Goal: Contribute content: Contribute content

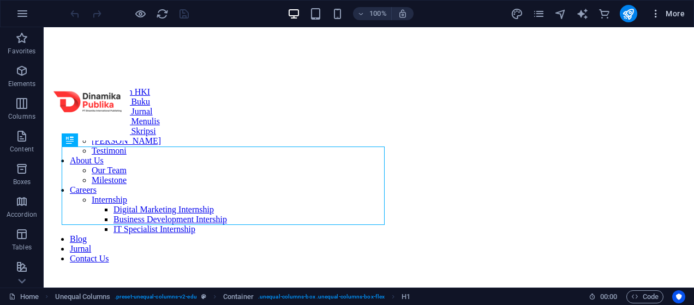
click at [679, 7] on button "More" at bounding box center [667, 13] width 43 height 17
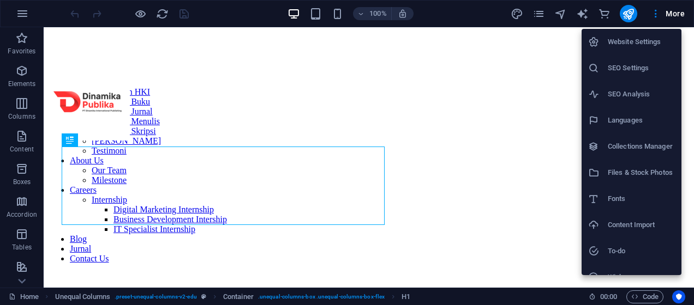
click at [635, 141] on h6 "Collections Manager" at bounding box center [641, 146] width 67 height 13
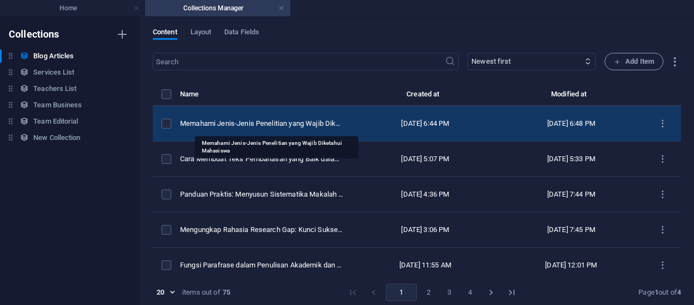
click at [227, 120] on div "Memahami Jenis-Jenis Penelitian yang Wajib Diketahui Mahasiswa" at bounding box center [262, 124] width 164 height 10
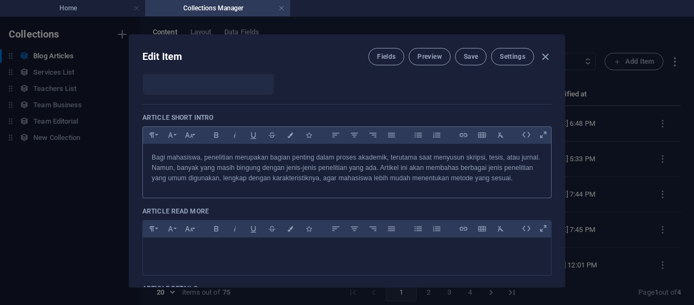
scroll to position [218, 0]
click at [596, 103] on div "Edit Item Fields Preview Save Settings Article Title Memahami Jenis-Jenis Penel…" at bounding box center [347, 161] width 694 height 289
checkbox input "false"
type input "memahami-jenis-jenis-penelitian-yang-wajib-diketahui-mahasiswa"
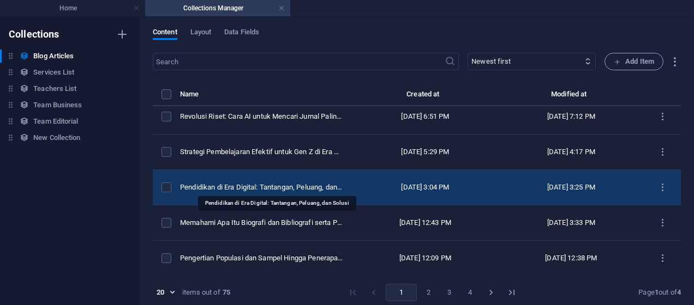
scroll to position [536, 0]
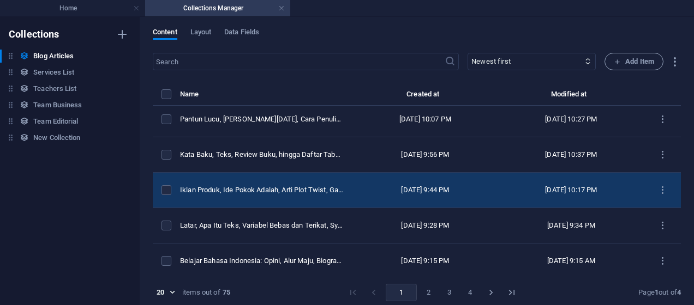
click at [298, 187] on div "Iklan Produk, Ide Pokok Adalah, Arti Plot Twist, Gabungan, serta Watak Tokoh: P…" at bounding box center [262, 190] width 164 height 10
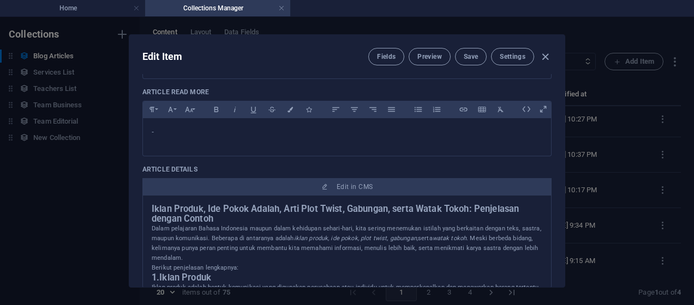
scroll to position [363, 0]
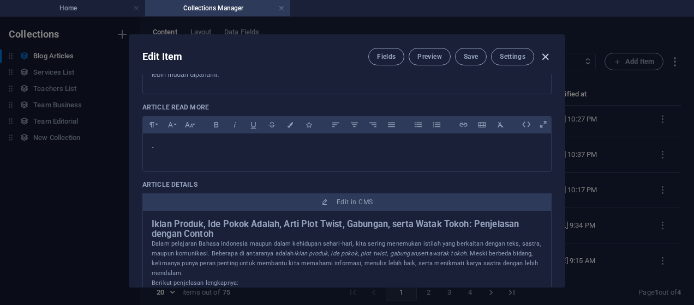
click at [543, 58] on icon "button" at bounding box center [545, 57] width 13 height 13
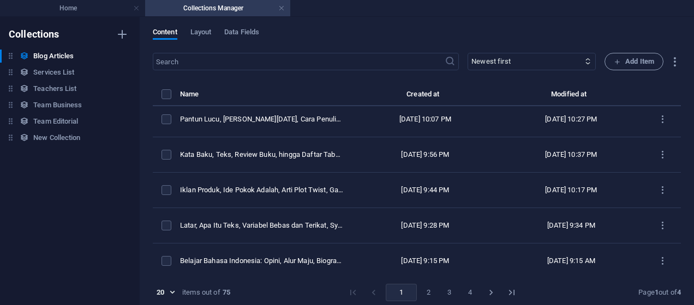
type input "[DATE]"
checkbox input "false"
type input "iklan-produk-ide-pokok-adalah-arti-plot-twist-gabungan-serta-watak-tokoh-penjel…"
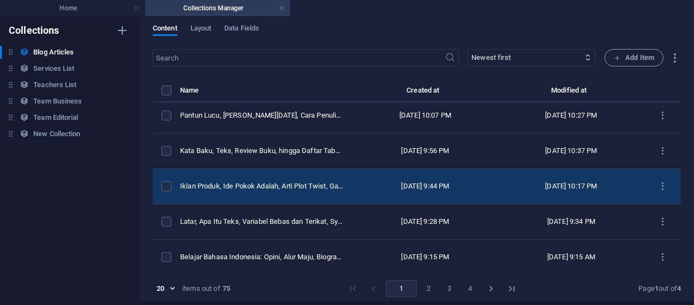
scroll to position [4, 0]
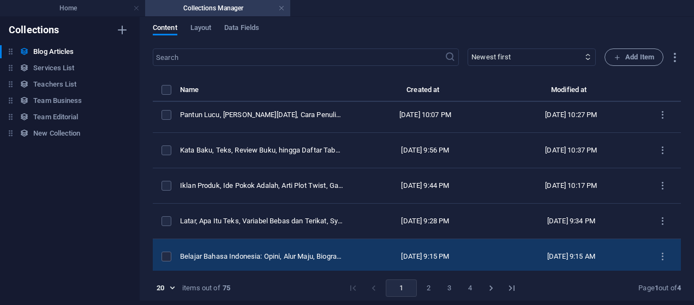
click at [323, 252] on div "Belajar Bahasa Indonesia: Opini, Alur Maju, Biografi, Imbuhan, dan Klarifikasi …" at bounding box center [262, 257] width 164 height 10
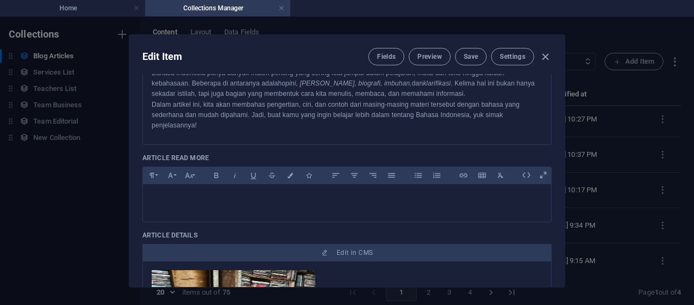
scroll to position [291, 0]
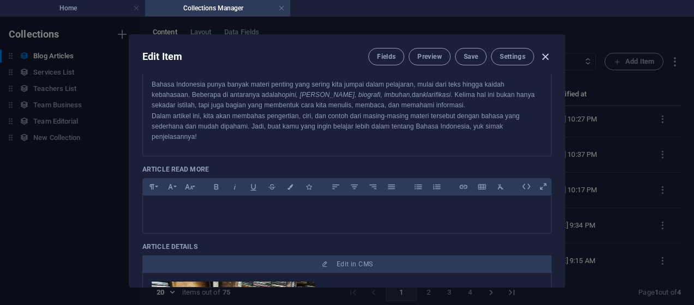
click at [539, 58] on icon "button" at bounding box center [545, 57] width 13 height 13
type input "[DATE]"
checkbox input "false"
type input "belajar-bahasa-indonesia-opini-alur-maju-biografi-imbuhan-dan-klarifikasi-adala…"
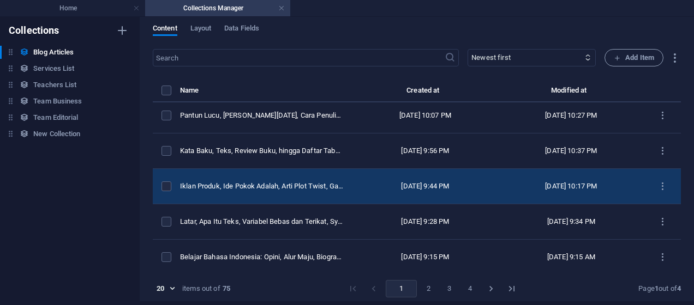
scroll to position [4, 0]
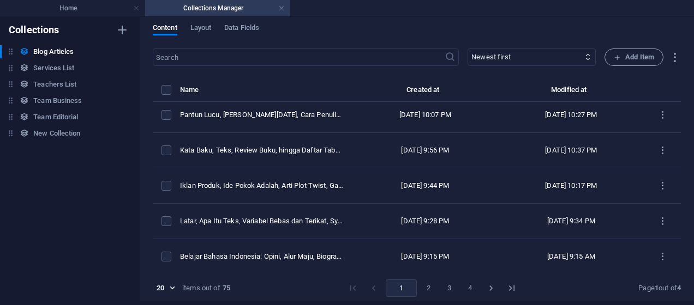
click at [442, 287] on button "3" at bounding box center [449, 288] width 17 height 17
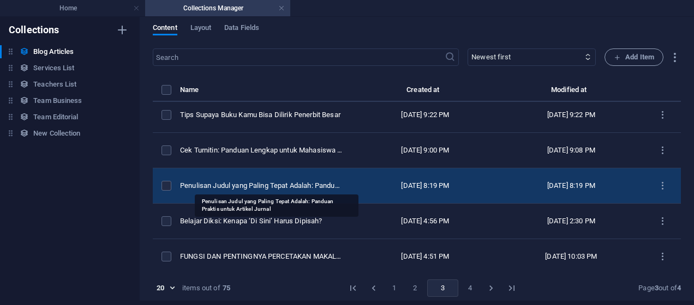
click at [310, 182] on div "Penulisan Judul yang Paling Tepat Adalah: Panduan Praktis untuk Artikel Jurnal" at bounding box center [262, 186] width 164 height 10
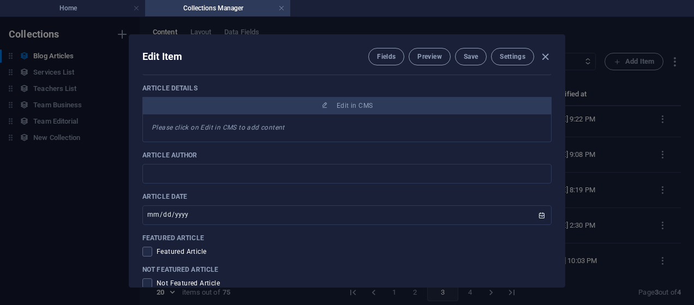
scroll to position [363, 0]
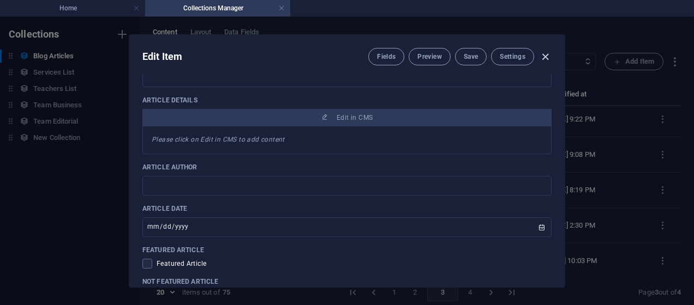
click at [545, 54] on icon "button" at bounding box center [545, 57] width 13 height 13
type input "[DATE]"
type input "penulisan-judul-yang-paling-tepat-adalah-panduan-praktis-untuk-artikel-jurnal"
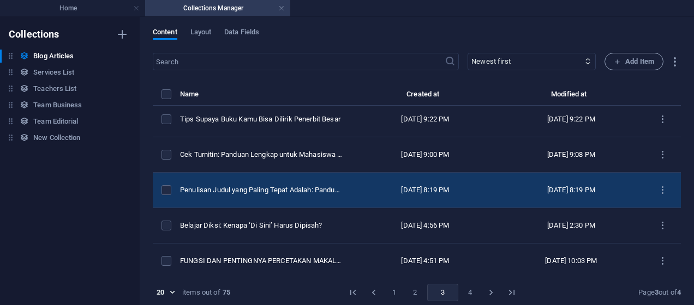
scroll to position [4, 0]
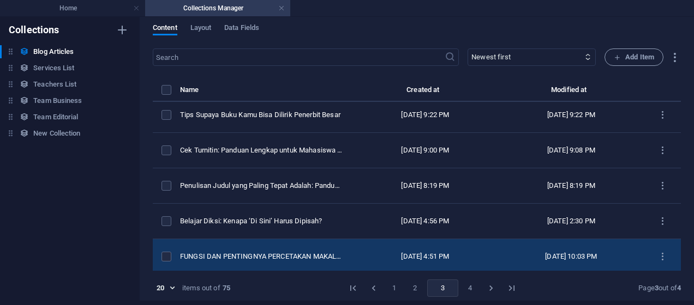
click at [291, 246] on td "FUNGSI DAN PENTINGNYA PERCETAKAN MAKALAH" at bounding box center [266, 256] width 172 height 35
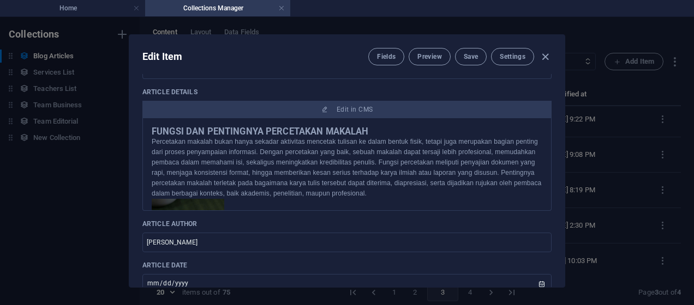
scroll to position [509, 0]
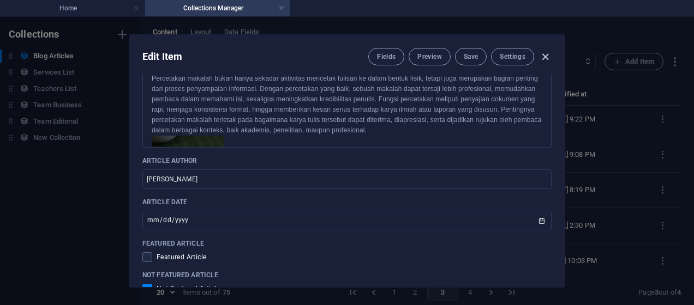
click at [543, 56] on icon "button" at bounding box center [545, 57] width 13 height 13
type input "[DATE]"
checkbox input "false"
type input "fungsi-dan-pentingnya-percetakan-makalah"
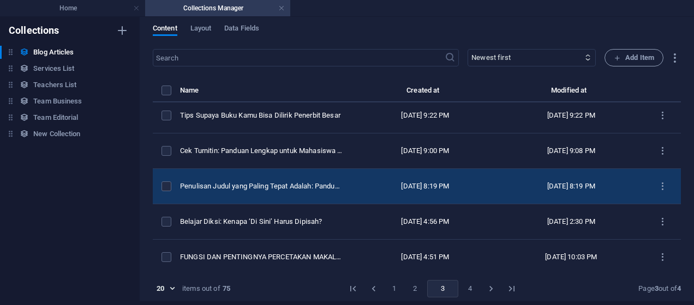
scroll to position [4, 0]
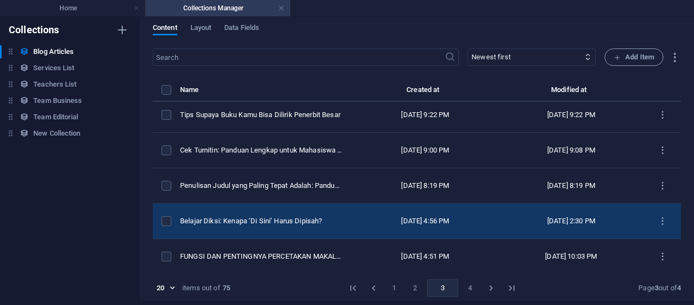
click at [299, 219] on div "Belajar Diksi: Kenapa ‘Di Sini’ Harus Dipisah?" at bounding box center [262, 222] width 164 height 10
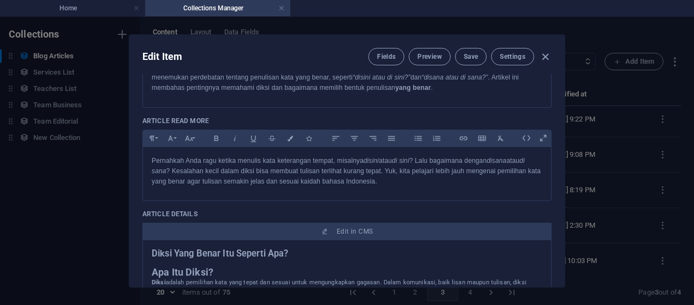
scroll to position [291, 0]
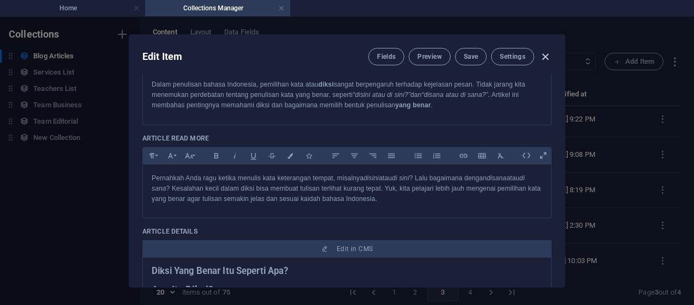
click at [545, 55] on icon "button" at bounding box center [545, 57] width 13 height 13
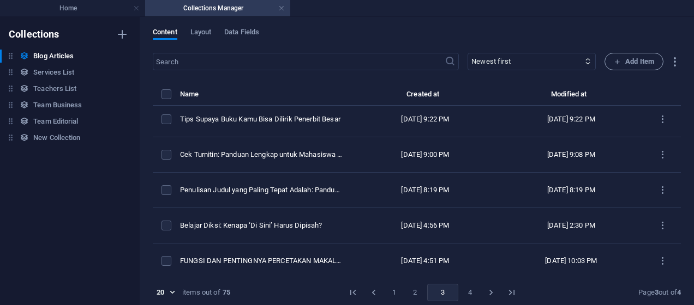
type input "[DATE]"
checkbox input "false"
type input "belajar-diksi-kenapa-di-sini-harus-dipisah"
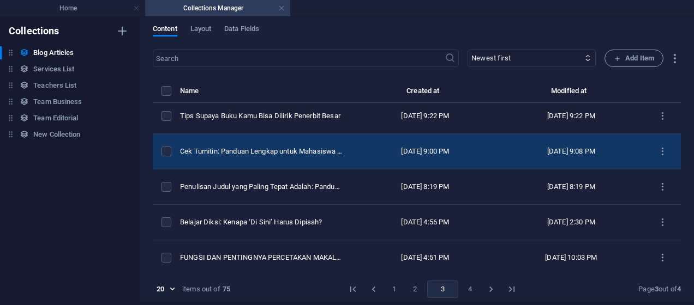
scroll to position [4, 0]
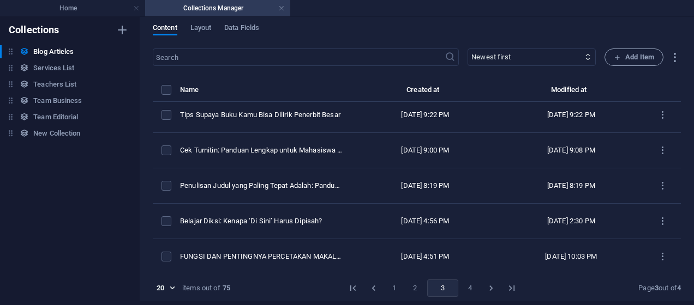
click at [463, 283] on button "4" at bounding box center [469, 288] width 17 height 17
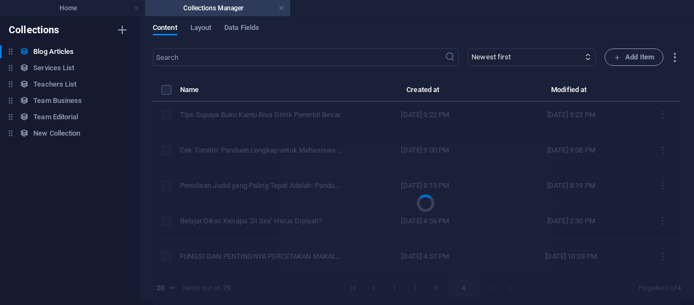
scroll to position [360, 0]
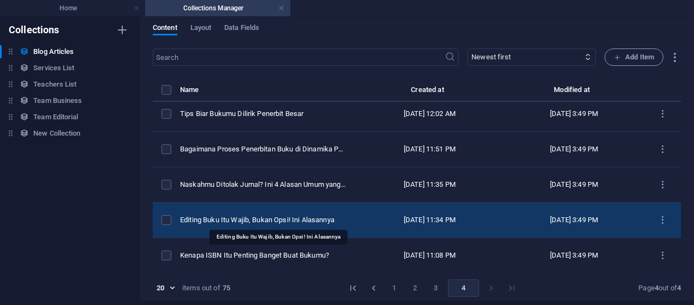
click at [339, 215] on div "Editing Buku Itu Wajib, Bukan Opsi! Ini Alasannya" at bounding box center [263, 220] width 166 height 10
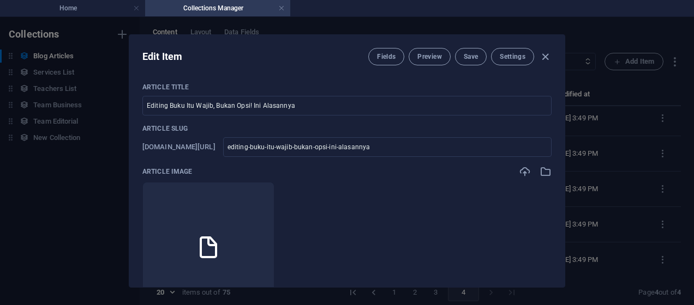
scroll to position [363, 0]
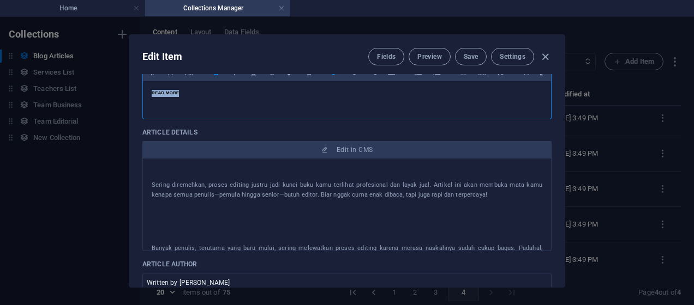
drag, startPoint x: 190, startPoint y: 92, endPoint x: 148, endPoint y: 90, distance: 41.5
click at [148, 90] on div "READ MORE" at bounding box center [347, 97] width 408 height 33
copy span "READ MORE"
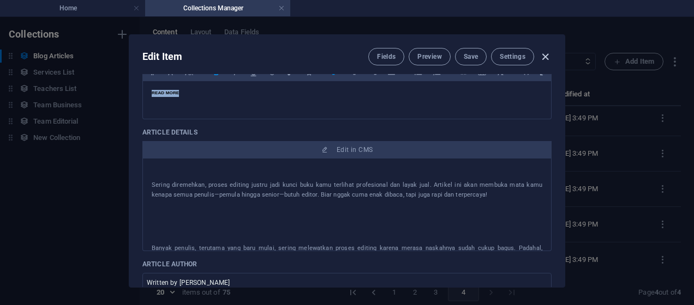
click at [545, 52] on icon "button" at bounding box center [545, 57] width 13 height 13
type input "[DATE]"
checkbox input "false"
type input "editing-buku-itu-wajib-bukan-opsi-ini-alasannya"
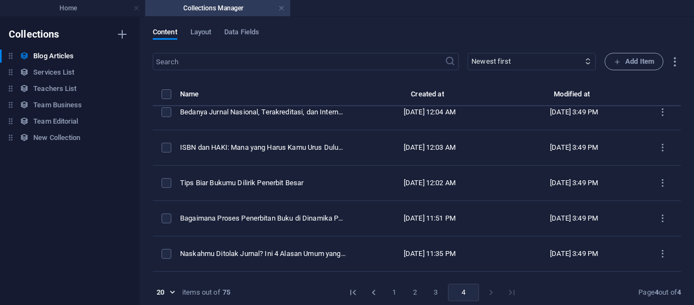
scroll to position [287, 0]
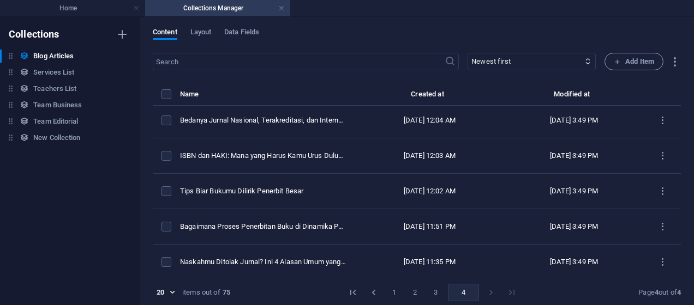
click at [386, 289] on button "1" at bounding box center [394, 292] width 17 height 17
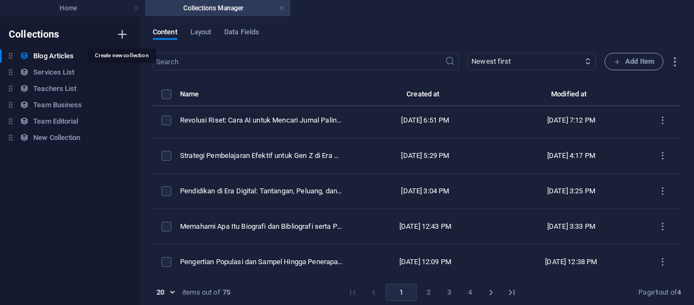
click at [124, 35] on icon "button" at bounding box center [122, 34] width 13 height 13
click at [85, 176] on div "Collections Blog Articles Blog Articles Services List Services List Teachers Li…" at bounding box center [70, 161] width 140 height 289
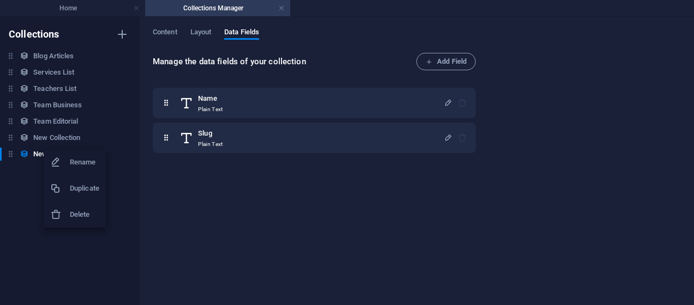
click at [87, 212] on h6 "Delete" at bounding box center [84, 214] width 29 height 13
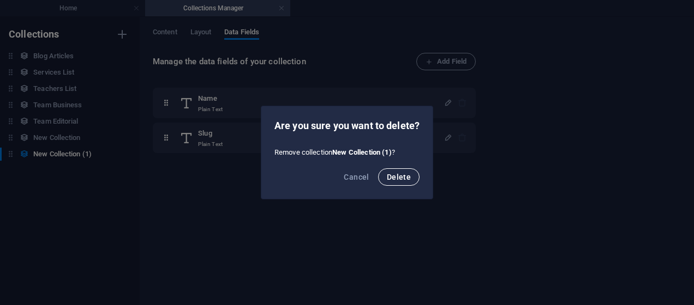
click at [400, 178] on span "Delete" at bounding box center [399, 177] width 24 height 9
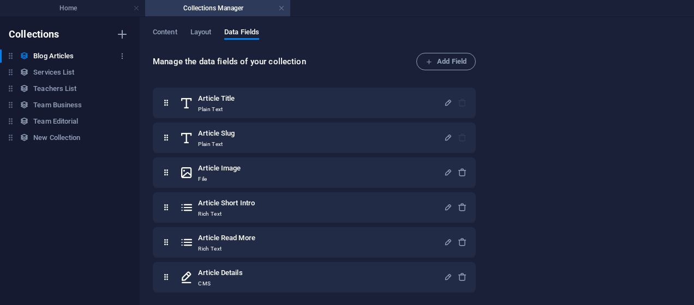
click at [55, 52] on h6 "Blog Articles" at bounding box center [53, 56] width 40 height 13
click at [89, 12] on h4 "Home" at bounding box center [72, 8] width 145 height 12
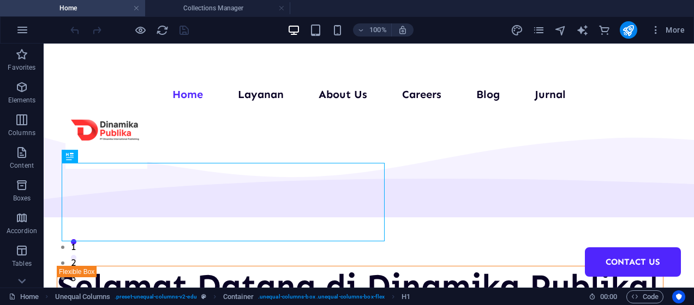
click at [248, 17] on div "100% More" at bounding box center [347, 30] width 693 height 26
click at [248, 14] on h4 "Collections Manager" at bounding box center [217, 8] width 145 height 12
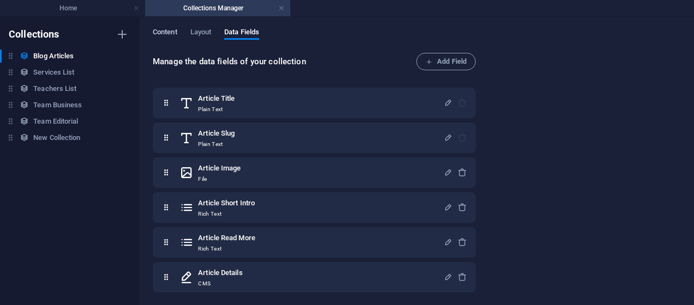
click at [160, 37] on span "Content" at bounding box center [165, 33] width 25 height 15
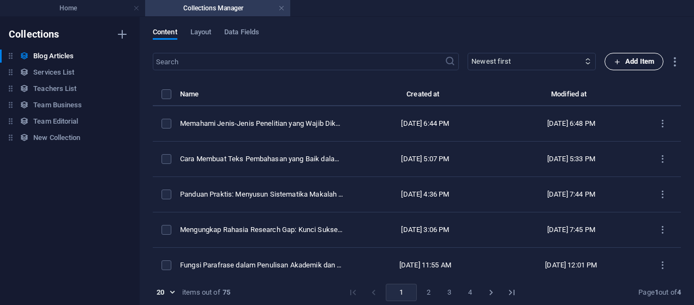
click at [637, 64] on span "Add Item" at bounding box center [634, 61] width 40 height 13
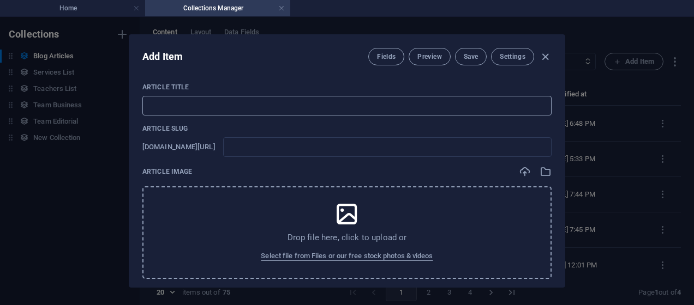
click at [238, 103] on input "text" at bounding box center [346, 106] width 409 height 20
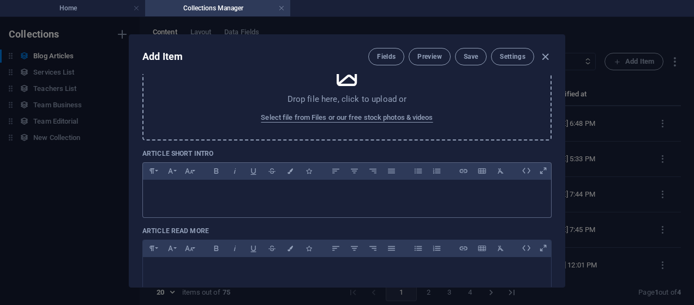
scroll to position [145, 0]
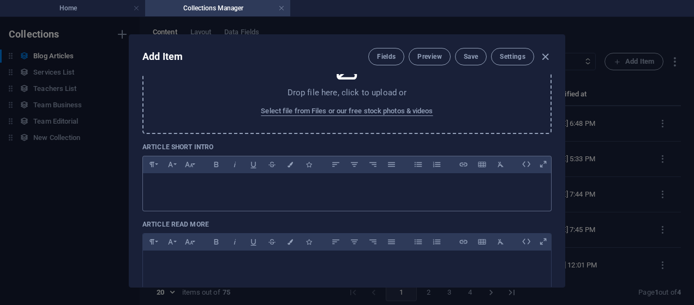
click at [406, 196] on div at bounding box center [347, 189] width 408 height 33
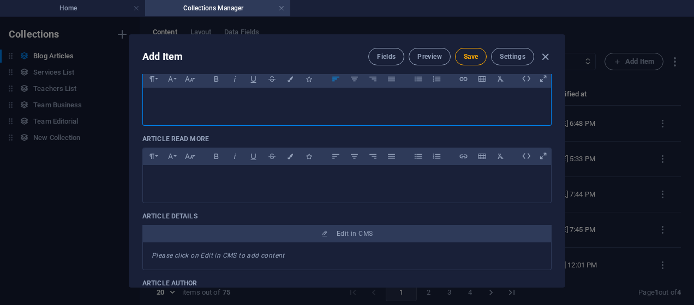
scroll to position [291, 0]
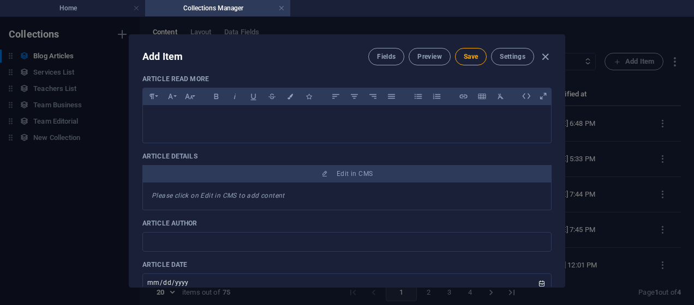
click at [212, 142] on div "Article Title ​ Article Slug [DOMAIN_NAME][URL] ​ Article Image Drop file here,…" at bounding box center [346, 100] width 409 height 617
click at [207, 117] on p at bounding box center [347, 119] width 391 height 10
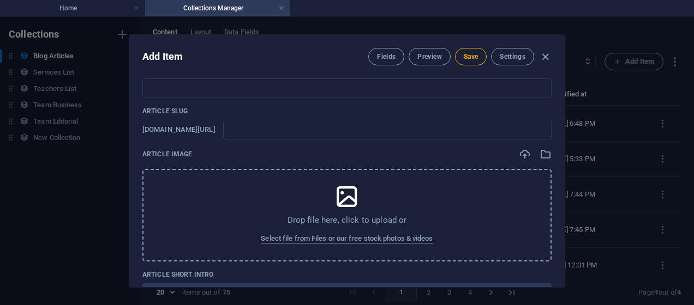
scroll to position [0, 0]
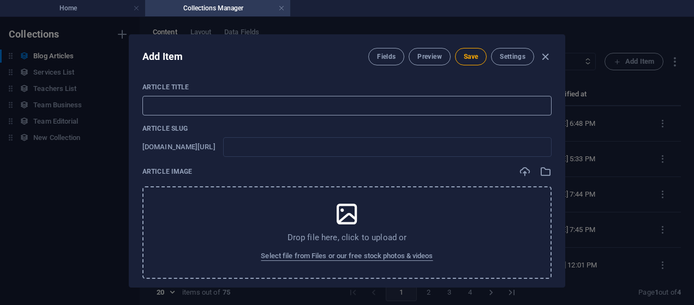
click at [237, 103] on input "text" at bounding box center [346, 106] width 409 height 20
paste input "Membuat Scrapbook Kreatif: Lebih dari Sekadar Makalah Kenangan"
type input "Membuat Scrapbook Kreatif: Lebih dari Sekadar Makalah Kenangan"
type input "membuat-scrapbook-kreatif-lebih-dari-sekadar-makalah-kenangan"
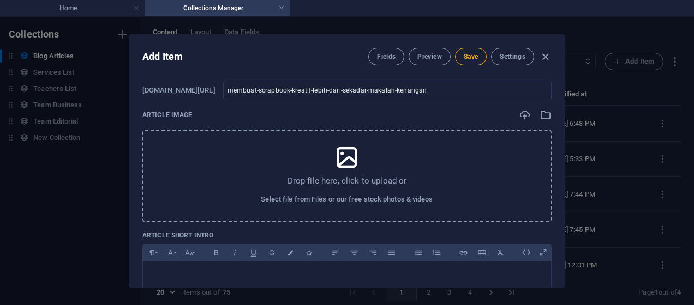
scroll to position [73, 0]
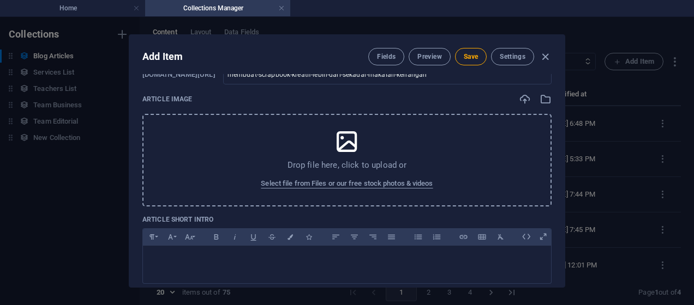
type input "Membuat Scrapbook Kreatif: Lebih dari Sekadar Makalah Kenangan"
drag, startPoint x: 350, startPoint y: 142, endPoint x: 339, endPoint y: 143, distance: 11.0
click at [339, 143] on icon at bounding box center [346, 141] width 27 height 27
click at [274, 135] on div "Drop file here, click to upload or Select file from Files or our free stock pho…" at bounding box center [346, 160] width 409 height 93
click at [313, 139] on div "Drop file here, click to upload or Select file from Files or our free stock pho…" at bounding box center [346, 160] width 409 height 93
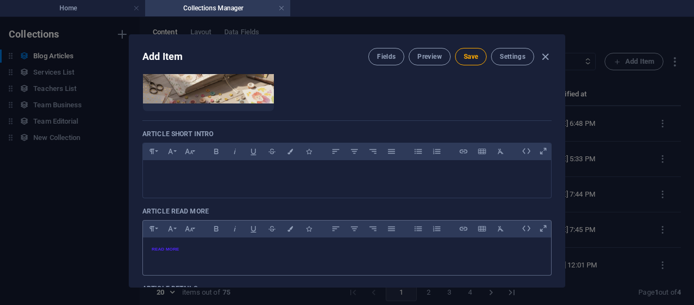
scroll to position [218, 0]
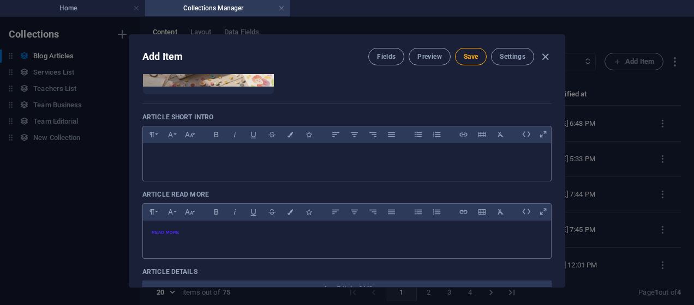
click at [239, 159] on p at bounding box center [347, 157] width 391 height 10
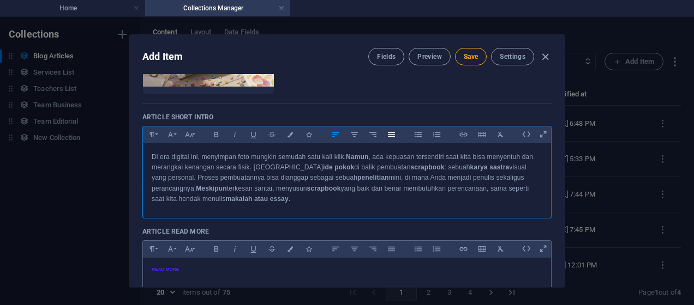
click at [387, 133] on icon "button" at bounding box center [391, 134] width 9 height 13
click at [346, 207] on div "Di era digital ini, menyimpan foto mungkin semudah satu kali klik. Namun, ada k…" at bounding box center [347, 178] width 408 height 70
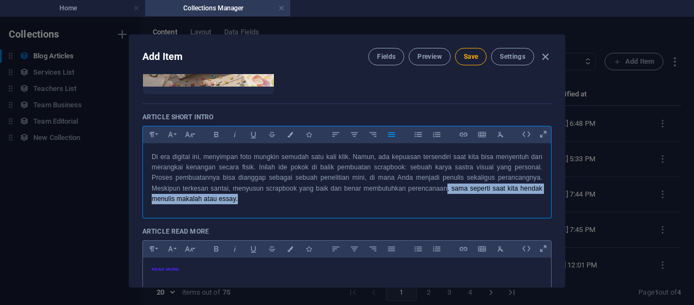
drag, startPoint x: 267, startPoint y: 199, endPoint x: 443, endPoint y: 191, distance: 176.9
click at [443, 191] on p "Di era digital ini, menyimpan foto mungkin semudah satu kali klik. Namun, ada k…" at bounding box center [347, 178] width 391 height 52
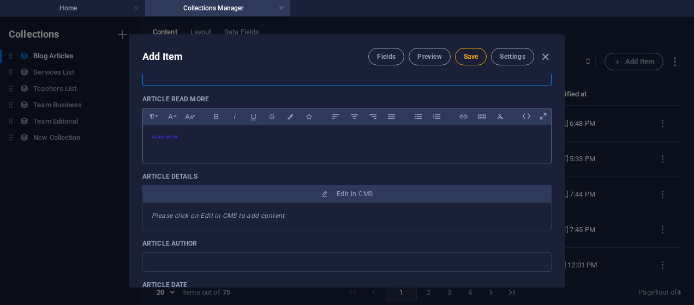
scroll to position [363, 0]
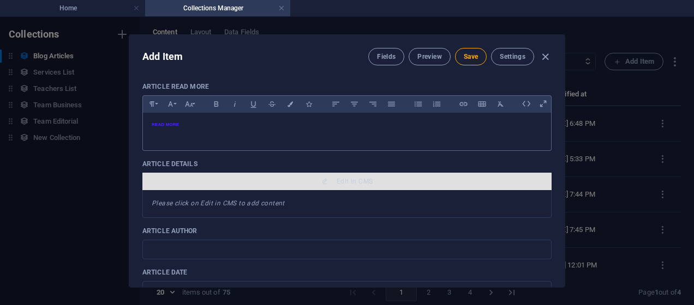
click at [360, 181] on span "Edit in CMS" at bounding box center [355, 181] width 36 height 9
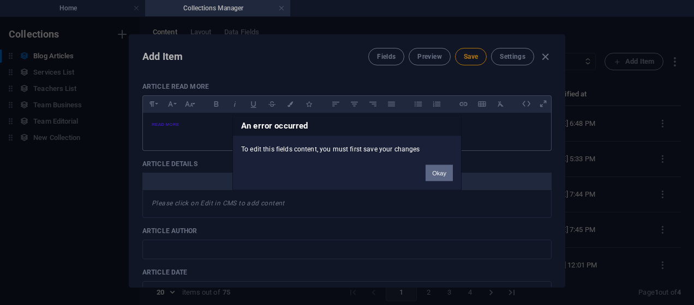
click at [442, 172] on button "Okay" at bounding box center [438, 173] width 27 height 16
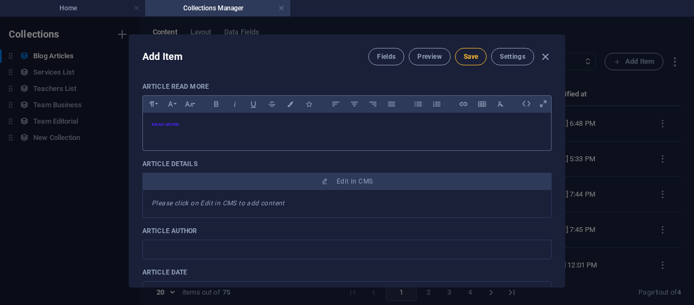
click at [478, 58] on button "Save" at bounding box center [471, 56] width 32 height 17
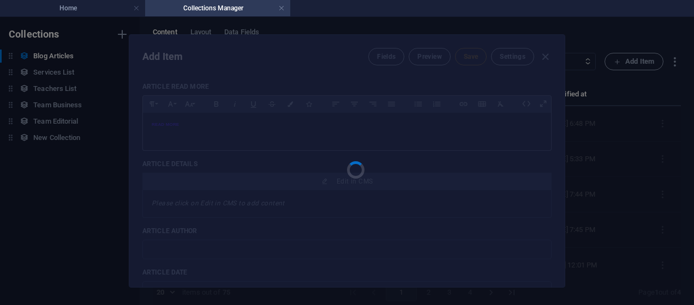
type input "membuat-scrapbook-kreatif-lebih-dari-sekadar-makalah-kenangan"
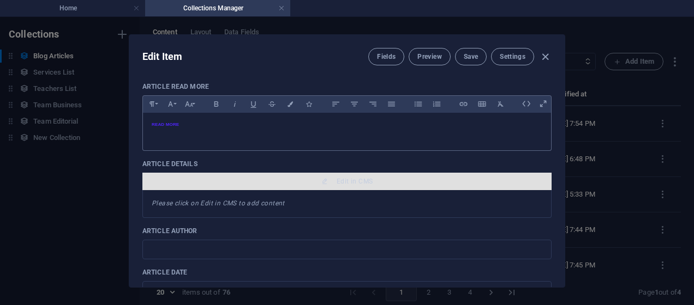
click at [360, 178] on span "Edit in CMS" at bounding box center [355, 181] width 36 height 9
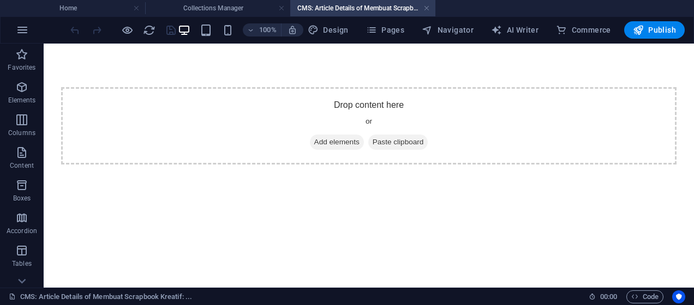
scroll to position [0, 0]
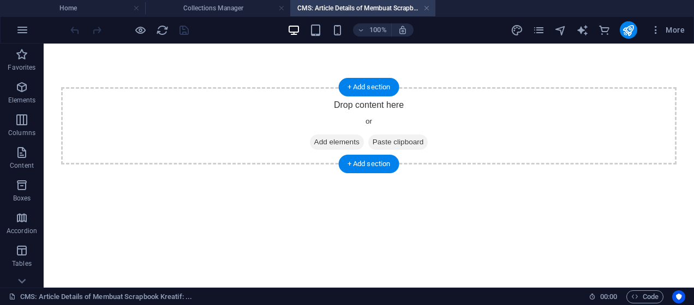
click at [339, 110] on div "Drop content here or Add elements Paste clipboard" at bounding box center [368, 125] width 615 height 77
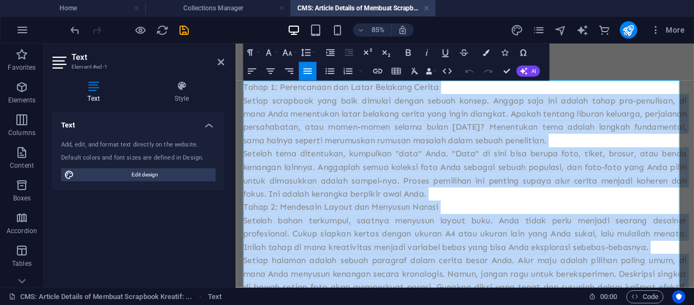
click at [305, 71] on icon "button" at bounding box center [307, 71] width 8 height 5
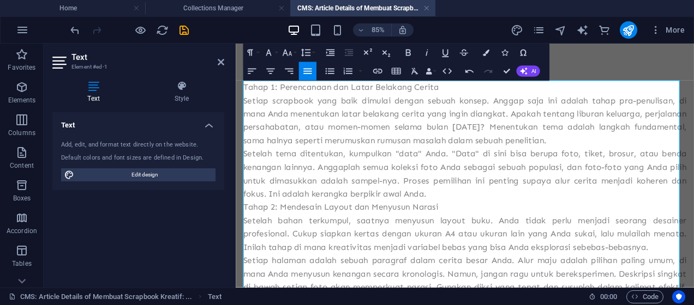
click at [305, 71] on icon "button" at bounding box center [307, 71] width 8 height 5
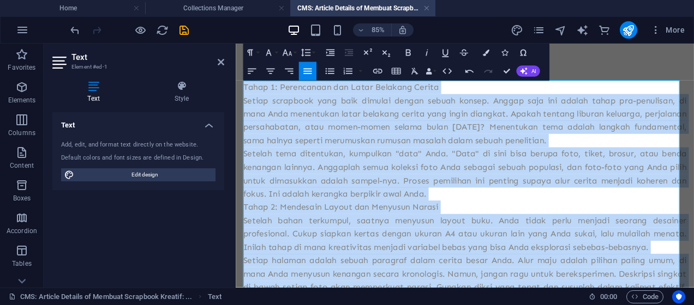
click at [322, 146] on p "Setiap scrapbook yang baik dimulai dengan sebuah konsep. Anggap saja ini adalah…" at bounding box center [504, 134] width 521 height 63
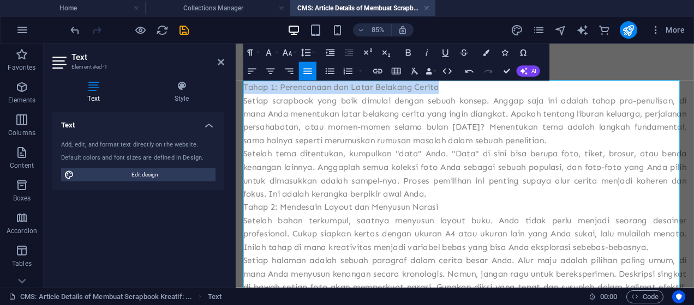
drag, startPoint x: 479, startPoint y: 93, endPoint x: 247, endPoint y: 93, distance: 232.3
click at [247, 93] on p "Tahap 1: Perencanaan dan Latar Belakang Cerita" at bounding box center [504, 95] width 521 height 16
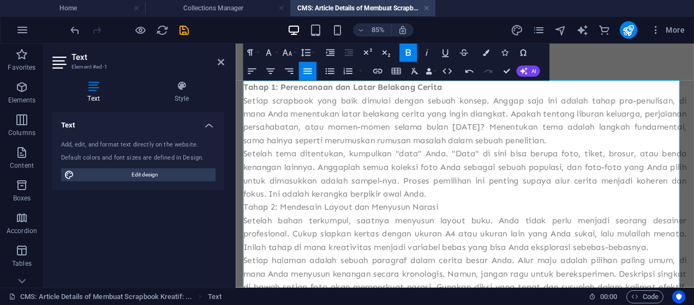
click at [507, 223] on p "Setelah tema ditentukan, kumpulkan "data" Anda. "Data" di sini bisa berupa foto…" at bounding box center [504, 197] width 521 height 63
click at [674, 159] on p "Setiap scrapbook yang baik dimulai dengan sebuah konsep. Anggap saja ini adalah…" at bounding box center [504, 134] width 521 height 63
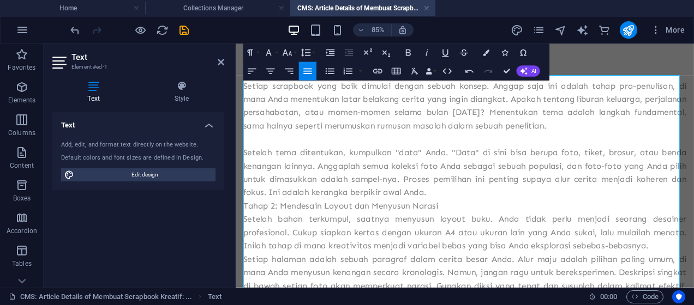
scroll to position [73, 0]
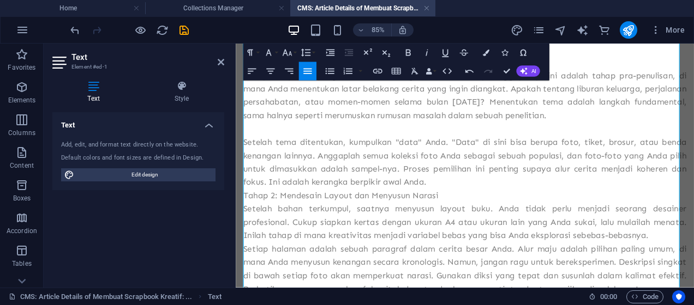
click at [496, 207] on p "Setelah tema ditentukan, kumpulkan "data" Anda. "Data" di sini bisa berupa foto…" at bounding box center [504, 184] width 521 height 63
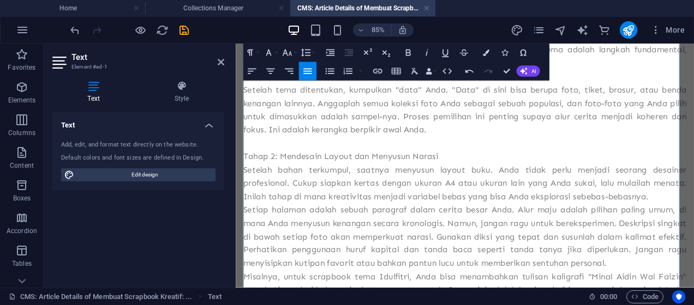
scroll to position [145, 0]
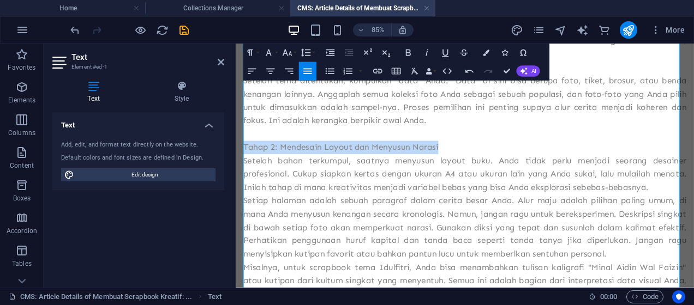
drag, startPoint x: 493, startPoint y: 167, endPoint x: 245, endPoint y: 165, distance: 247.6
click at [245, 165] on p "Tahap 2: Mendesain Layout dan Menyusun Narasi" at bounding box center [504, 167] width 521 height 16
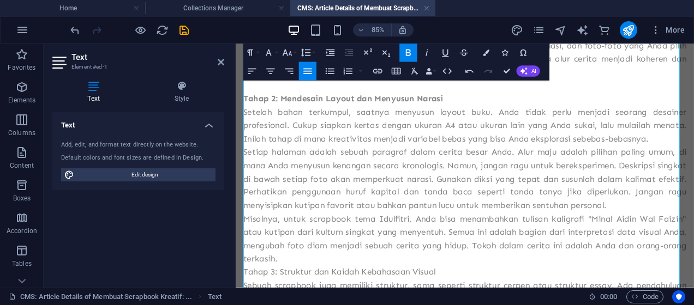
scroll to position [218, 0]
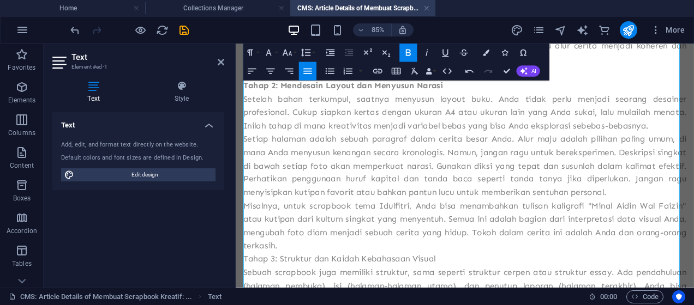
click at [693, 142] on p "Setelah bahan terkumpul, saatnya menyusun layout buku. Anda tidak perlu menjadi…" at bounding box center [504, 124] width 521 height 47
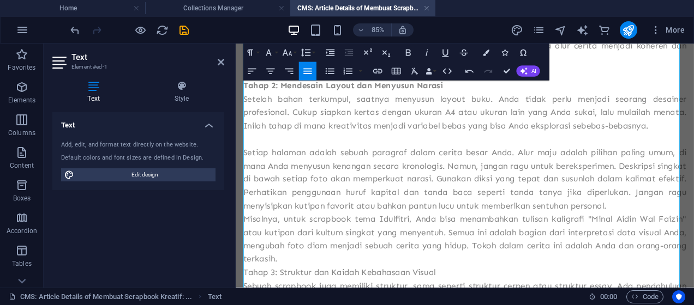
click at [693, 236] on p "Setiap halaman adalah sebuah paragraf dalam cerita besar Anda. Alur maju adalah…" at bounding box center [504, 203] width 521 height 79
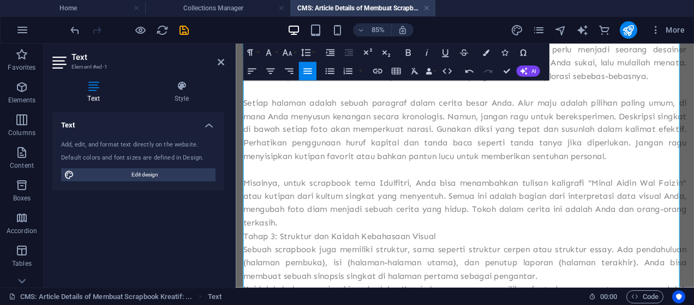
scroll to position [291, 0]
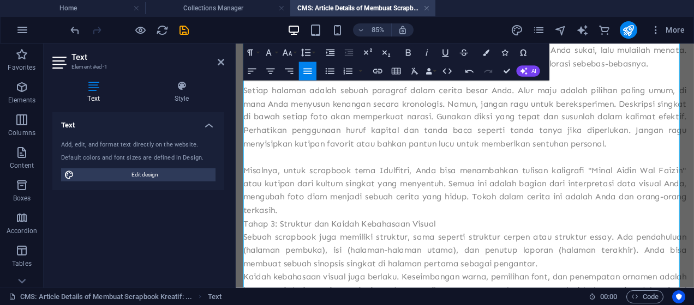
click at [375, 239] on p "Misalnya, untuk scrapbook tema Idulfitri, Anda bisa menambahkan tulisan kaligra…" at bounding box center [504, 217] width 521 height 63
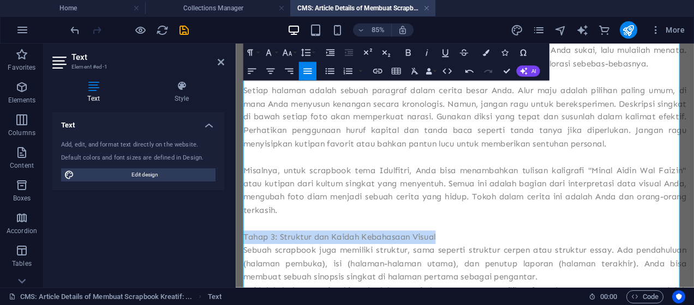
drag, startPoint x: 400, startPoint y: 269, endPoint x: 245, endPoint y: 270, distance: 154.4
click at [245, 270] on p "Tahap 3: Struktur dan Kaidah Kebahasaan Visual" at bounding box center [504, 273] width 521 height 16
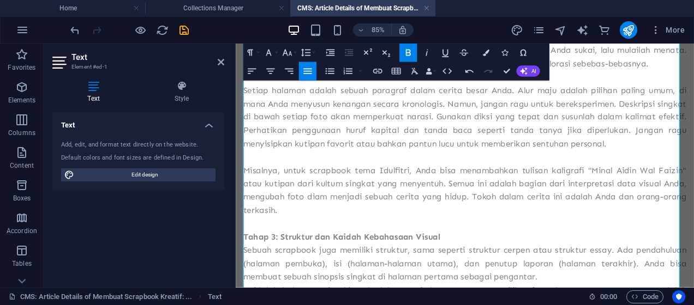
scroll to position [363, 0]
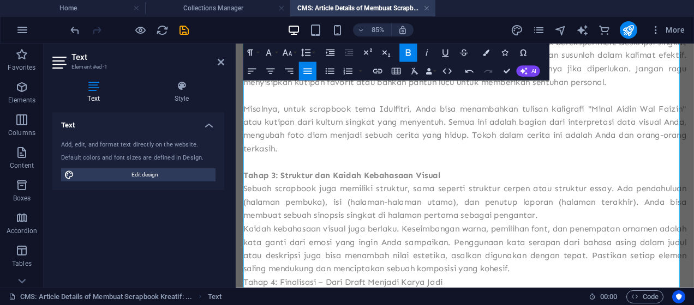
click at [616, 249] on p "Sebuah scrapbook juga memiliki struktur, sama seperti struktur cerpen atau stru…" at bounding box center [504, 230] width 521 height 47
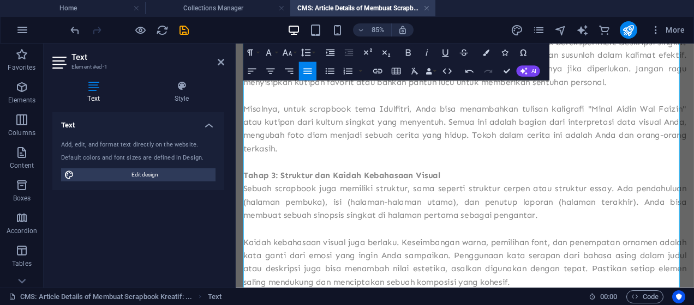
scroll to position [436, 0]
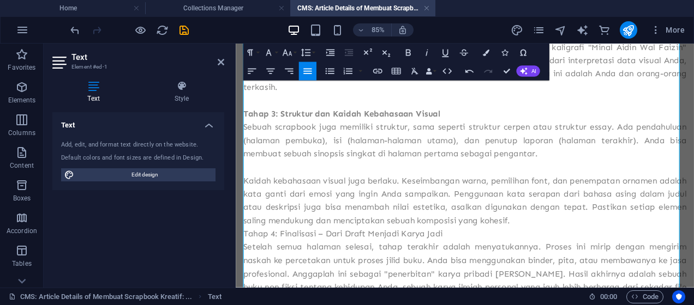
click at [622, 254] on p "Kaidah kebahasaan visual juga berlaku. Keseimbangan warna, pemilihan font, dan …" at bounding box center [504, 228] width 521 height 63
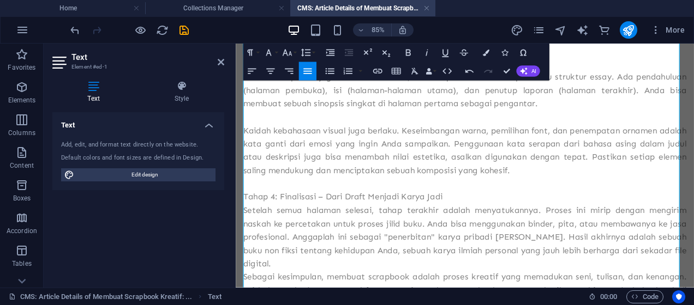
scroll to position [509, 0]
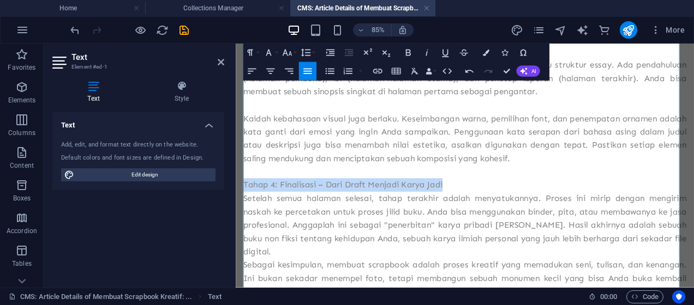
drag, startPoint x: 424, startPoint y: 208, endPoint x: 244, endPoint y: 208, distance: 180.0
click at [244, 208] on p "Tahap 4: Finalisasi – Dari Draft Menjadi Karya Jadi" at bounding box center [504, 211] width 521 height 16
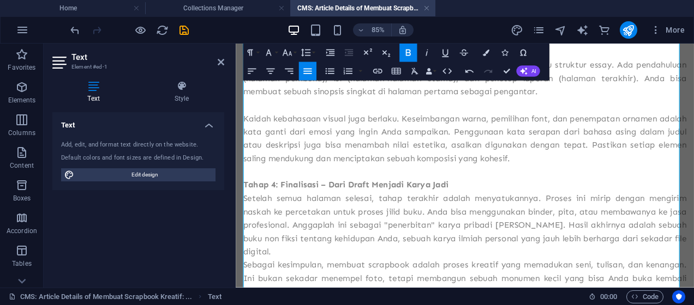
scroll to position [581, 0]
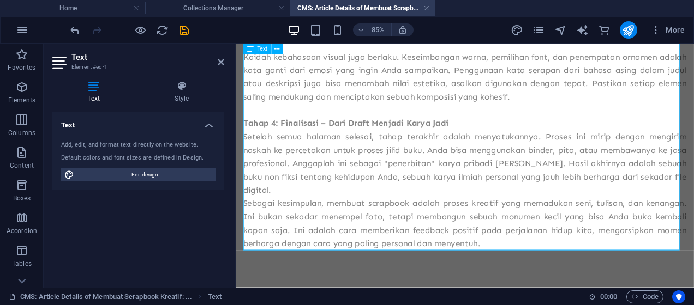
click at [367, 216] on p "Setelah semua halaman selesai, tahap terakhir adalah menyatukannya. Proses ini …" at bounding box center [504, 185] width 521 height 79
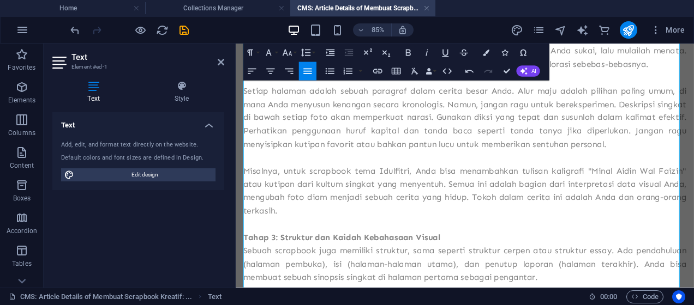
scroll to position [0, 0]
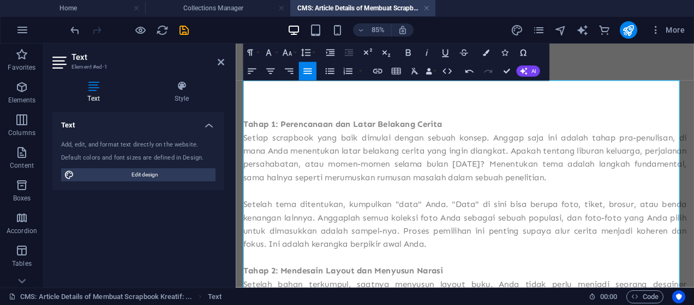
click at [510, 136] on p "Tahap 1: Perencanaan dan Latar Belakang Cerita" at bounding box center [504, 139] width 521 height 16
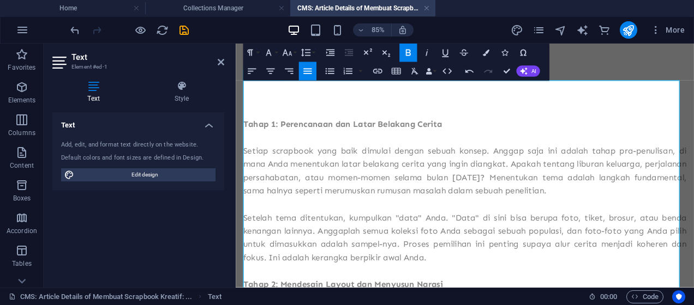
drag, startPoint x: 253, startPoint y: 152, endPoint x: 519, endPoint y: 150, distance: 265.6
click at [519, 150] on p "​" at bounding box center [504, 155] width 521 height 16
click at [478, 138] on strong "Tahap 1: Perencanaan dan Latar Belakang Cerita" at bounding box center [361, 139] width 234 height 12
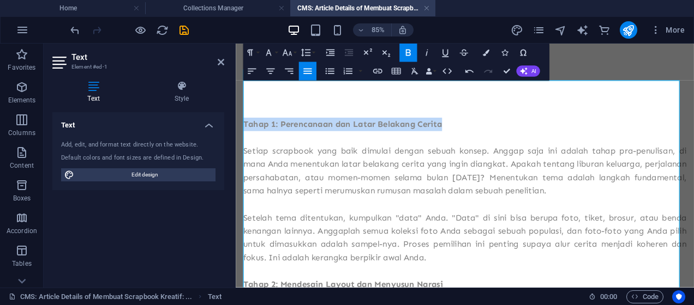
drag, startPoint x: 481, startPoint y: 137, endPoint x: 245, endPoint y: 143, distance: 235.2
click at [245, 143] on p "Tahap 1: Perencanaan dan Latar Belakang Cerita" at bounding box center [504, 139] width 521 height 16
copy strong "Tahap 1: Perencanaan dan Latar Belakang Cerita"
click at [495, 135] on p "Tahap 1: Perencanaan dan Latar Belakang Cerita" at bounding box center [504, 139] width 521 height 16
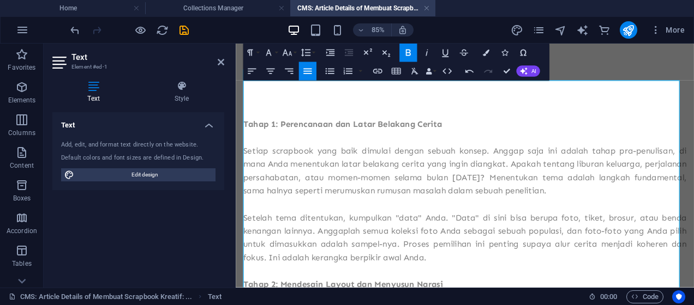
click at [293, 153] on p "​" at bounding box center [504, 155] width 521 height 16
click at [221, 60] on icon at bounding box center [221, 62] width 7 height 9
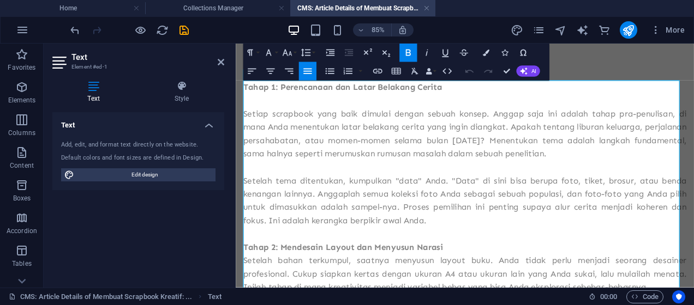
click at [302, 119] on p "Setiap scrapbook yang baik dimulai dengan sebuah konsep. Anggap saja ini adalah…" at bounding box center [504, 150] width 521 height 63
drag, startPoint x: 299, startPoint y: 113, endPoint x: 268, endPoint y: 115, distance: 30.6
click at [268, 115] on p at bounding box center [504, 111] width 521 height 16
click at [16, 91] on icon "button" at bounding box center [21, 87] width 13 height 13
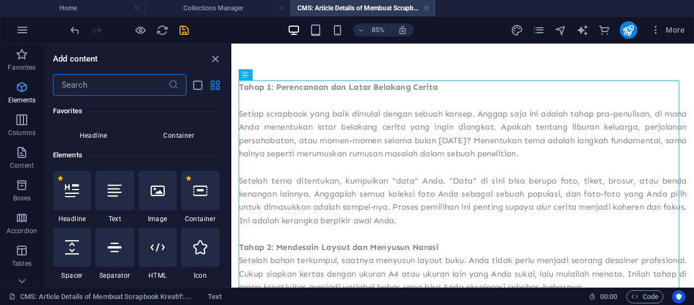
scroll to position [116, 0]
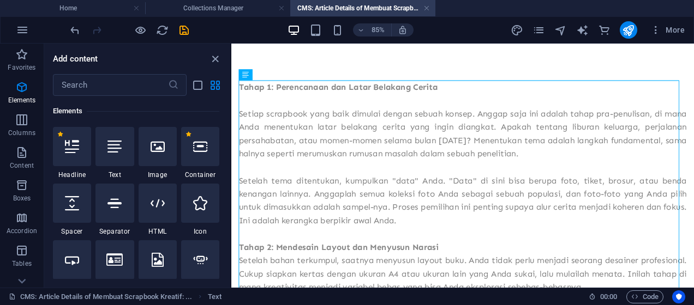
click at [165, 155] on div at bounding box center [158, 146] width 38 height 39
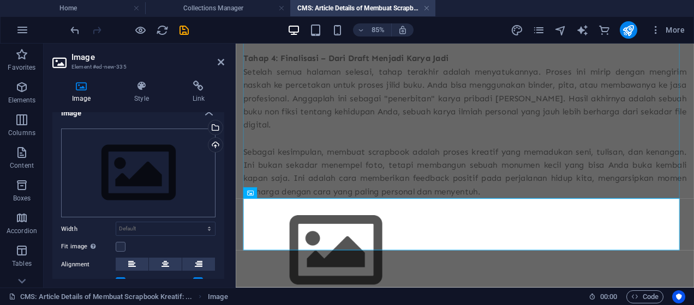
scroll to position [0, 0]
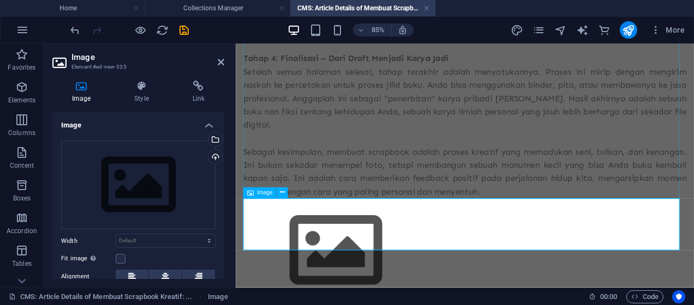
click at [693, 249] on figure at bounding box center [504, 287] width 521 height 123
click at [219, 65] on icon at bounding box center [221, 62] width 7 height 9
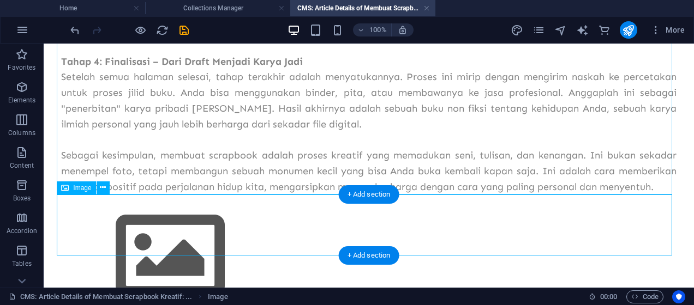
click at [227, 242] on figure at bounding box center [368, 256] width 615 height 123
click at [521, 225] on figure at bounding box center [368, 256] width 615 height 123
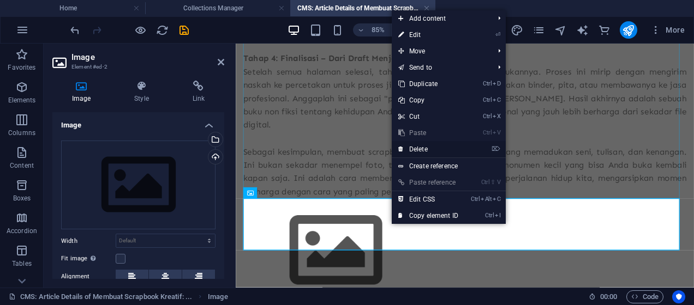
click at [429, 148] on link "⌦ Delete" at bounding box center [428, 149] width 73 height 16
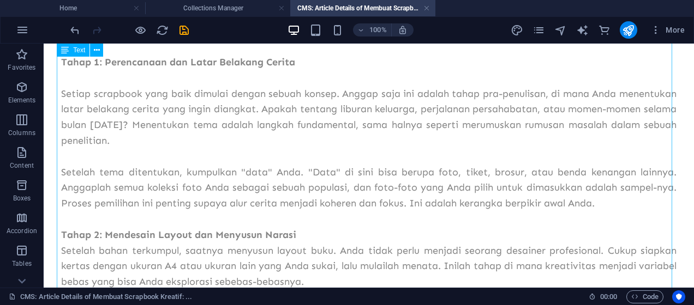
scroll to position [0, 0]
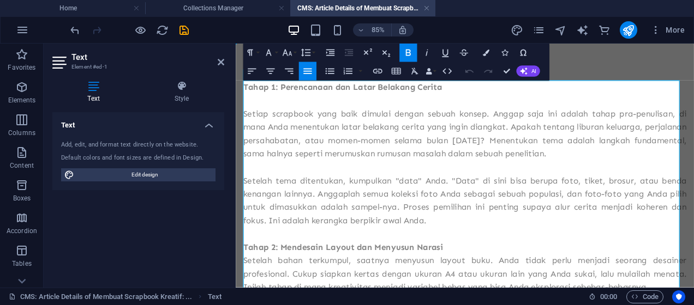
click at [266, 111] on p at bounding box center [504, 111] width 521 height 16
drag, startPoint x: 266, startPoint y: 111, endPoint x: 260, endPoint y: 116, distance: 7.0
click at [261, 116] on p at bounding box center [504, 111] width 521 height 16
click at [261, 112] on p at bounding box center [504, 111] width 521 height 16
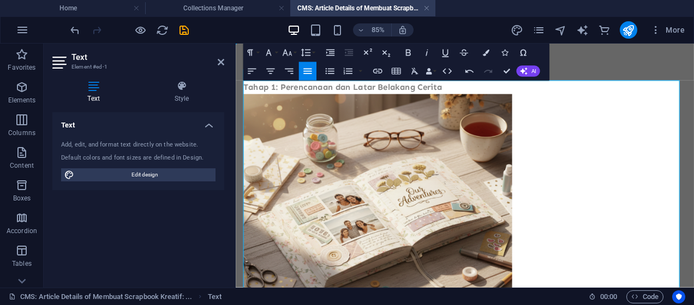
scroll to position [0, 316]
click at [418, 169] on img at bounding box center [402, 224] width 316 height 242
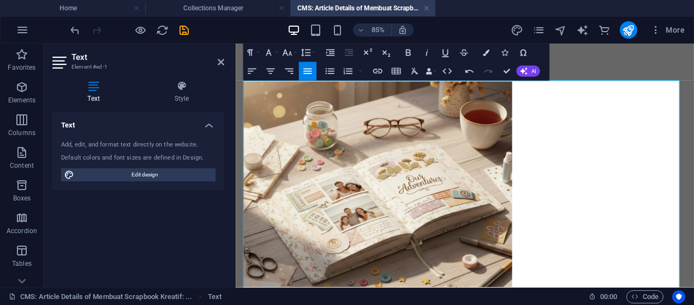
scroll to position [73, 0]
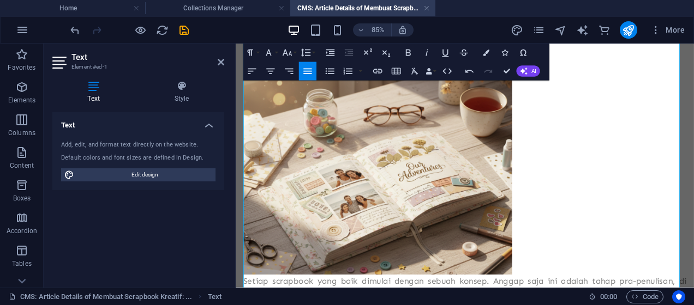
click at [489, 213] on img at bounding box center [402, 195] width 316 height 242
drag, startPoint x: 374, startPoint y: 145, endPoint x: 350, endPoint y: 154, distance: 25.7
click at [350, 154] on img at bounding box center [402, 195] width 316 height 242
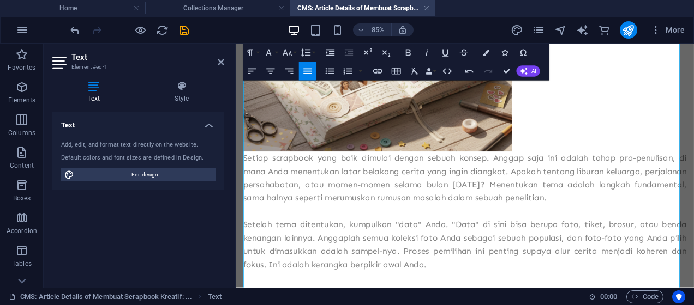
scroll to position [0, 0]
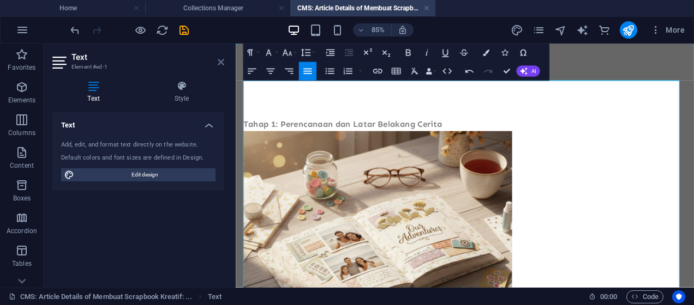
click at [220, 61] on icon at bounding box center [221, 62] width 7 height 9
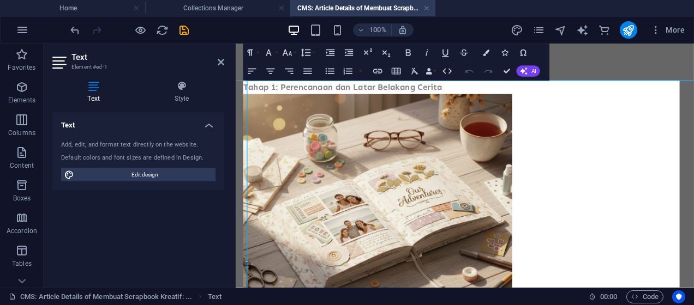
click at [208, 173] on span "Edit design" at bounding box center [144, 175] width 135 height 13
select select "px"
select select "400"
select select "px"
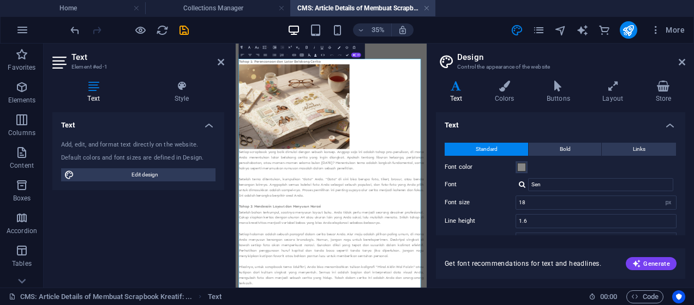
click at [461, 271] on img at bounding box center [402, 224] width 316 height 242
click at [468, 270] on img at bounding box center [402, 224] width 316 height 242
click at [684, 64] on icon at bounding box center [681, 62] width 7 height 9
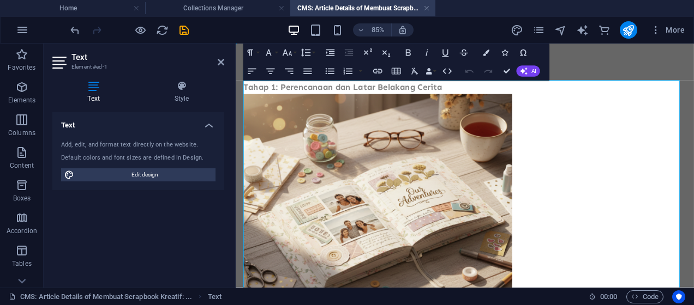
click at [430, 169] on img at bounding box center [402, 224] width 316 height 242
click at [559, 255] on img at bounding box center [402, 224] width 316 height 242
click at [583, 255] on p at bounding box center [504, 224] width 521 height 242
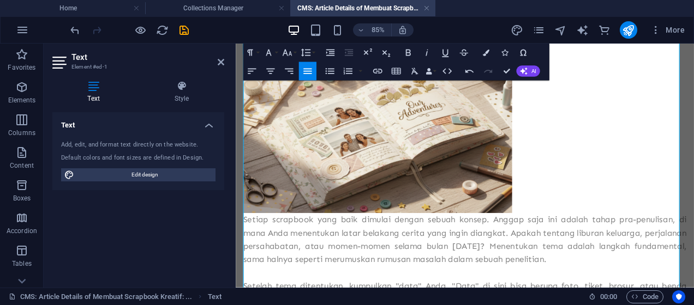
drag, startPoint x: 452, startPoint y: 162, endPoint x: 406, endPoint y: 156, distance: 46.2
click at [406, 156] on img at bounding box center [402, 123] width 316 height 242
drag, startPoint x: 404, startPoint y: 157, endPoint x: 673, endPoint y: 155, distance: 268.9
click at [673, 155] on p at bounding box center [504, 123] width 521 height 242
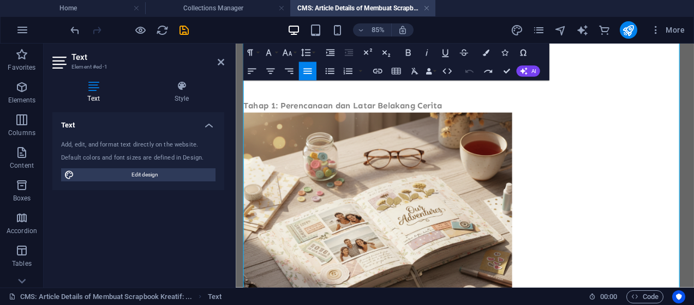
scroll to position [0, 0]
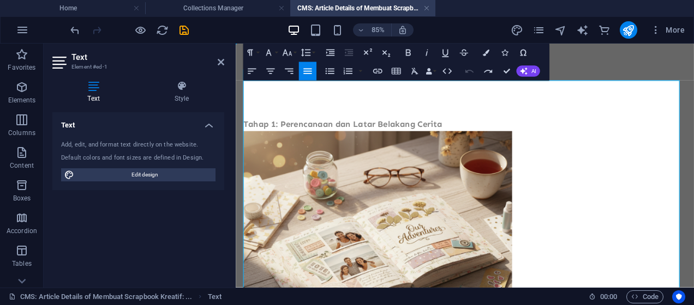
click at [443, 212] on img at bounding box center [402, 268] width 316 height 242
click at [220, 68] on header "Text Element #ed-1" at bounding box center [138, 58] width 172 height 28
click at [220, 63] on icon at bounding box center [221, 62] width 7 height 9
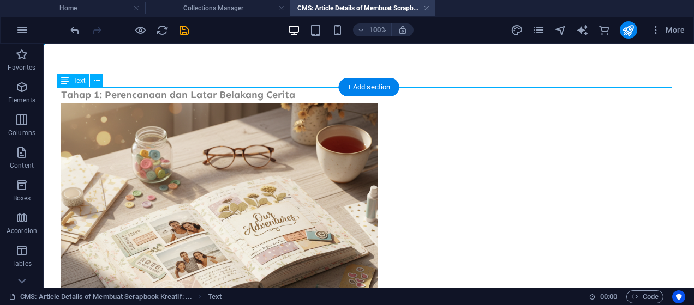
drag, startPoint x: 230, startPoint y: 182, endPoint x: 260, endPoint y: 182, distance: 29.5
drag, startPoint x: 260, startPoint y: 182, endPoint x: 269, endPoint y: 183, distance: 9.8
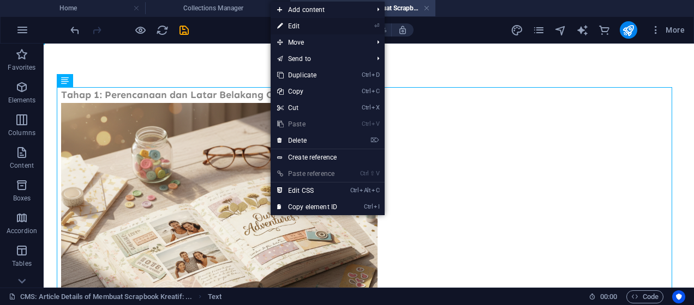
click at [318, 26] on link "⏎ Edit" at bounding box center [307, 26] width 73 height 16
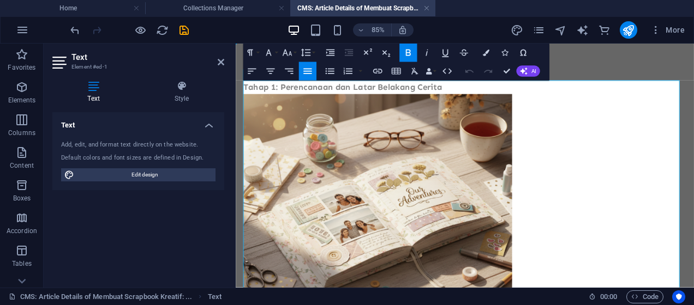
click at [452, 177] on img at bounding box center [402, 224] width 316 height 242
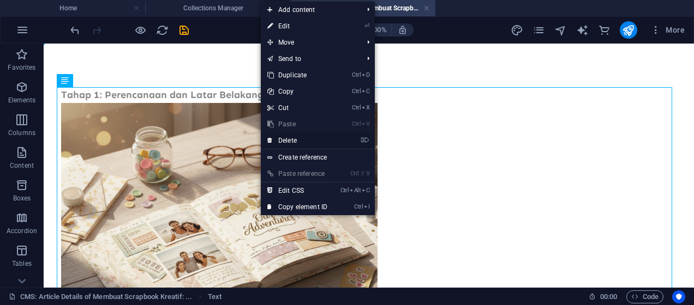
click at [302, 141] on link "⌦ Delete" at bounding box center [297, 141] width 73 height 16
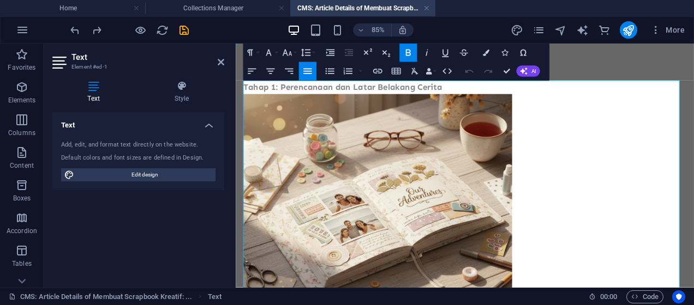
click at [354, 182] on img at bounding box center [402, 224] width 316 height 242
drag, startPoint x: 351, startPoint y: 182, endPoint x: 634, endPoint y: 172, distance: 283.2
click at [634, 172] on p at bounding box center [504, 224] width 521 height 242
click at [607, 169] on p at bounding box center [504, 224] width 521 height 242
click at [393, 219] on img at bounding box center [402, 224] width 316 height 242
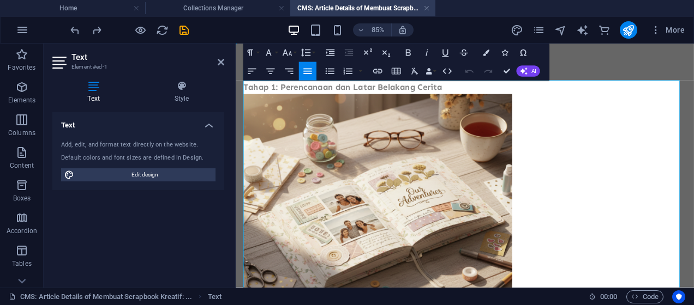
click at [393, 219] on img at bounding box center [402, 224] width 316 height 242
click at [218, 65] on icon at bounding box center [221, 62] width 7 height 9
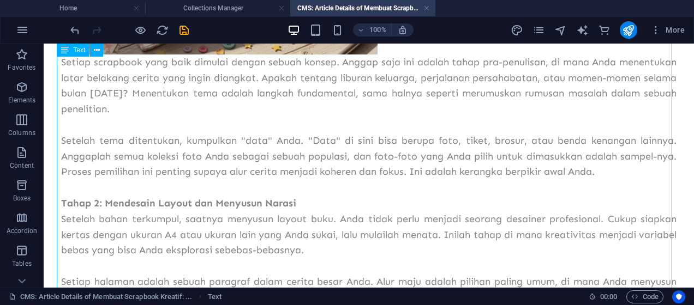
scroll to position [363, 0]
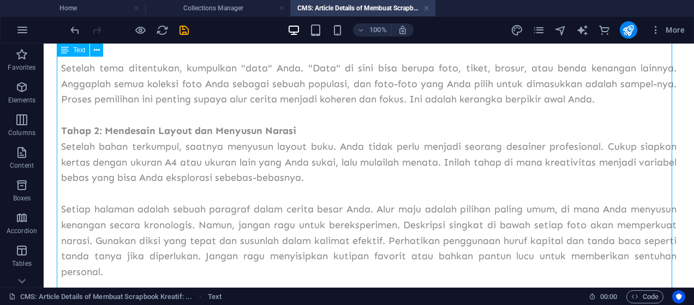
click at [291, 127] on div "Tahap 1: Perencanaan dan Latar Belakang Cerita Setiap scrapbook yang baik dimul…" at bounding box center [368, 190] width 615 height 933
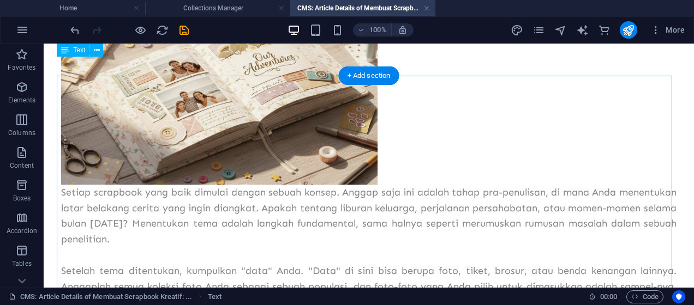
scroll to position [0, 0]
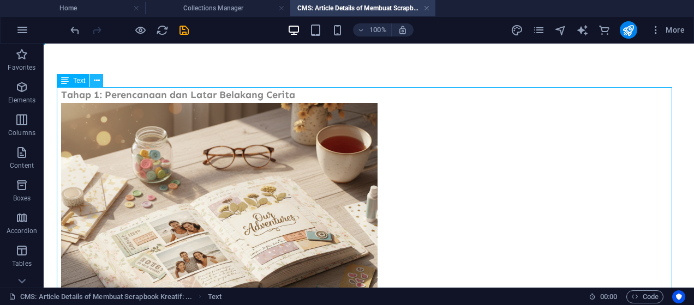
click at [99, 81] on icon at bounding box center [97, 80] width 6 height 11
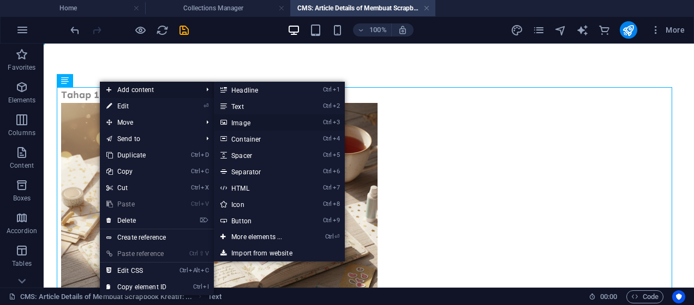
click at [244, 121] on link "Ctrl 3 Image" at bounding box center [259, 123] width 90 height 16
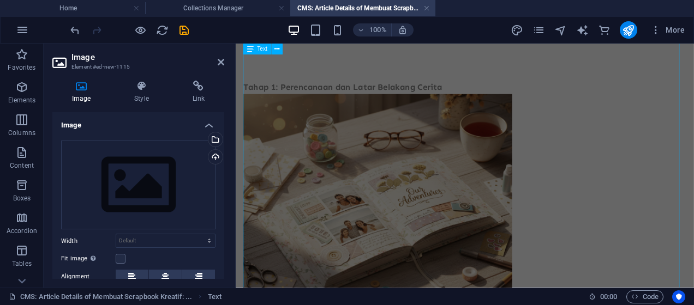
scroll to position [857, 0]
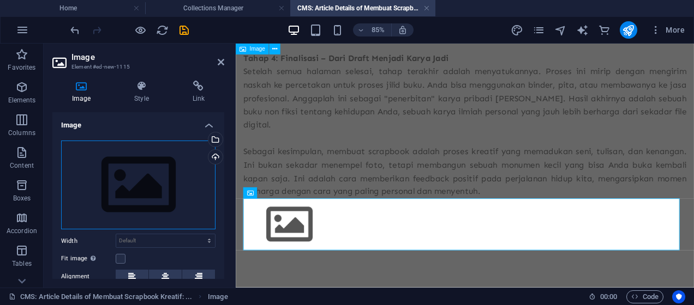
click at [183, 193] on div "Drag files here, click to choose files or select files from Files or our free s…" at bounding box center [138, 185] width 154 height 89
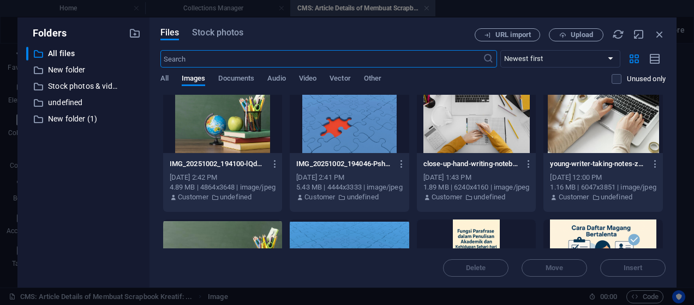
scroll to position [0, 0]
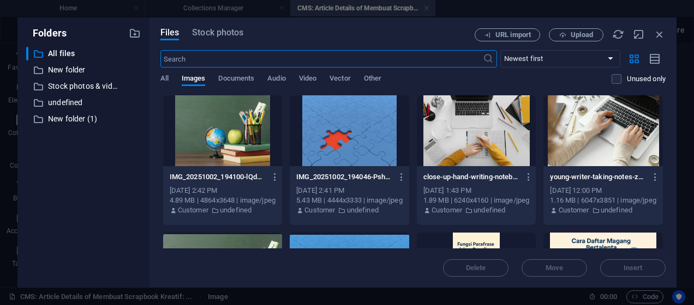
click at [573, 26] on div "Files Stock photos URL import Upload ​ Newest first Oldest first Name (A-Z) Nam…" at bounding box center [412, 152] width 527 height 271
click at [572, 30] on button "Upload" at bounding box center [576, 34] width 55 height 13
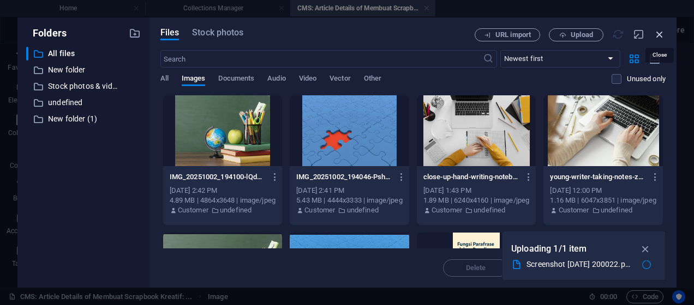
click at [658, 35] on icon "button" at bounding box center [659, 34] width 12 height 12
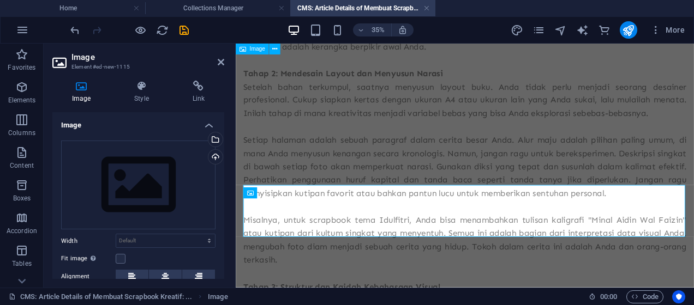
scroll to position [857, 0]
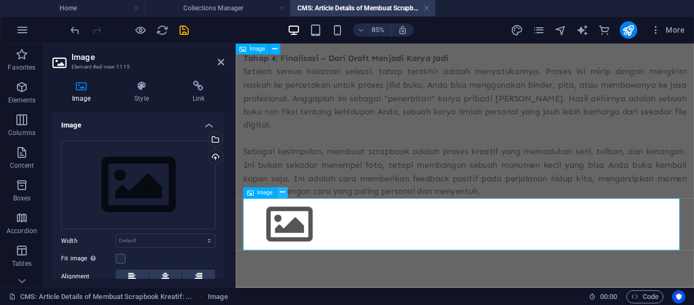
click at [281, 193] on icon at bounding box center [282, 193] width 5 height 10
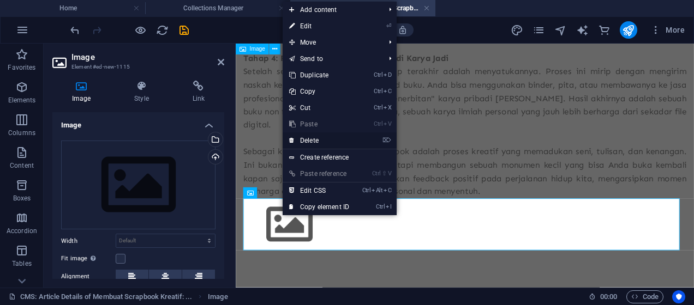
click at [315, 142] on link "⌦ Delete" at bounding box center [319, 141] width 73 height 16
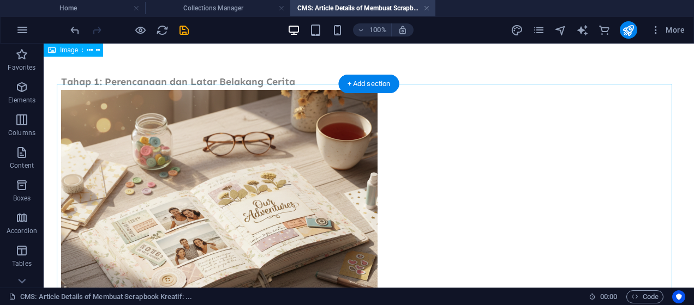
scroll to position [0, 0]
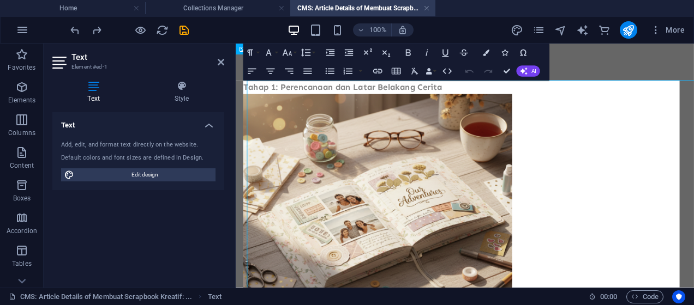
click at [326, 171] on img at bounding box center [402, 224] width 316 height 242
drag, startPoint x: 323, startPoint y: 172, endPoint x: 287, endPoint y: 176, distance: 36.2
click at [287, 176] on img at bounding box center [402, 224] width 316 height 242
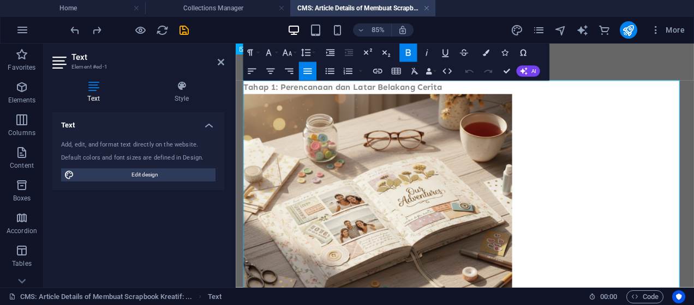
click at [621, 206] on p at bounding box center [504, 224] width 521 height 242
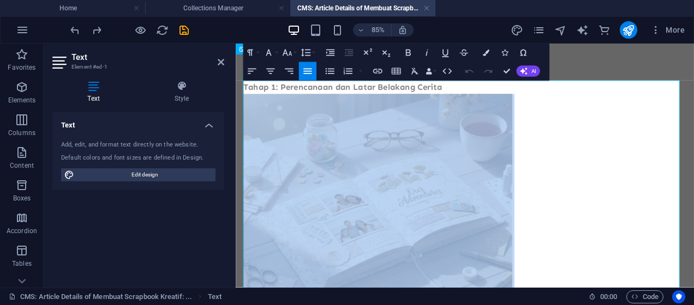
click at [621, 206] on p at bounding box center [504, 224] width 521 height 242
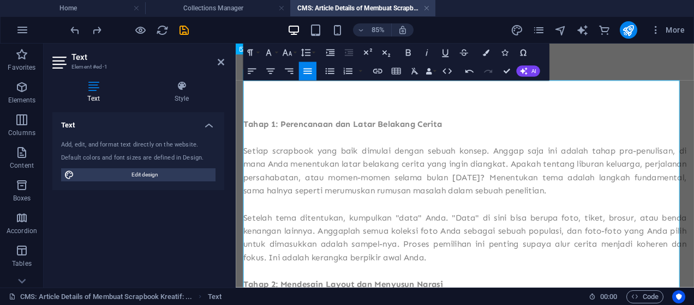
click at [341, 157] on p at bounding box center [504, 155] width 521 height 16
click at [286, 157] on p at bounding box center [504, 155] width 521 height 16
click at [24, 85] on icon "button" at bounding box center [21, 87] width 13 height 13
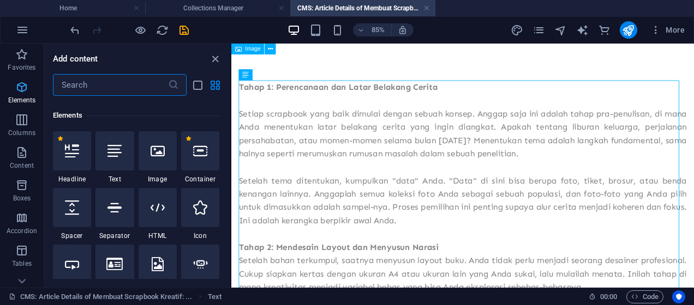
scroll to position [116, 0]
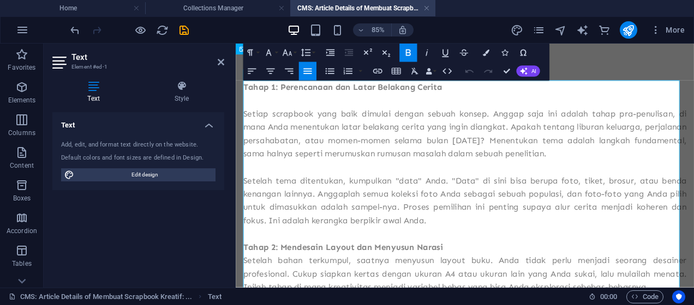
click at [275, 109] on p at bounding box center [504, 111] width 521 height 16
drag, startPoint x: 280, startPoint y: 109, endPoint x: 253, endPoint y: 113, distance: 27.1
click at [253, 113] on p at bounding box center [504, 111] width 521 height 16
click at [222, 62] on icon at bounding box center [221, 62] width 7 height 9
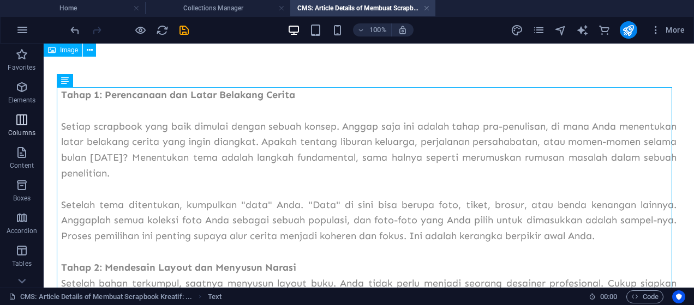
click at [28, 121] on span "Columns" at bounding box center [22, 126] width 44 height 26
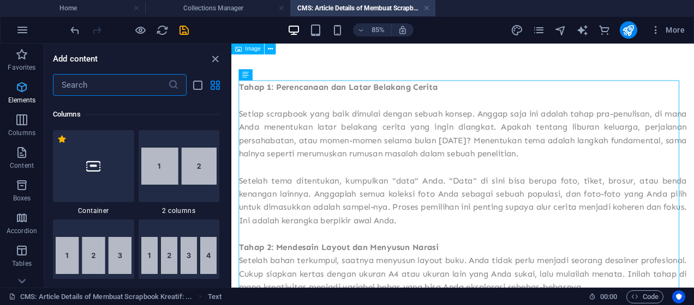
scroll to position [540, 0]
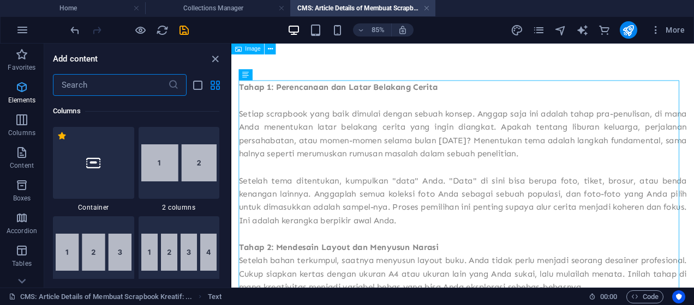
click at [23, 89] on icon "button" at bounding box center [21, 87] width 13 height 13
click at [23, 90] on icon "button" at bounding box center [21, 87] width 13 height 13
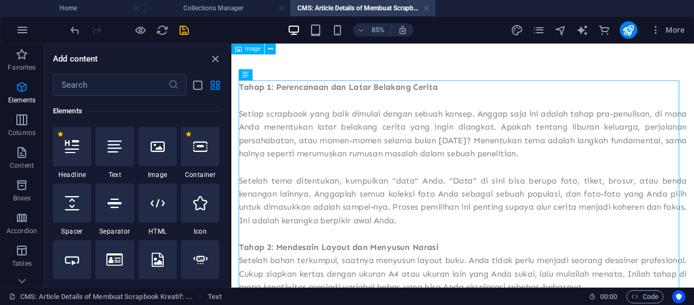
scroll to position [116, 0]
drag, startPoint x: 153, startPoint y: 140, endPoint x: 147, endPoint y: 147, distance: 8.9
click at [147, 147] on div at bounding box center [158, 146] width 38 height 39
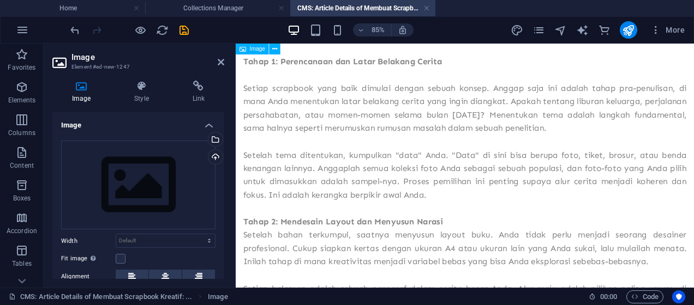
scroll to position [0, 0]
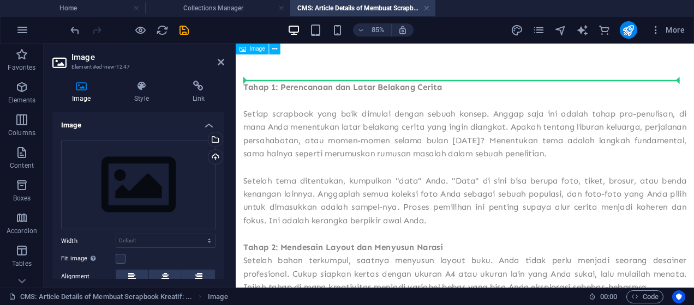
drag, startPoint x: 323, startPoint y: 250, endPoint x: 298, endPoint y: 119, distance: 132.7
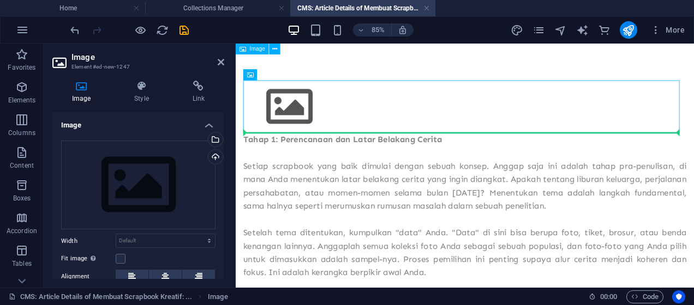
drag, startPoint x: 331, startPoint y: 112, endPoint x: 299, endPoint y: 178, distance: 73.0
drag, startPoint x: 313, startPoint y: 112, endPoint x: 285, endPoint y: 210, distance: 102.0
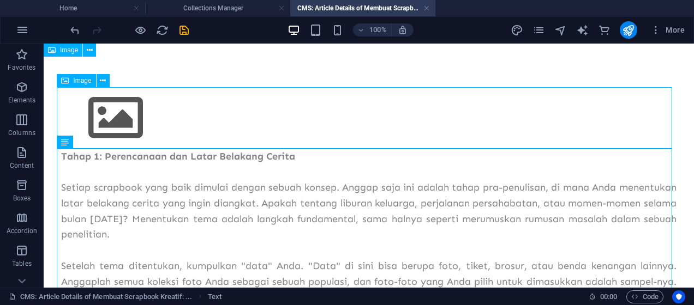
click at [488, 116] on figure at bounding box center [368, 118] width 615 height 62
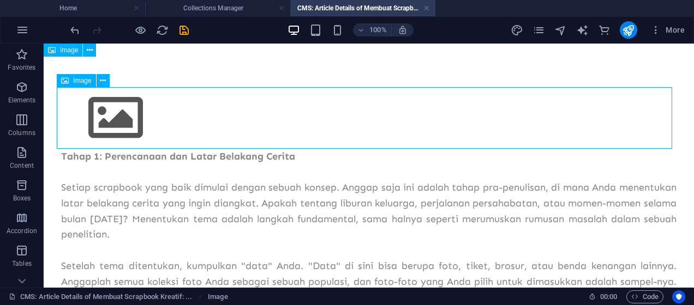
click at [610, 119] on figure at bounding box center [368, 118] width 615 height 62
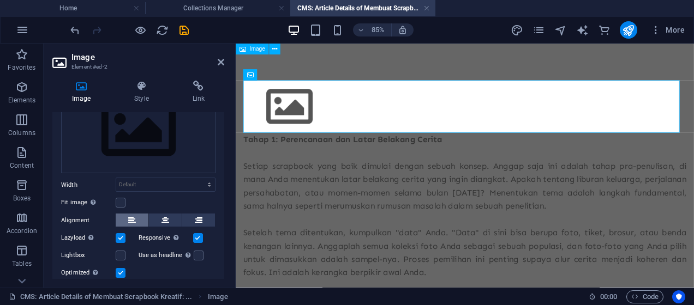
scroll to position [73, 0]
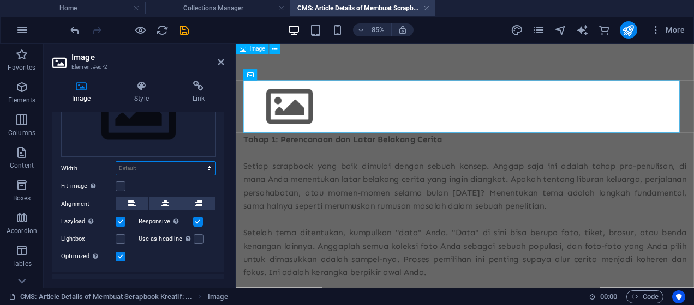
click at [142, 169] on select "Default auto px rem % em vh vw" at bounding box center [165, 168] width 99 height 13
select select "px"
click at [197, 162] on select "Default auto px rem % em vh vw" at bounding box center [165, 168] width 99 height 13
click at [155, 170] on input "200" at bounding box center [165, 168] width 99 height 13
type input "2"
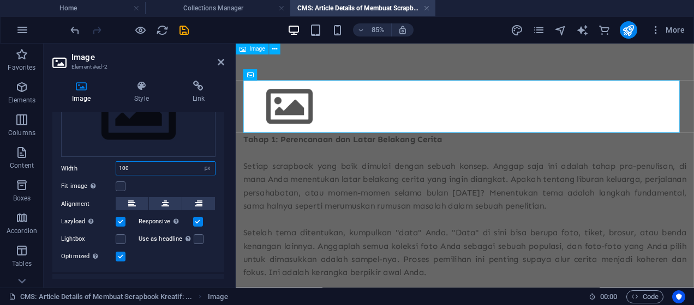
type input "100"
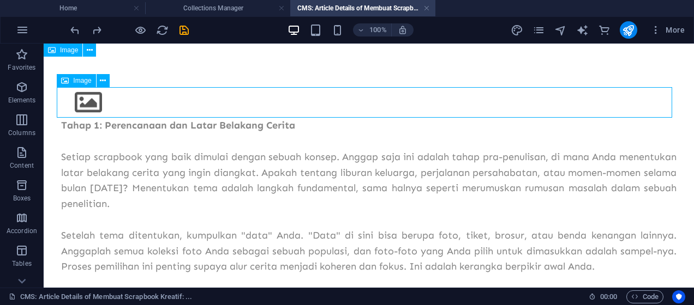
click at [141, 107] on figure at bounding box center [368, 102] width 615 height 31
click at [87, 82] on span "Image" at bounding box center [82, 80] width 18 height 7
click at [99, 81] on button at bounding box center [103, 80] width 13 height 13
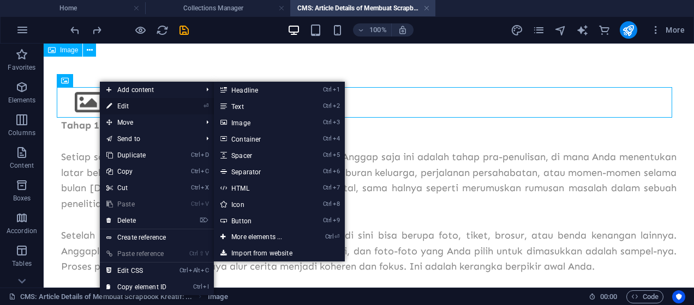
click at [122, 103] on link "⏎ Edit" at bounding box center [136, 106] width 73 height 16
select select "px"
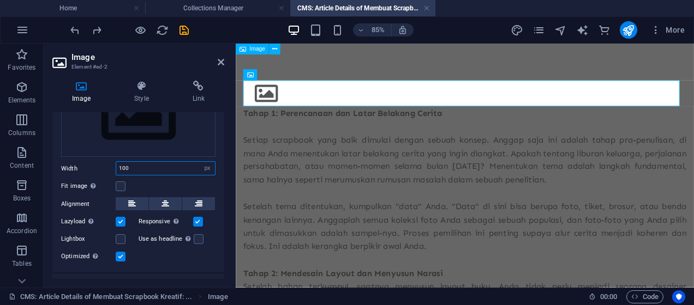
click at [142, 168] on input "100" at bounding box center [165, 168] width 99 height 13
type input "1"
type input "200"
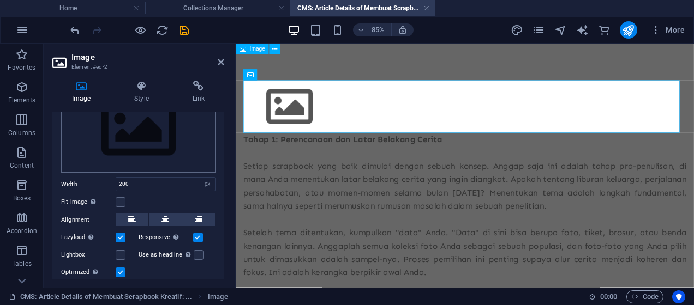
scroll to position [121, 0]
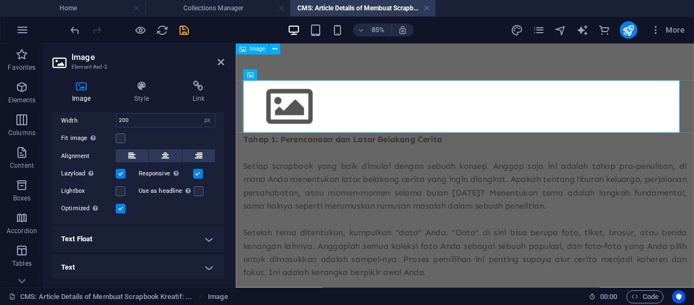
click at [210, 241] on h4 "Text Float" at bounding box center [138, 239] width 172 height 26
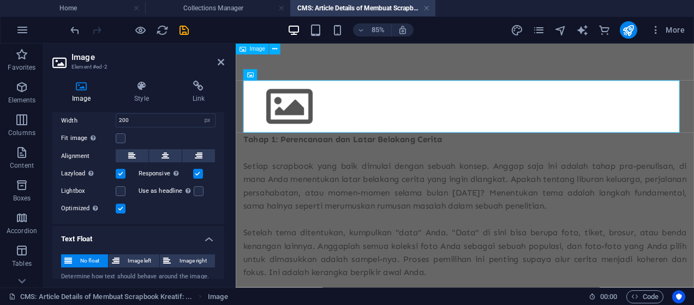
click at [209, 238] on h4 "Text Float" at bounding box center [138, 236] width 172 height 20
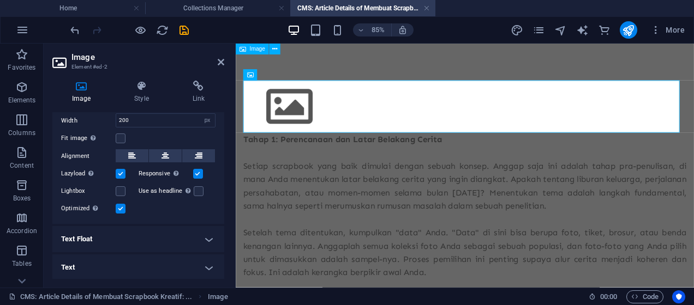
click at [206, 261] on h4 "Text" at bounding box center [138, 268] width 172 height 26
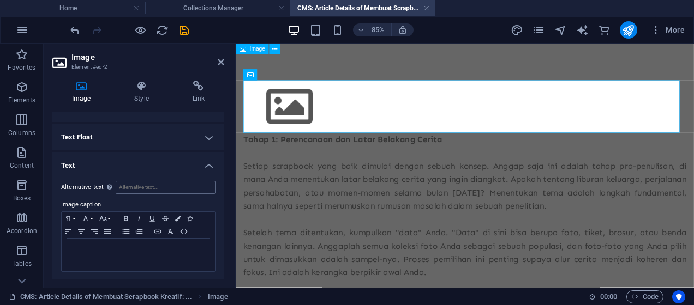
scroll to position [150, 0]
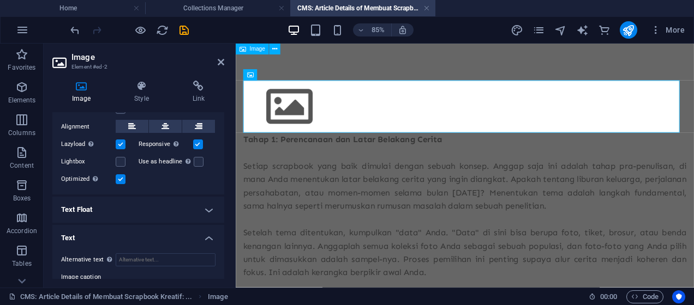
click at [207, 209] on h4 "Text Float" at bounding box center [138, 210] width 172 height 26
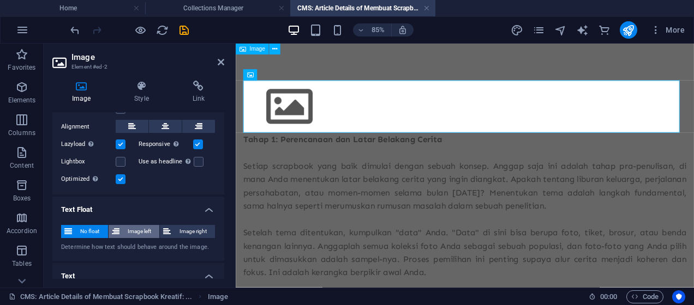
click at [146, 229] on span "Image left" at bounding box center [140, 231] width 34 height 13
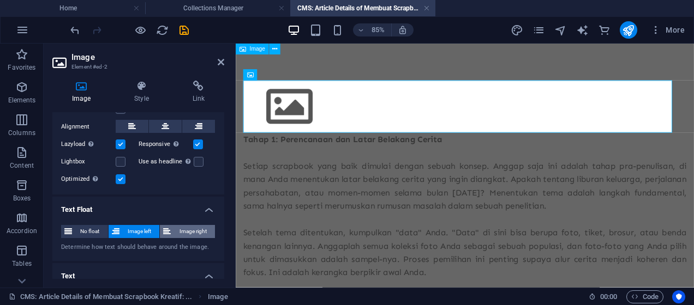
click at [168, 228] on icon at bounding box center [167, 231] width 8 height 13
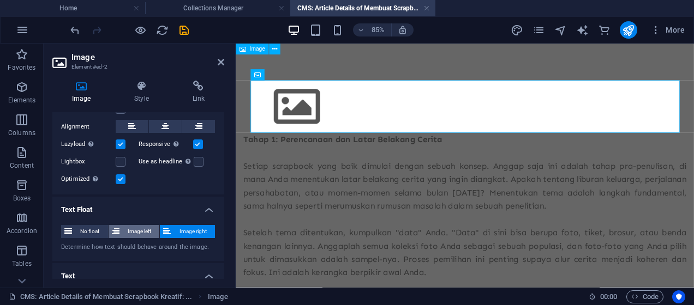
click at [155, 229] on span "Image left" at bounding box center [140, 231] width 34 height 13
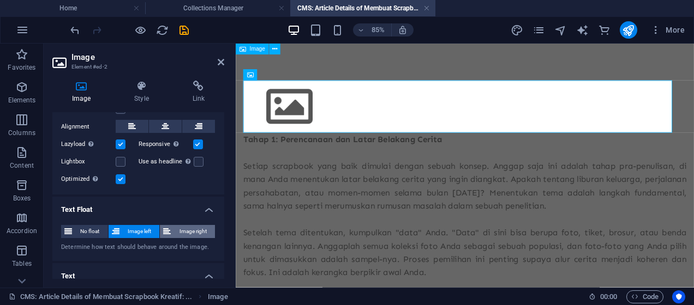
click at [174, 227] on span "Image right" at bounding box center [193, 231] width 38 height 13
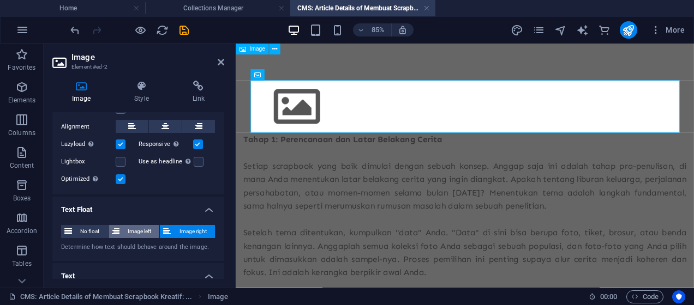
click at [142, 229] on span "Image left" at bounding box center [140, 231] width 34 height 13
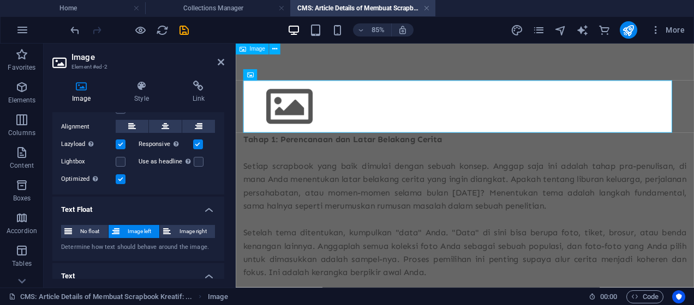
click at [142, 229] on span "Image left" at bounding box center [140, 231] width 34 height 13
click at [88, 229] on span "No float" at bounding box center [89, 231] width 29 height 13
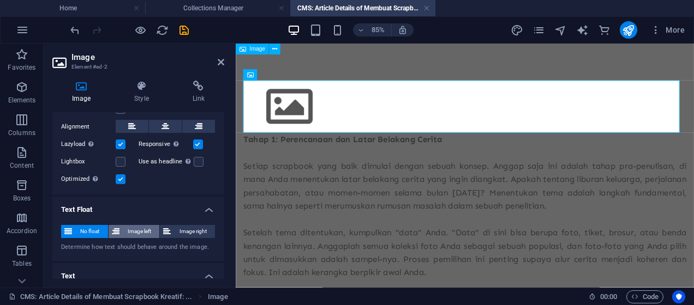
click at [124, 228] on span "Image left" at bounding box center [140, 231] width 34 height 13
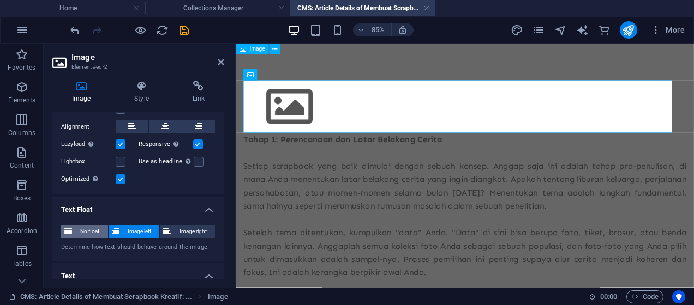
click at [93, 230] on span "No float" at bounding box center [89, 231] width 29 height 13
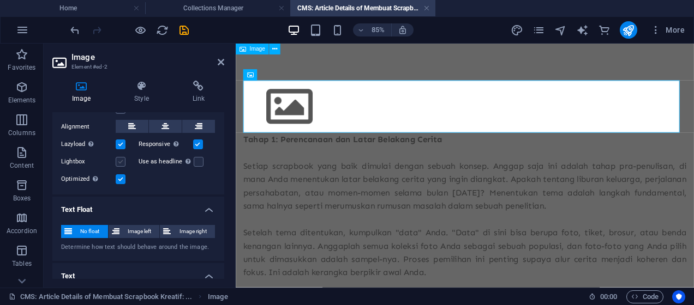
click at [120, 160] on label at bounding box center [121, 162] width 10 height 10
click at [0, 0] on input "Lightbox" at bounding box center [0, 0] width 0 height 0
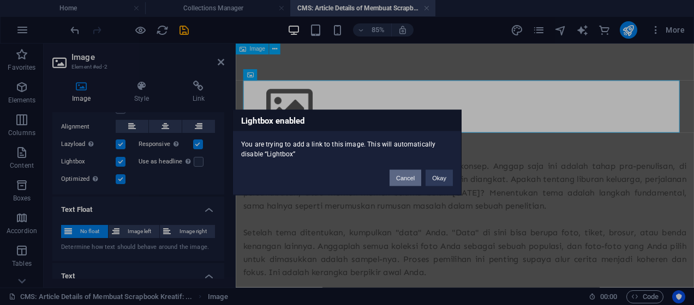
click at [404, 178] on button "Cancel" at bounding box center [405, 178] width 32 height 16
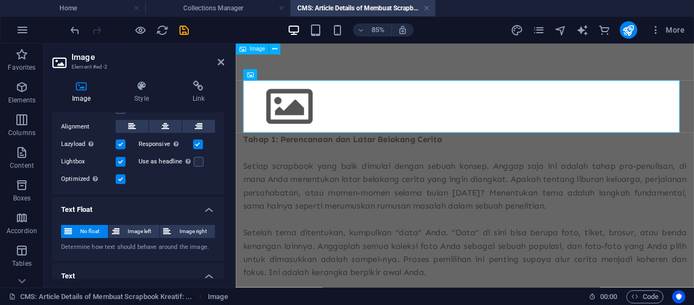
click at [119, 161] on label at bounding box center [121, 162] width 10 height 10
click at [0, 0] on input "Lightbox" at bounding box center [0, 0] width 0 height 0
click at [123, 145] on label at bounding box center [121, 145] width 10 height 10
click at [0, 0] on input "Lazyload Loading images after the page loads improves page speed." at bounding box center [0, 0] width 0 height 0
click at [122, 145] on label at bounding box center [121, 145] width 10 height 10
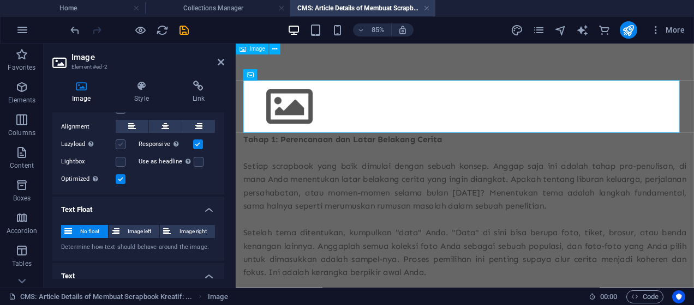
click at [0, 0] on input "Lazyload Loading images after the page loads improves page speed." at bounding box center [0, 0] width 0 height 0
click at [122, 145] on label at bounding box center [121, 145] width 10 height 10
click at [0, 0] on input "Lazyload Loading images after the page loads improves page speed." at bounding box center [0, 0] width 0 height 0
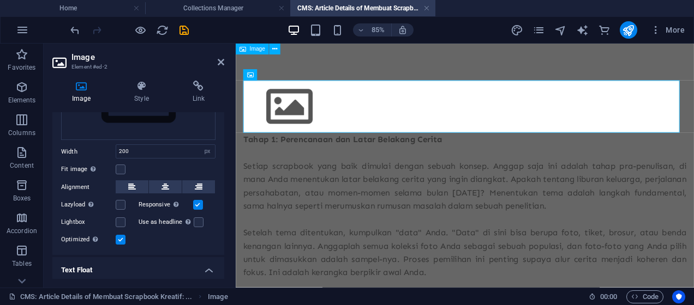
scroll to position [77, 0]
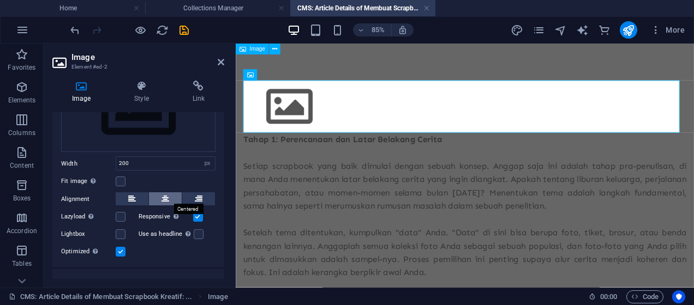
click at [165, 196] on icon at bounding box center [165, 199] width 8 height 13
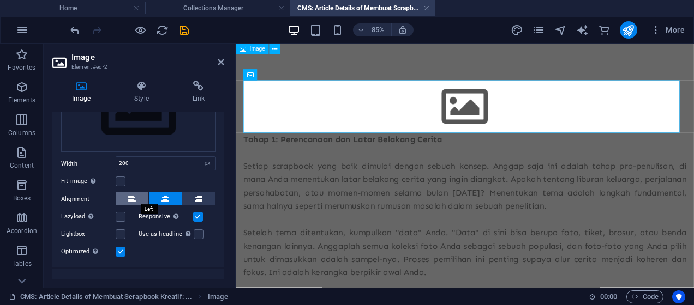
click at [143, 195] on button at bounding box center [132, 199] width 33 height 13
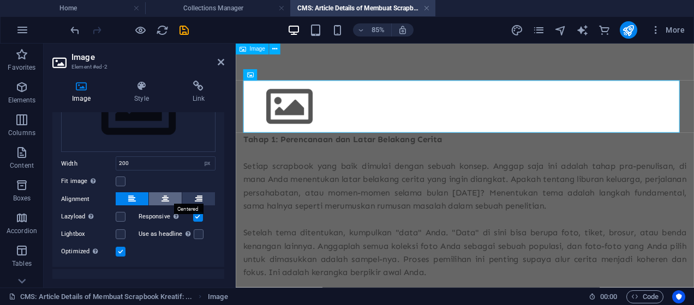
click at [155, 194] on button at bounding box center [165, 199] width 33 height 13
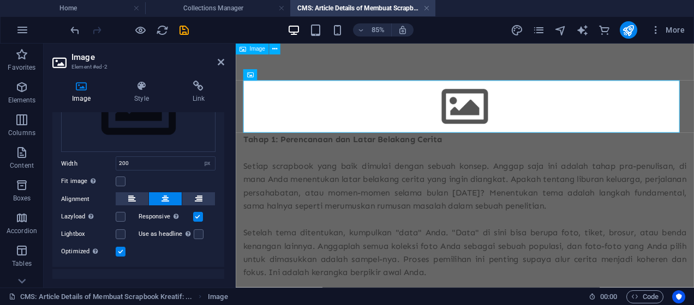
scroll to position [4, 0]
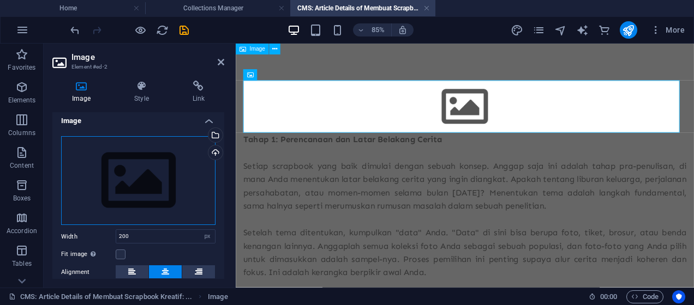
click at [156, 165] on div "Drag files here, click to choose files or select files from Files or our free s…" at bounding box center [138, 180] width 154 height 89
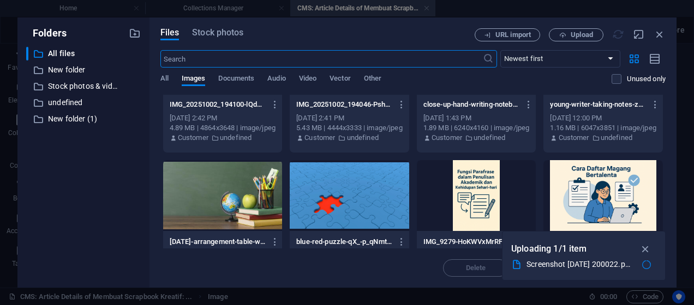
scroll to position [0, 0]
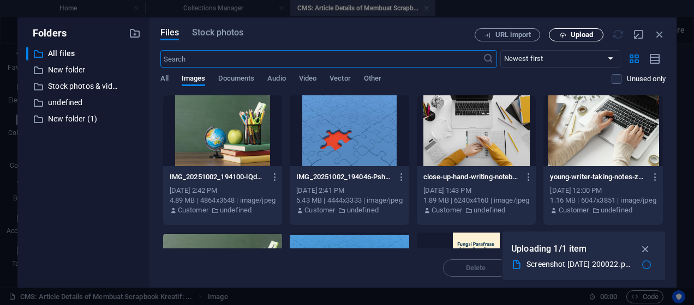
click at [560, 34] on icon "button" at bounding box center [562, 35] width 7 height 7
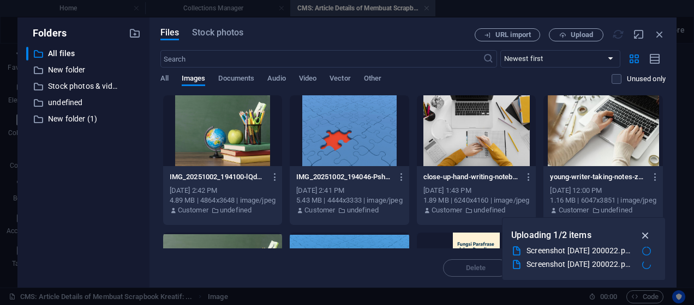
click at [646, 240] on icon "button" at bounding box center [645, 236] width 13 height 12
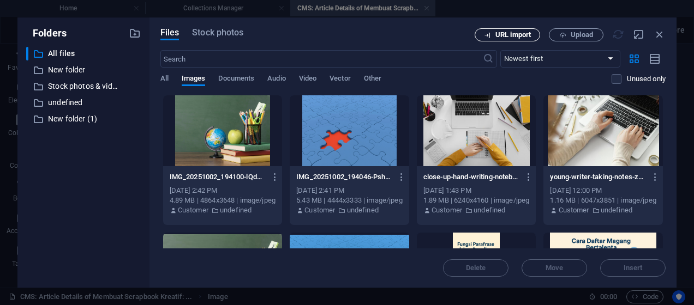
click at [519, 39] on button "URL import" at bounding box center [507, 34] width 65 height 13
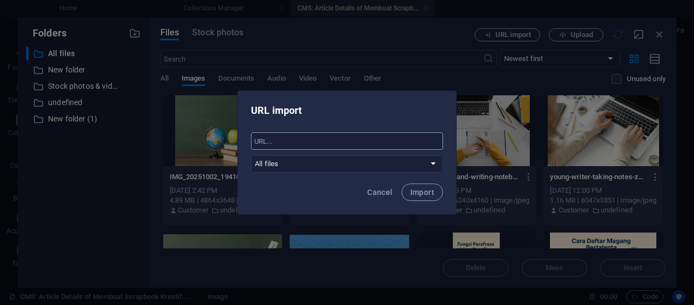
click at [333, 137] on input "text" at bounding box center [347, 141] width 192 height 17
paste input "[URL][DOMAIN_NAME]"
type input "[URL][DOMAIN_NAME]"
click at [415, 191] on span "Import" at bounding box center [422, 192] width 24 height 9
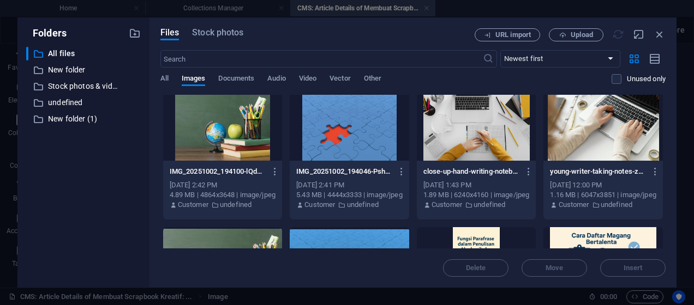
scroll to position [0, 0]
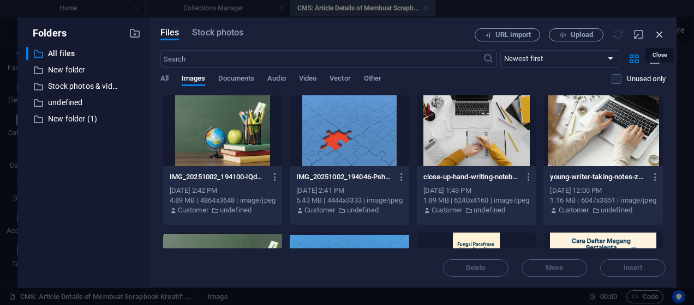
click at [661, 32] on icon "button" at bounding box center [659, 34] width 12 height 12
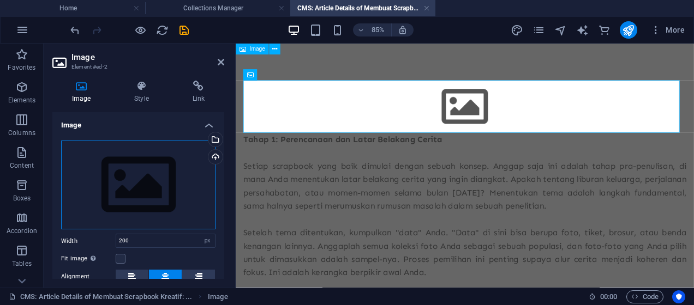
click at [153, 179] on div "Drag files here, click to choose files or select files from Files or our free s…" at bounding box center [138, 185] width 154 height 89
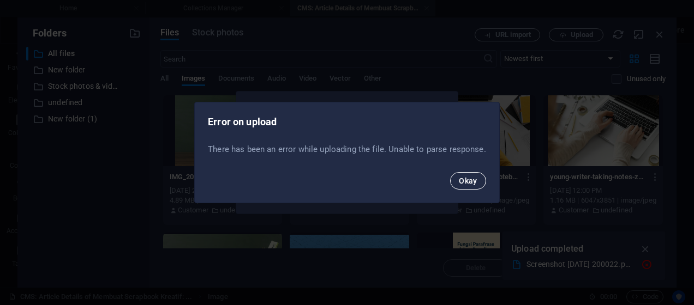
click at [460, 183] on span "Okay" at bounding box center [468, 181] width 19 height 9
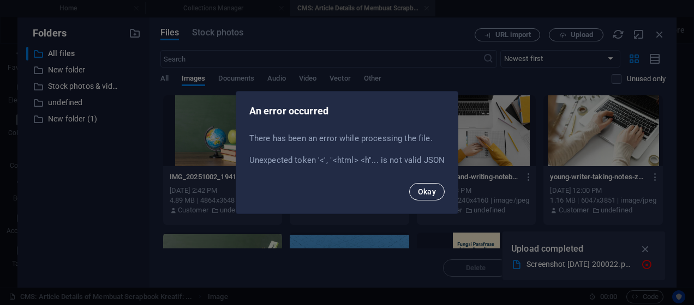
click at [425, 188] on span "Okay" at bounding box center [427, 192] width 19 height 9
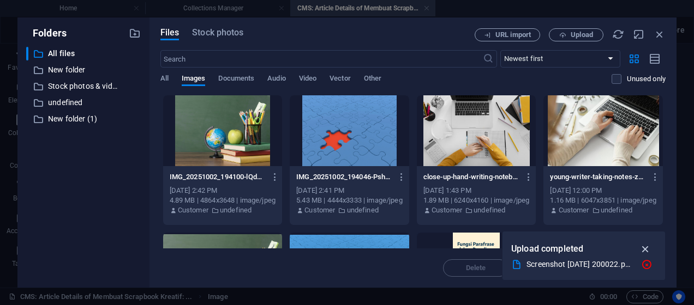
click at [640, 249] on icon "button" at bounding box center [645, 249] width 13 height 12
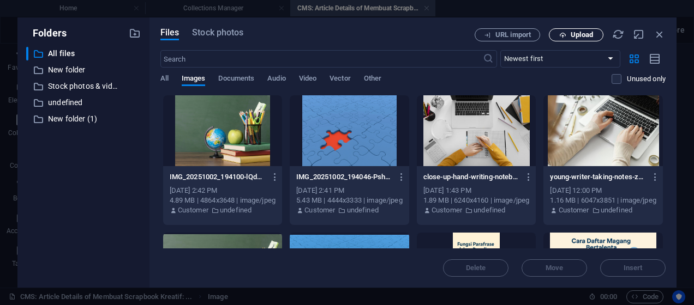
click at [584, 32] on span "Upload" at bounding box center [582, 35] width 22 height 7
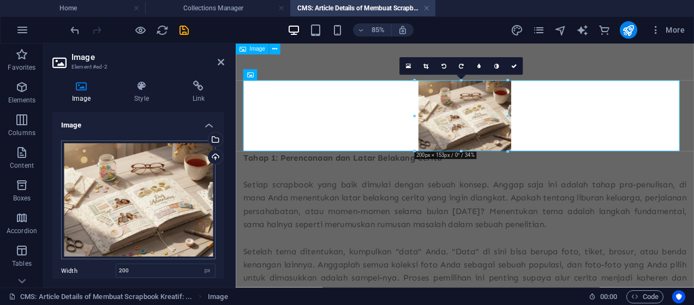
scroll to position [73, 0]
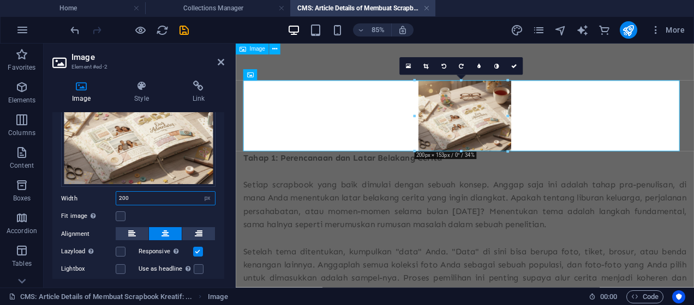
click at [167, 197] on input "200" at bounding box center [165, 198] width 99 height 13
type input "2"
type input "300"
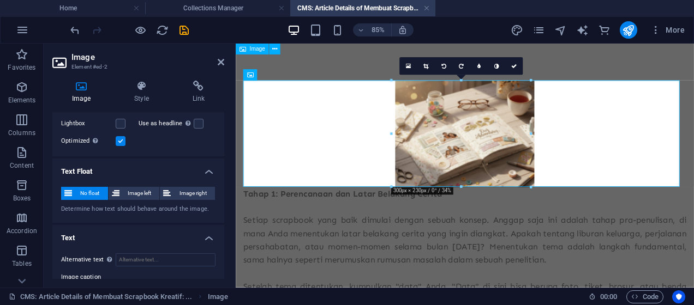
scroll to position [145, 0]
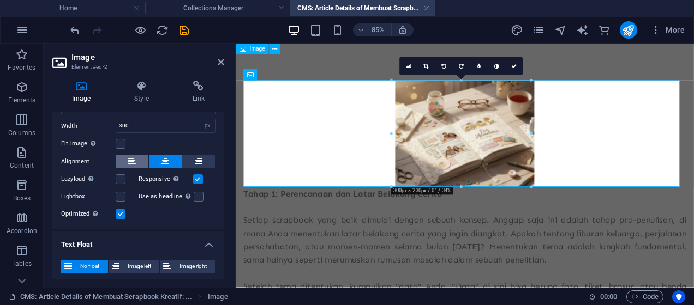
click at [133, 161] on icon at bounding box center [132, 161] width 8 height 13
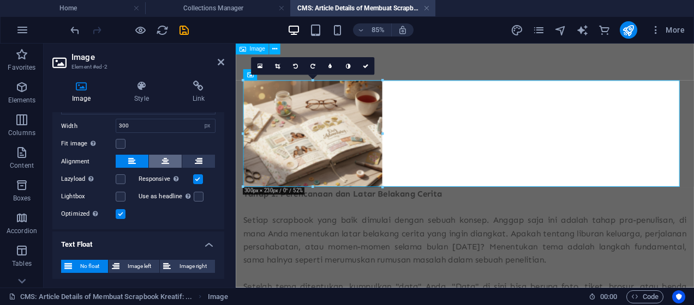
click at [149, 159] on button at bounding box center [165, 161] width 33 height 13
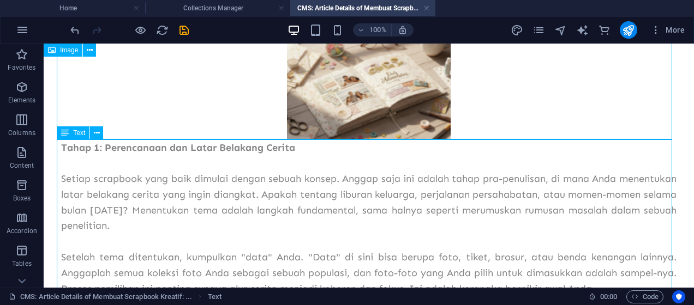
scroll to position [0, 0]
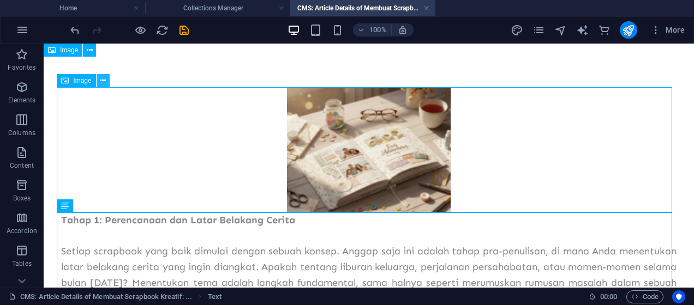
click at [103, 78] on icon at bounding box center [103, 80] width 6 height 11
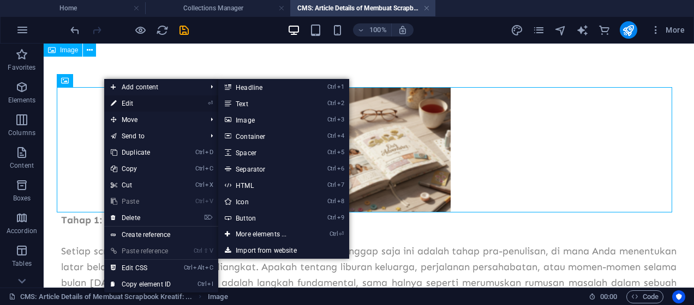
click at [124, 100] on link "⏎ Edit" at bounding box center [140, 103] width 73 height 16
select select "px"
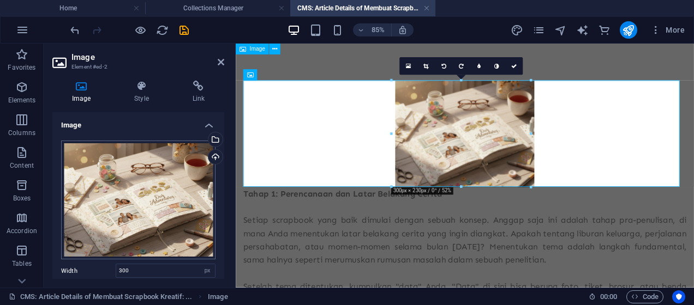
scroll to position [73, 0]
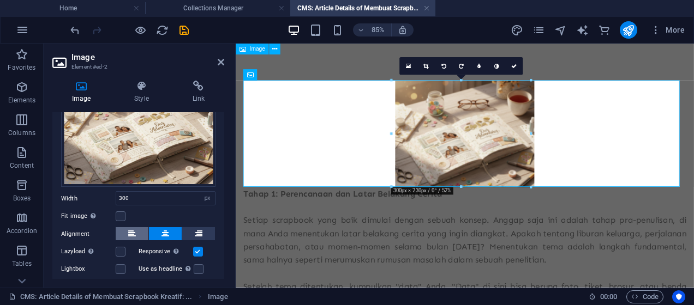
click at [131, 230] on icon at bounding box center [132, 233] width 8 height 13
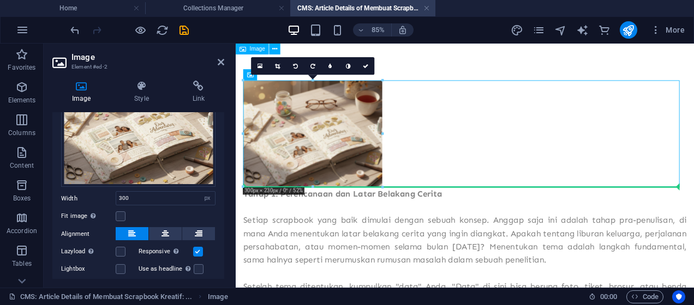
drag, startPoint x: 362, startPoint y: 166, endPoint x: 343, endPoint y: 247, distance: 82.9
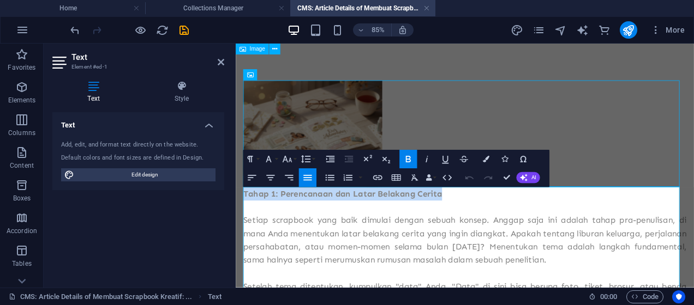
drag, startPoint x: 483, startPoint y: 220, endPoint x: 236, endPoint y: 218, distance: 247.6
copy strong "Tahap 1: Perencanaan dan Latar Belakang Cerita"
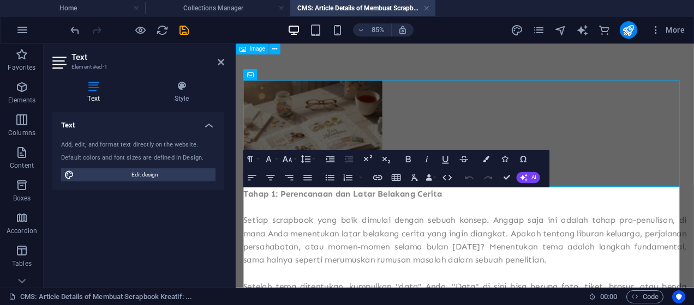
click at [465, 249] on p "Setiap scrapbook yang baik dimulai dengan sebuah konsep. Anggap saja ini adalah…" at bounding box center [504, 275] width 521 height 63
click at [445, 248] on p "Setiap scrapbook yang baik dimulai dengan sebuah konsep. Anggap saja ini adalah…" at bounding box center [504, 275] width 521 height 63
click at [455, 245] on p "Setiap scrapbook yang baik dimulai dengan sebuah konsep. Anggap saja ini adalah…" at bounding box center [504, 275] width 521 height 63
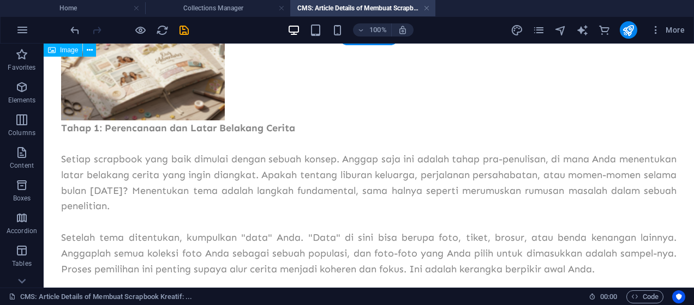
scroll to position [0, 0]
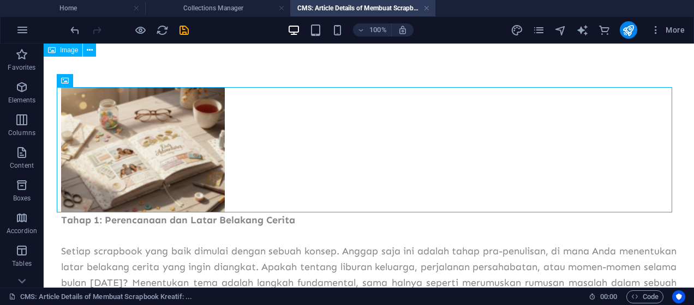
drag, startPoint x: 181, startPoint y: 153, endPoint x: 118, endPoint y: 142, distance: 63.8
click at [118, 142] on figure at bounding box center [368, 149] width 615 height 125
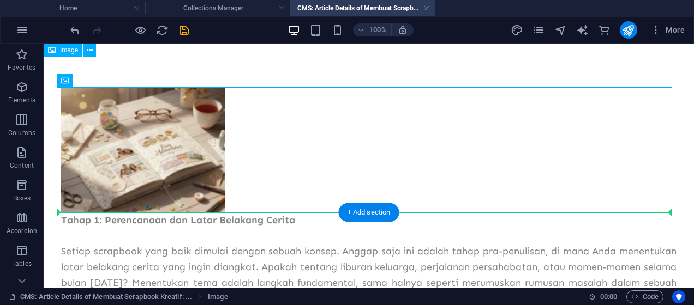
drag, startPoint x: 514, startPoint y: 154, endPoint x: 493, endPoint y: 244, distance: 92.5
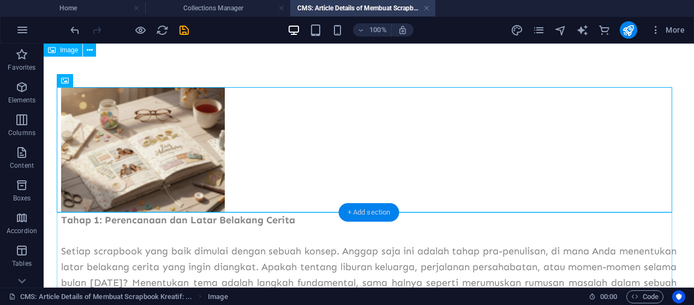
click at [370, 216] on div "+ Add section" at bounding box center [369, 212] width 61 height 19
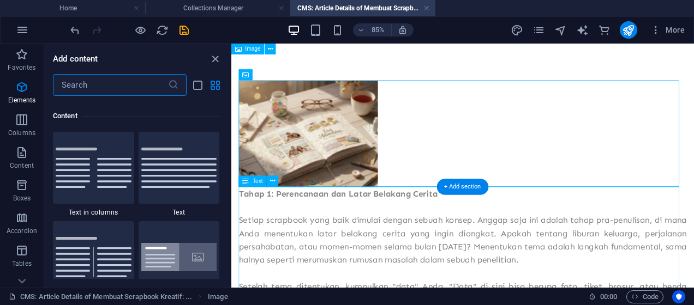
scroll to position [1908, 0]
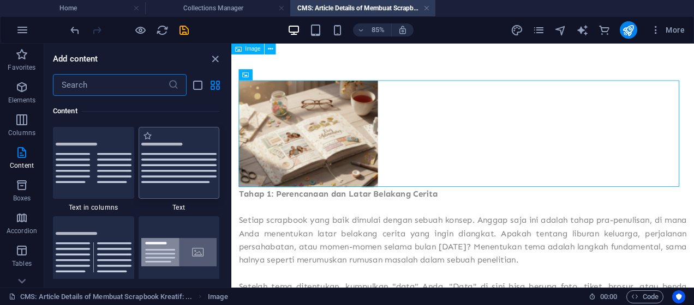
click at [188, 184] on div at bounding box center [179, 163] width 81 height 72
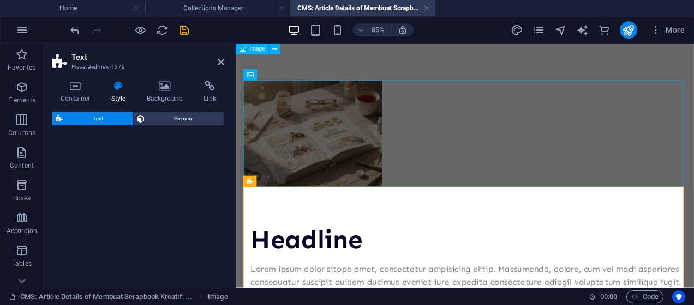
select select "preset-text-v2-default"
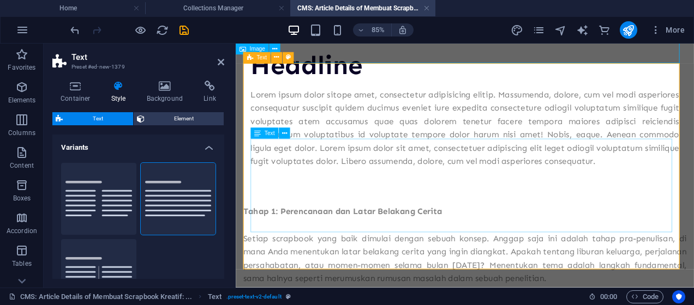
scroll to position [218, 0]
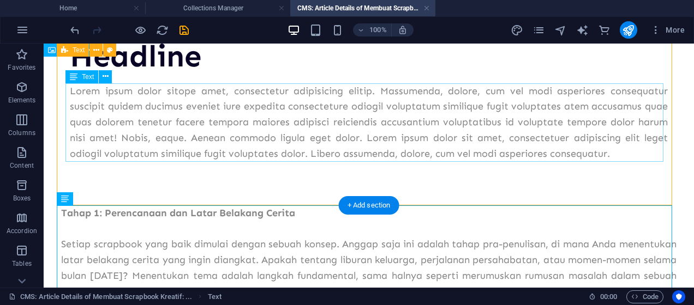
scroll to position [7, 0]
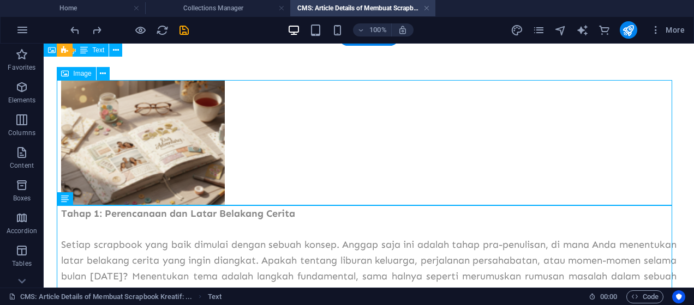
click at [233, 179] on figure at bounding box center [368, 143] width 615 height 125
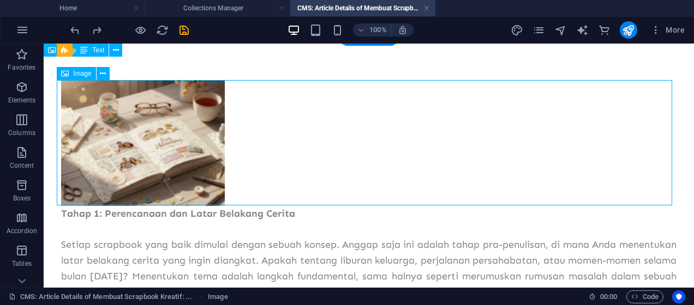
click at [233, 179] on figure at bounding box center [368, 143] width 615 height 125
select select "px"
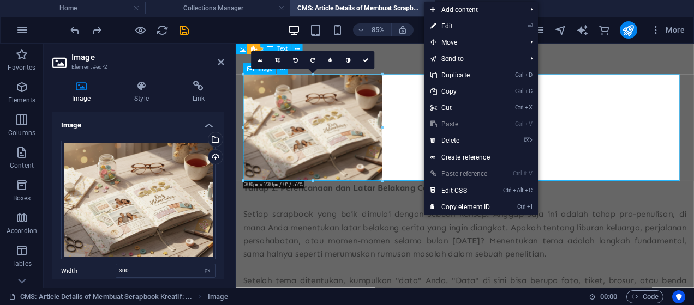
click at [440, 160] on figure at bounding box center [504, 143] width 521 height 125
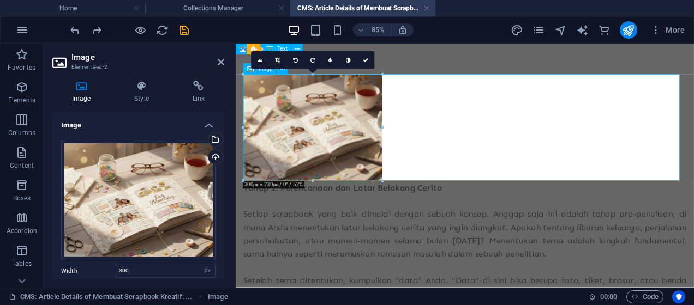
click at [429, 154] on figure at bounding box center [504, 143] width 521 height 125
click at [367, 61] on icon at bounding box center [365, 60] width 5 height 5
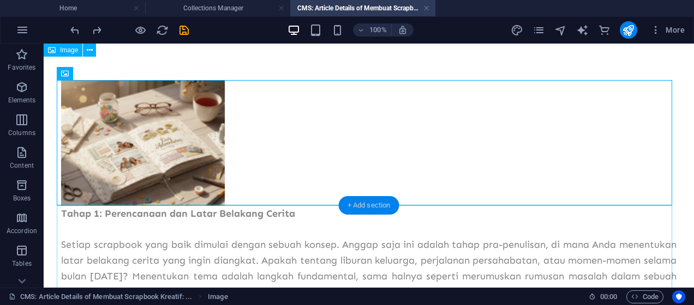
click at [352, 209] on div "+ Add section" at bounding box center [369, 205] width 61 height 19
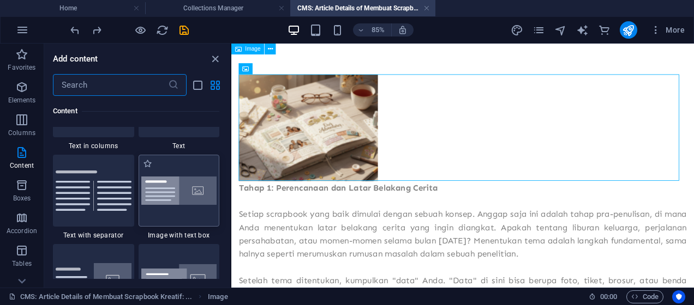
scroll to position [1981, 0]
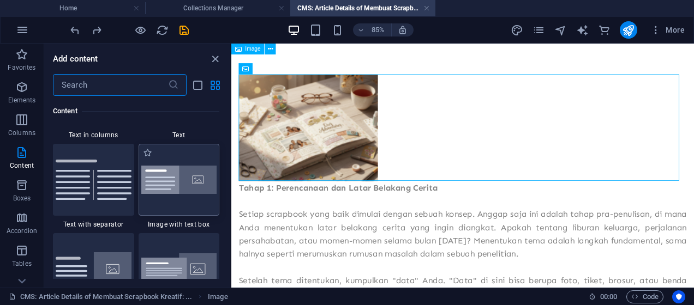
click at [155, 199] on div at bounding box center [179, 180] width 81 height 72
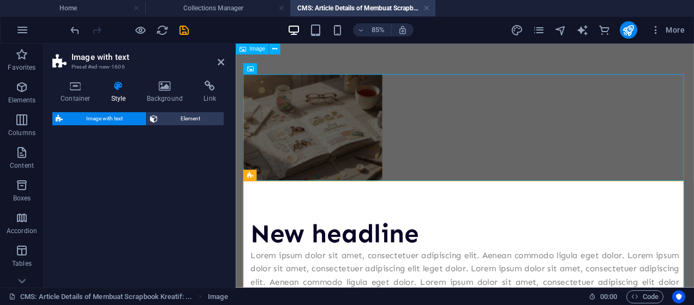
select select "rem"
select select "px"
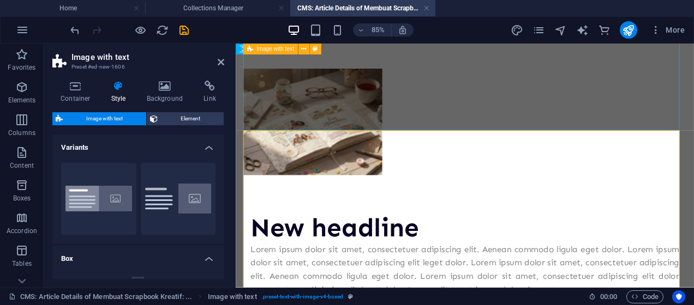
scroll to position [7, 0]
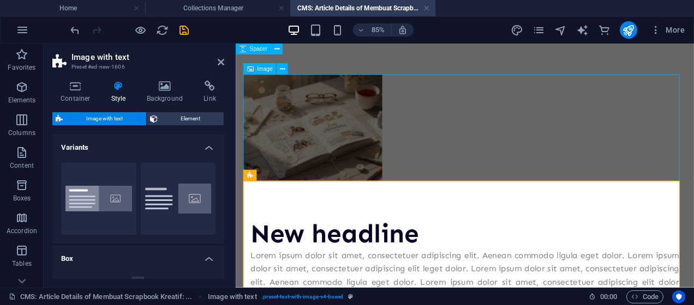
click at [382, 144] on figure at bounding box center [504, 143] width 521 height 125
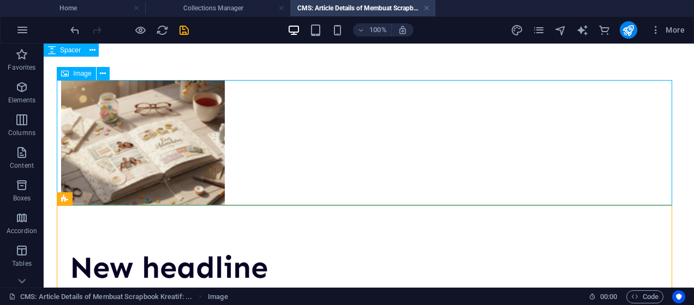
click at [149, 130] on figure at bounding box center [368, 143] width 615 height 125
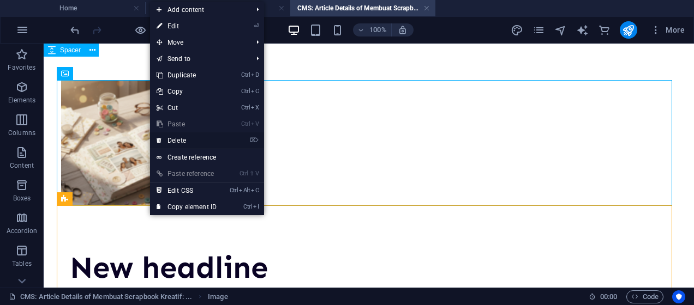
click at [174, 140] on link "⌦ Delete" at bounding box center [186, 141] width 73 height 16
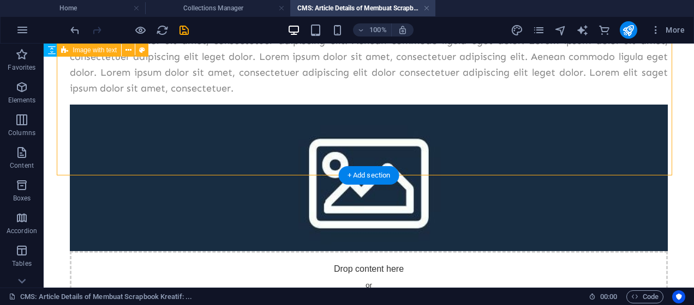
scroll to position [145, 0]
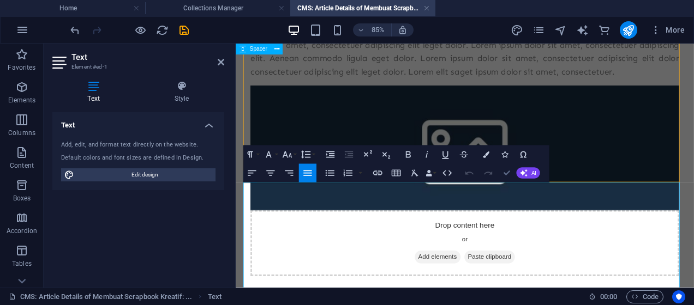
scroll to position [114, 0]
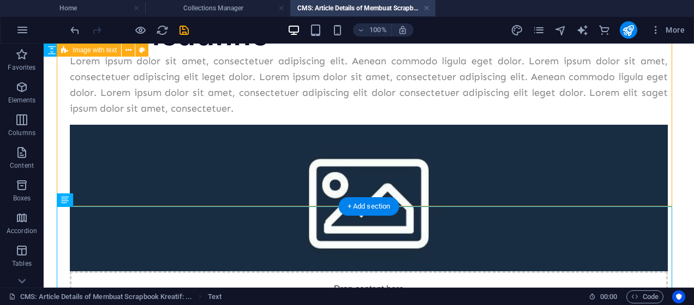
scroll to position [0, 0]
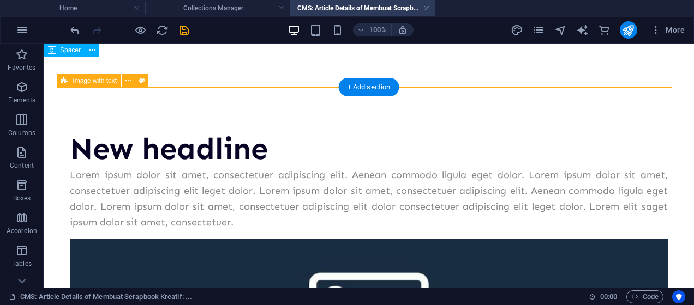
click at [263, 153] on div "New headline" at bounding box center [369, 149] width 598 height 37
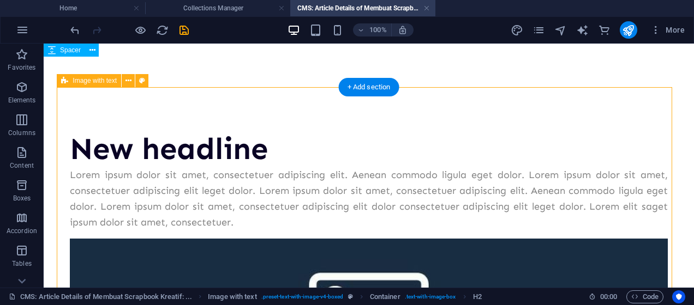
click at [263, 153] on div "New headline" at bounding box center [369, 149] width 598 height 37
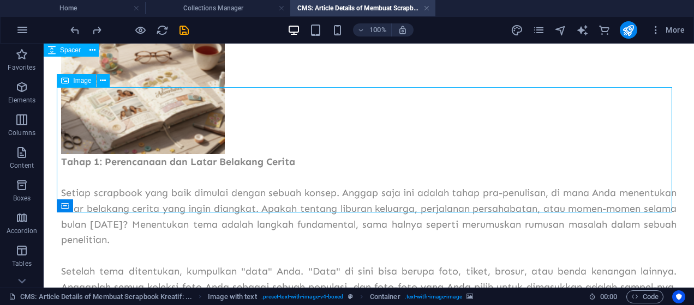
scroll to position [73, 0]
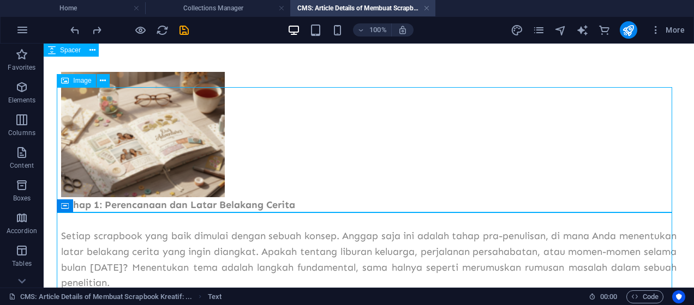
scroll to position [0, 0]
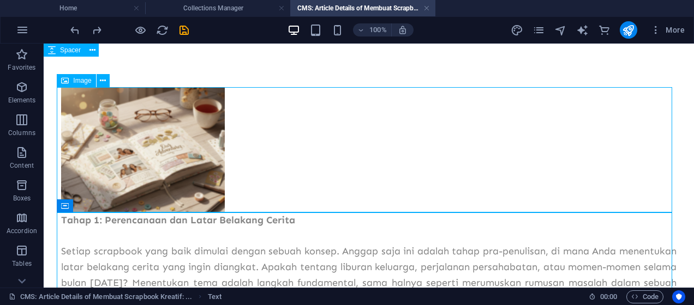
click at [277, 154] on figure at bounding box center [368, 149] width 615 height 125
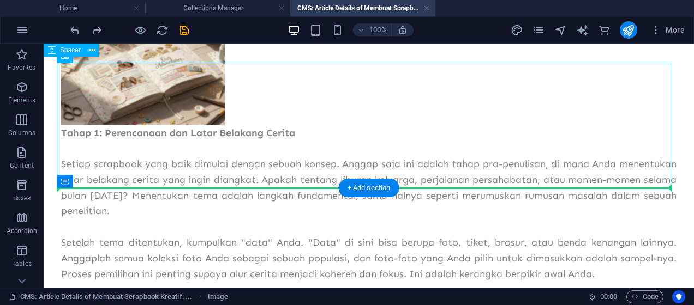
scroll to position [100, 0]
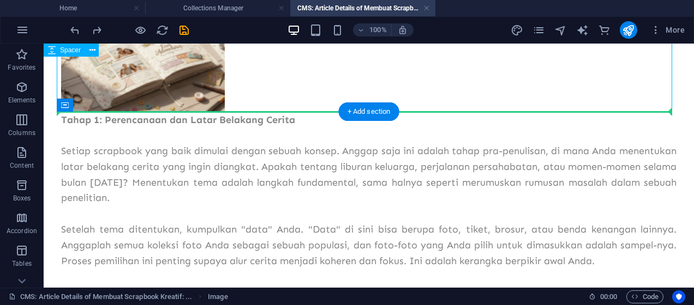
drag, startPoint x: 171, startPoint y: 145, endPoint x: 82, endPoint y: 137, distance: 88.7
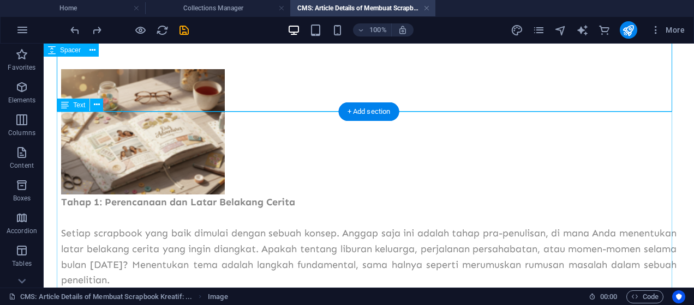
scroll to position [0, 0]
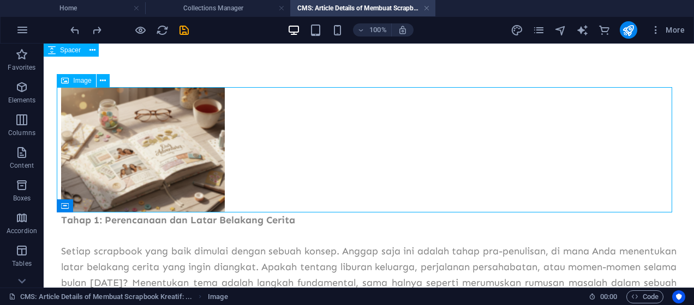
click at [291, 133] on figure at bounding box center [368, 149] width 615 height 125
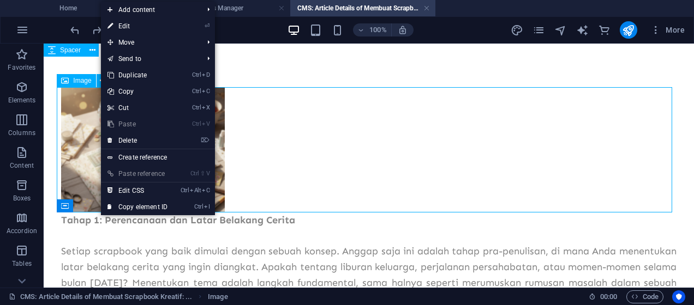
click at [280, 143] on figure at bounding box center [368, 149] width 615 height 125
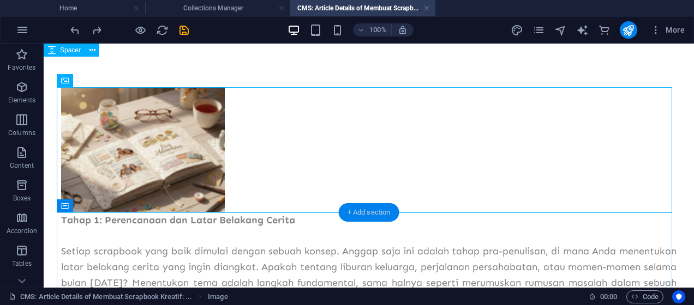
click at [361, 216] on div "+ Add section" at bounding box center [369, 212] width 61 height 19
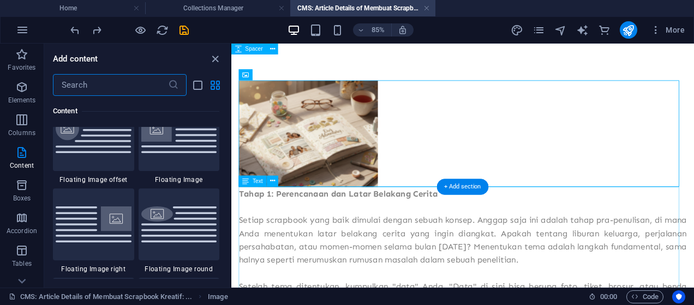
scroll to position [73, 0]
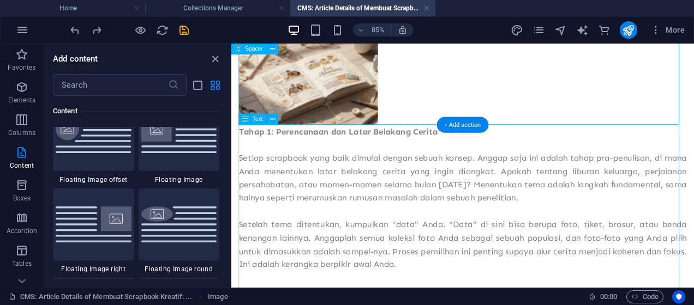
click at [448, 125] on div "+ Add section" at bounding box center [462, 125] width 51 height 16
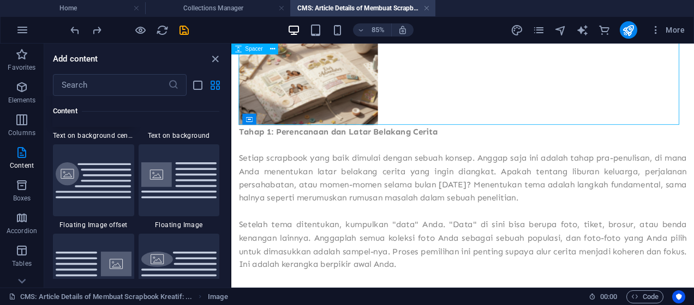
scroll to position [2345, 0]
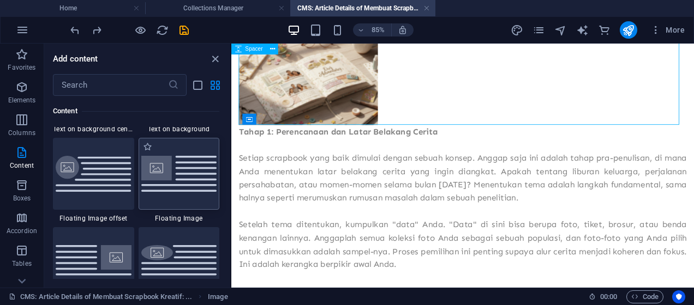
click at [167, 182] on img at bounding box center [179, 173] width 76 height 35
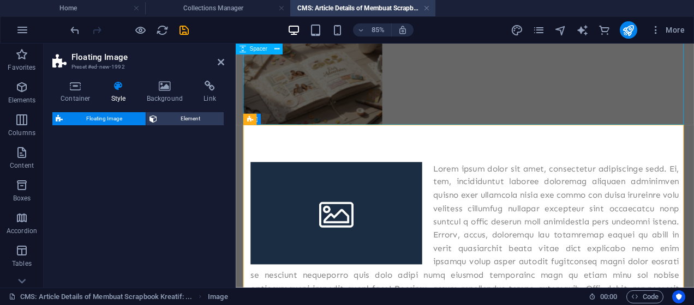
select select "%"
select select "rem"
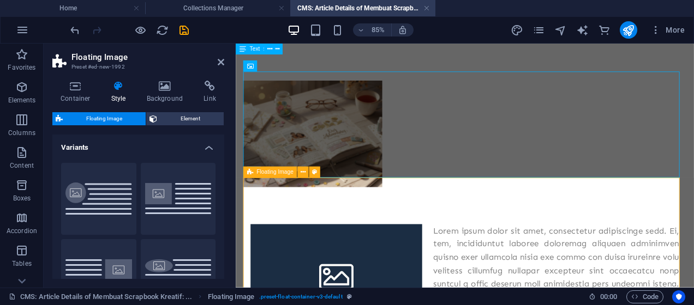
scroll to position [0, 0]
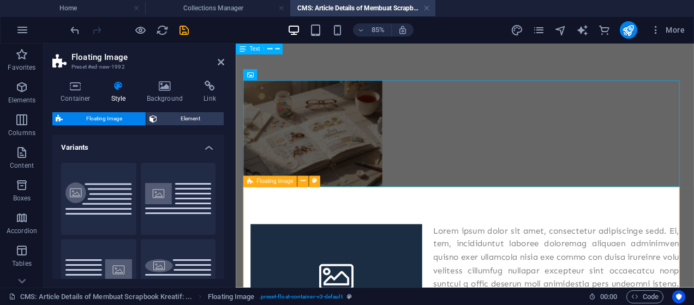
click at [219, 63] on icon at bounding box center [221, 62] width 7 height 9
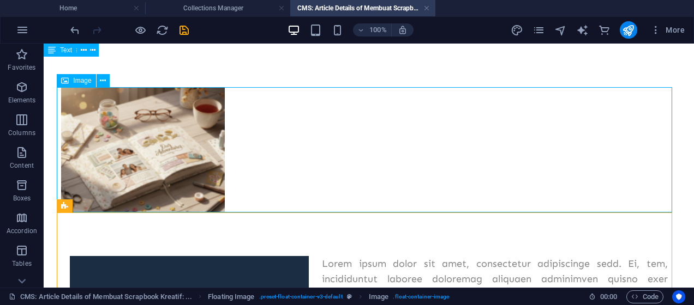
click at [190, 147] on figure at bounding box center [368, 149] width 615 height 125
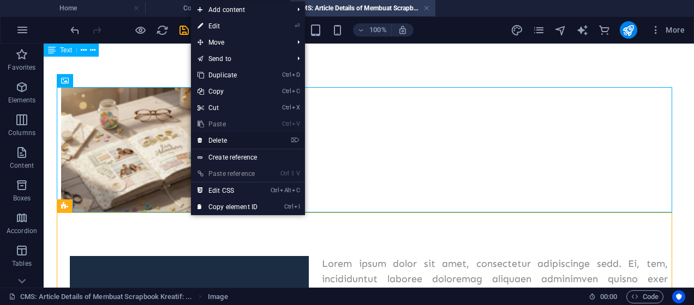
drag, startPoint x: 221, startPoint y: 137, endPoint x: 184, endPoint y: 98, distance: 54.4
click at [221, 137] on link "⌦ Delete" at bounding box center [227, 141] width 73 height 16
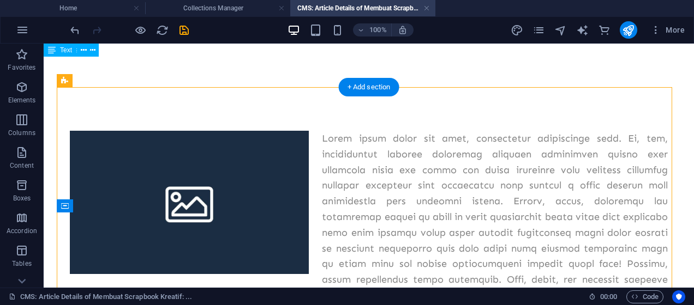
click at [353, 157] on div at bounding box center [369, 264] width 598 height 267
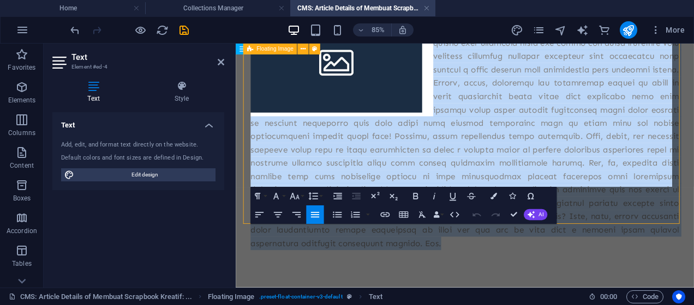
scroll to position [218, 0]
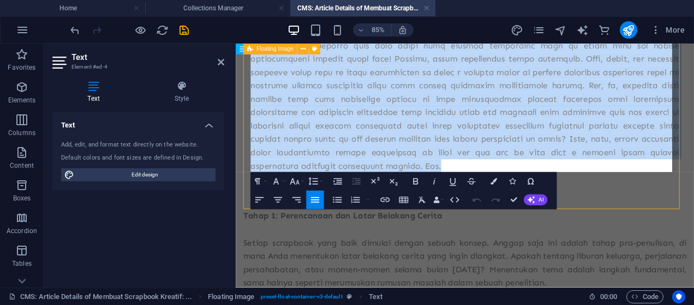
drag, startPoint x: 464, startPoint y: 139, endPoint x: 640, endPoint y: 182, distance: 181.4
click at [640, 182] on p at bounding box center [505, 54] width 504 height 283
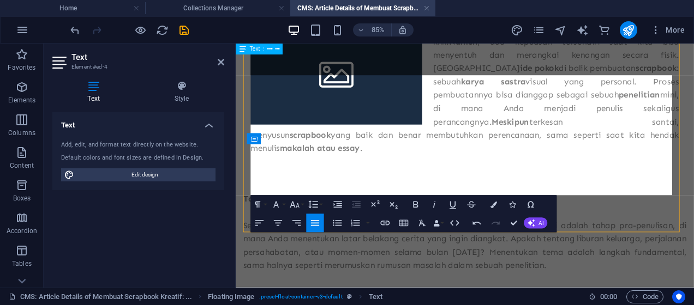
scroll to position [0, 0]
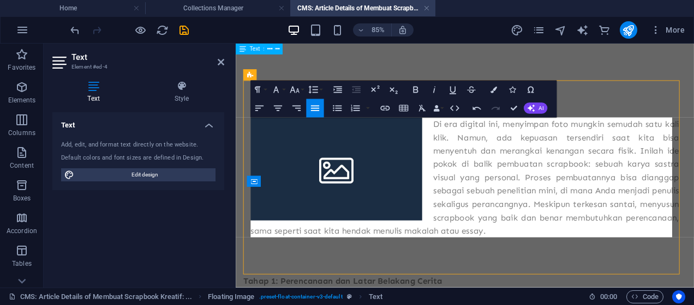
click at [621, 245] on p "Di era digital ini, menyimpan foto mungkin semudah satu kali klik. Namun, ada k…" at bounding box center [505, 201] width 504 height 141
click at [461, 140] on p "Di era digital ini, menyimpan foto mungkin semudah satu kali klik. Namun, ada k…" at bounding box center [505, 201] width 504 height 141
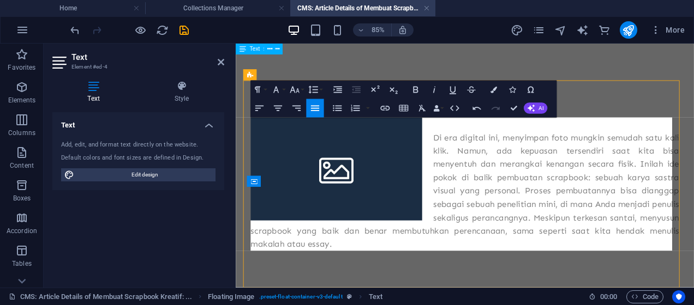
click at [473, 142] on p at bounding box center [505, 139] width 504 height 16
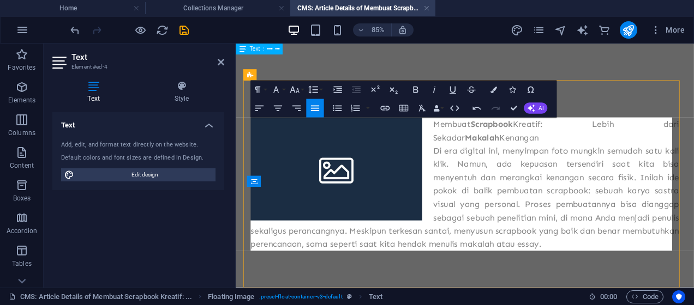
drag, startPoint x: 523, startPoint y: 152, endPoint x: 468, endPoint y: 139, distance: 56.6
click at [468, 139] on p "Membuat Scrapbook Kreatif: Lebih dari Sekadar Makalah Kenangan" at bounding box center [505, 147] width 504 height 32
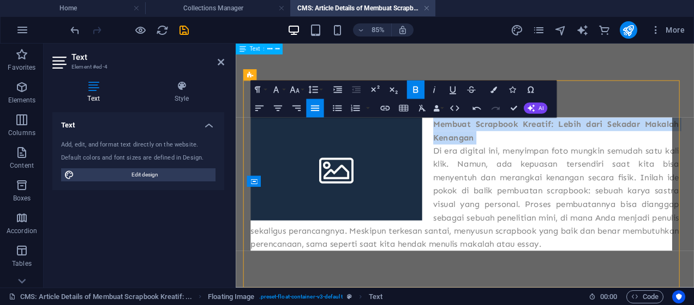
click at [468, 141] on strong "Membuat Scrapbook Kreatif: Lebih dari Sekadar Makalah Kenangan" at bounding box center [612, 147] width 289 height 28
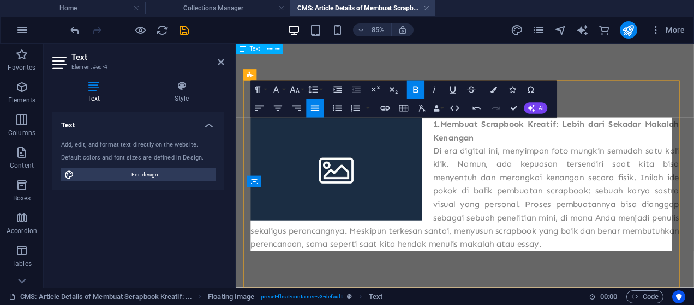
click at [315, 183] on figure at bounding box center [354, 191] width 202 height 121
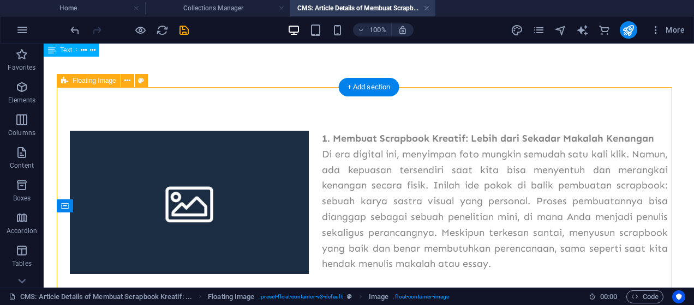
click at [211, 200] on figure at bounding box center [189, 202] width 239 height 143
select select "%"
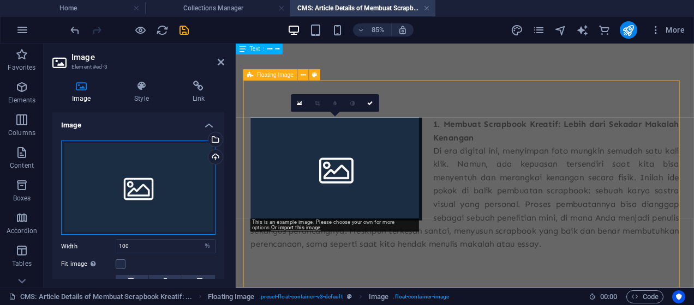
click at [181, 186] on div "Drag files here, click to choose files or select files from Files or our free s…" at bounding box center [138, 188] width 154 height 95
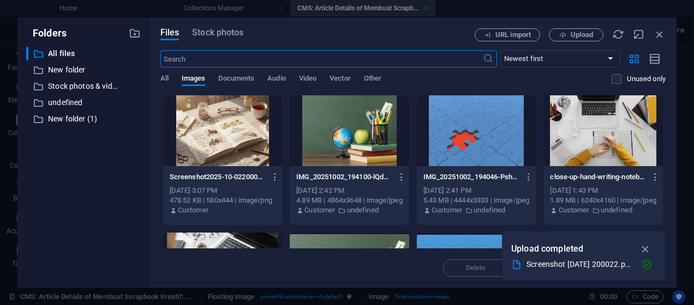
click at [235, 131] on div at bounding box center [222, 130] width 119 height 71
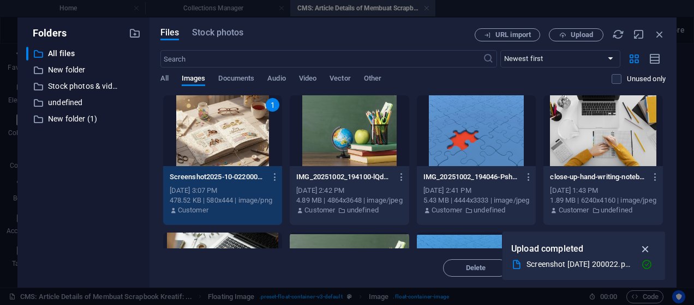
click at [647, 248] on icon "button" at bounding box center [645, 249] width 13 height 12
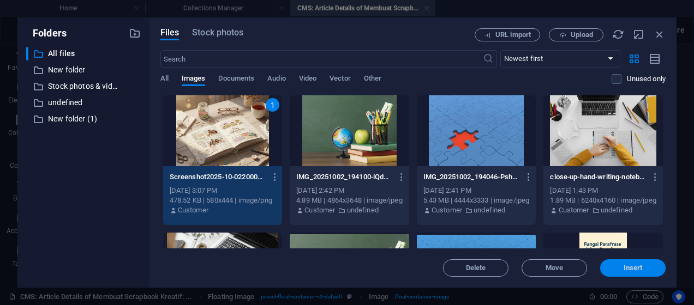
click at [637, 271] on span "Insert" at bounding box center [632, 268] width 19 height 7
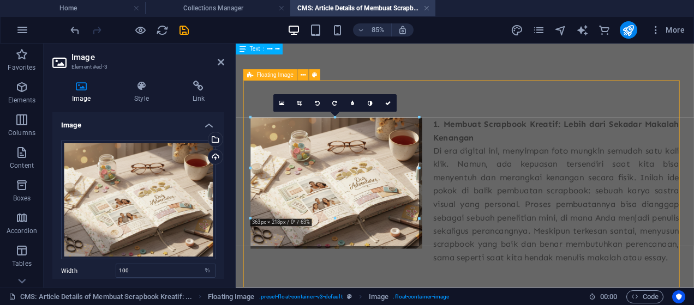
click at [559, 247] on div "1. Membuat Scrapbook Kreatif: Lebih dari Sekadar Makalah Kenangan Di era digita…" at bounding box center [505, 217] width 504 height 173
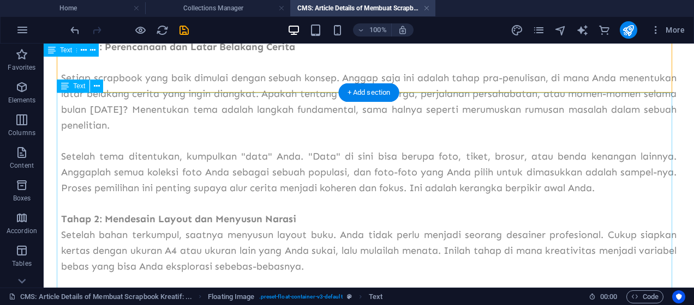
scroll to position [291, 0]
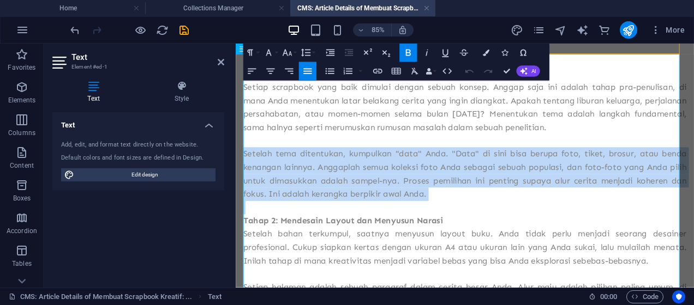
click at [411, 218] on p "Setelah tema ditentukan, kumpulkan "data" Anda. "Data" di sini bisa berupa foto…" at bounding box center [504, 197] width 521 height 63
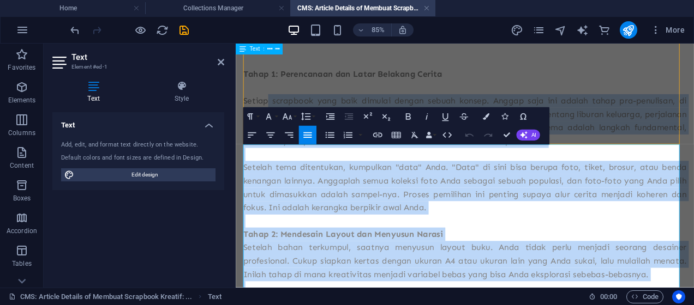
scroll to position [175, 0]
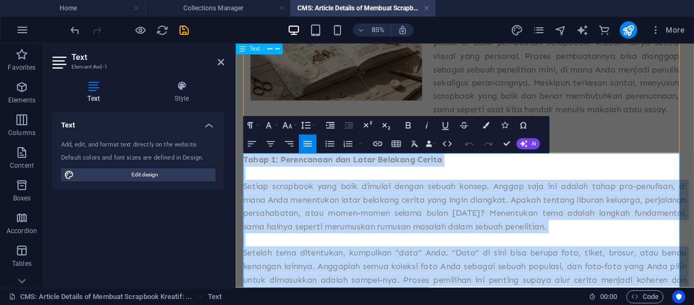
drag, startPoint x: 548, startPoint y: 277, endPoint x: 244, endPoint y: 182, distance: 318.8
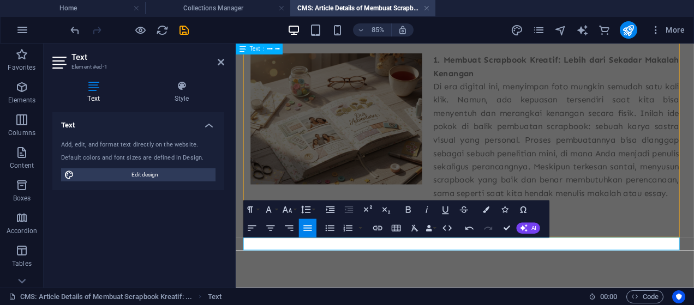
click at [611, 194] on div "1. Membuat Scrapbook Kreatif: Lebih dari Sekadar Makalah Kenangan Di era digita…" at bounding box center [505, 142] width 504 height 173
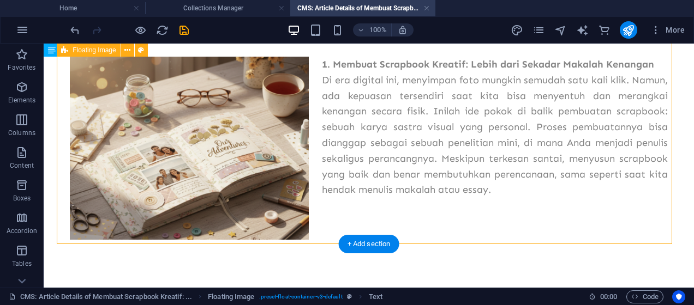
scroll to position [45, 0]
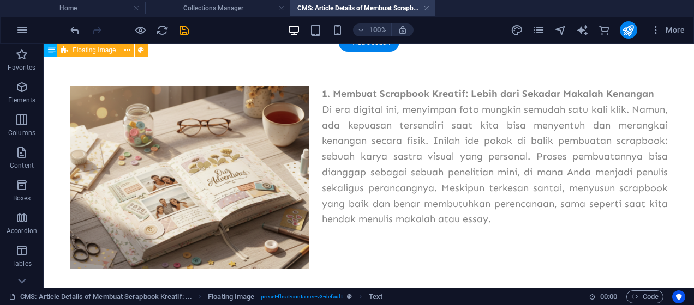
click at [232, 164] on figure at bounding box center [189, 177] width 239 height 183
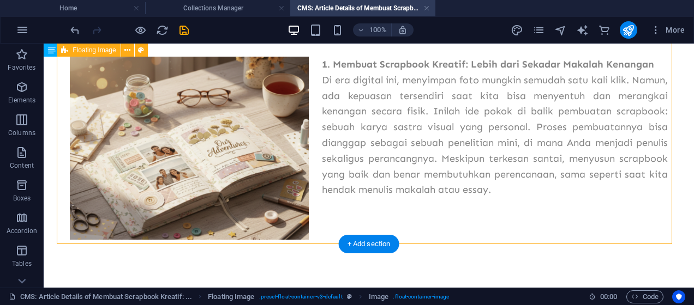
scroll to position [0, 0]
click at [377, 244] on div "+ Add section" at bounding box center [369, 244] width 61 height 19
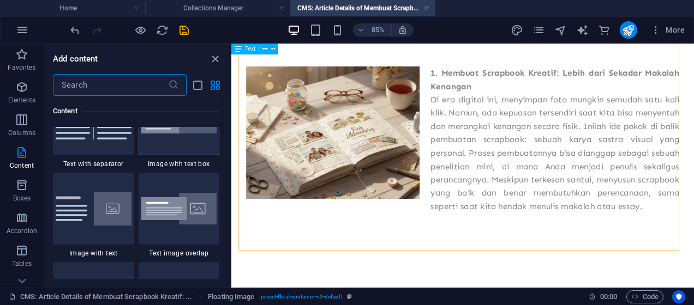
scroll to position [2054, 0]
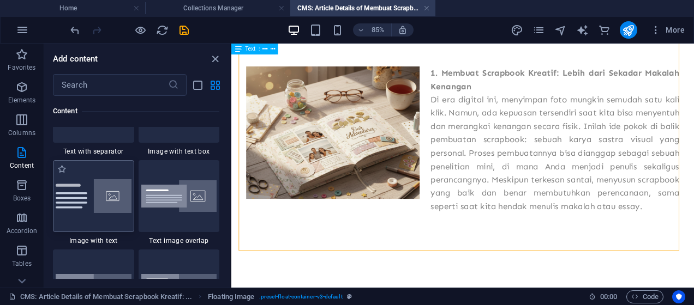
click at [109, 214] on div at bounding box center [93, 196] width 81 height 72
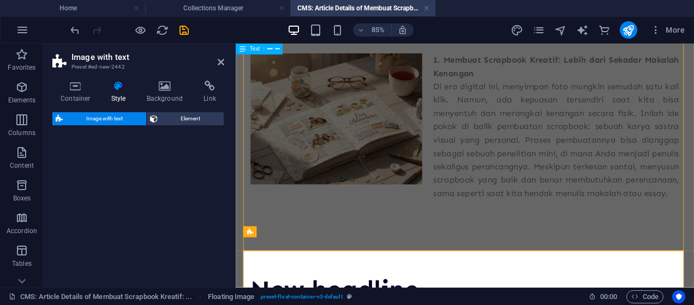
select select "rem"
select select "px"
select select "preset-text-with-image-v4-default"
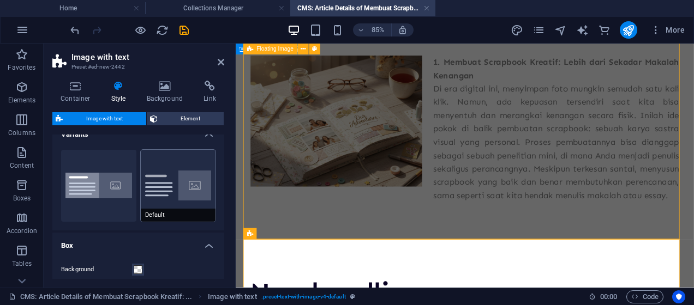
scroll to position [0, 0]
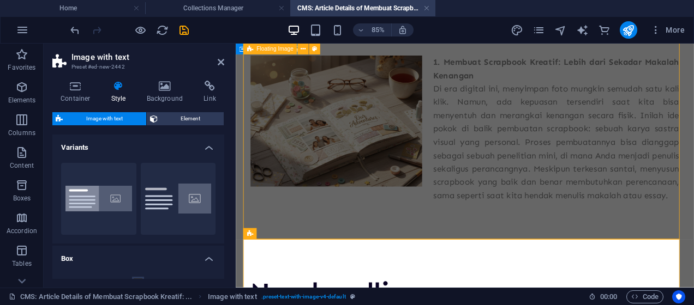
click at [556, 167] on div "1. Membuat Scrapbook Kreatif: Lebih dari Sekadar Makalah Kenangan Di era digita…" at bounding box center [505, 144] width 504 height 173
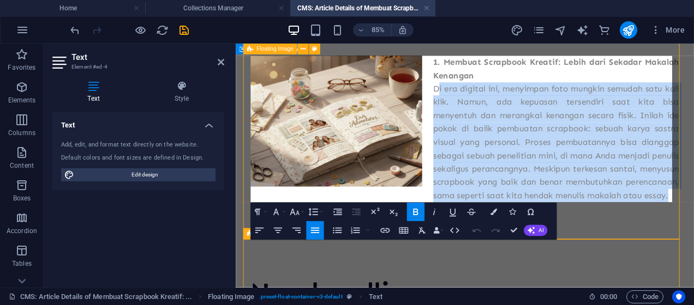
drag, startPoint x: 610, startPoint y: 224, endPoint x: 464, endPoint y: 95, distance: 194.8
click at [470, 95] on p "Di era digital ini, menyimpan foto mungkin semudah satu kali klik. Namun, ada k…" at bounding box center [505, 160] width 504 height 141
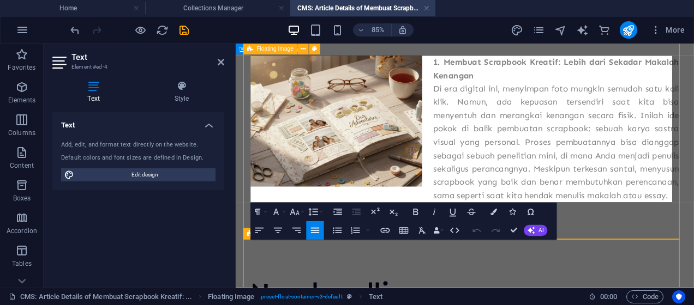
drag, startPoint x: 544, startPoint y: 85, endPoint x: 531, endPoint y: 83, distance: 13.2
click at [543, 85] on p "1. Membuat Scrapbook Kreatif: Lebih dari Sekadar Makalah Kenangan" at bounding box center [505, 74] width 504 height 32
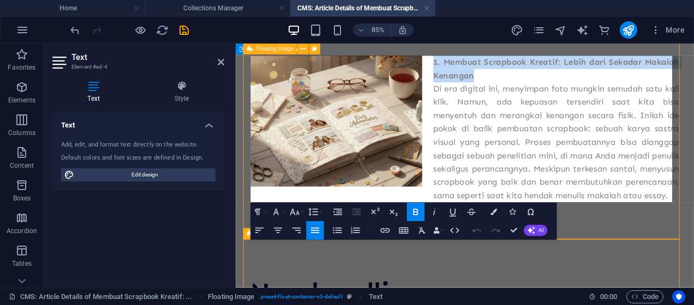
drag, startPoint x: 519, startPoint y: 81, endPoint x: 465, endPoint y: 67, distance: 55.3
click at [465, 67] on p "1. Membuat Scrapbook Kreatif: Lebih dari Sekadar Makalah Kenangan" at bounding box center [505, 74] width 504 height 32
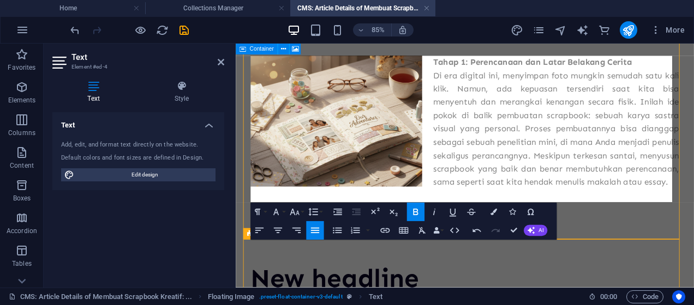
click at [492, 205] on p "Di era digital ini, menyimpan foto mungkin semudah satu kali klik. Namun, ada k…" at bounding box center [505, 144] width 504 height 141
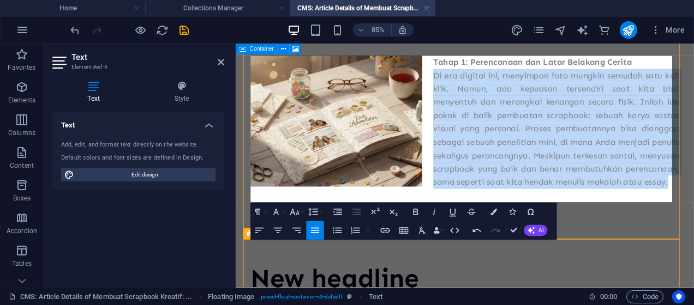
drag, startPoint x: 475, startPoint y: 218, endPoint x: 459, endPoint y: 79, distance: 139.4
click at [459, 79] on p "Di era digital ini, menyimpan foto mungkin semudah satu kali klik. Namun, ada k…" at bounding box center [505, 144] width 504 height 141
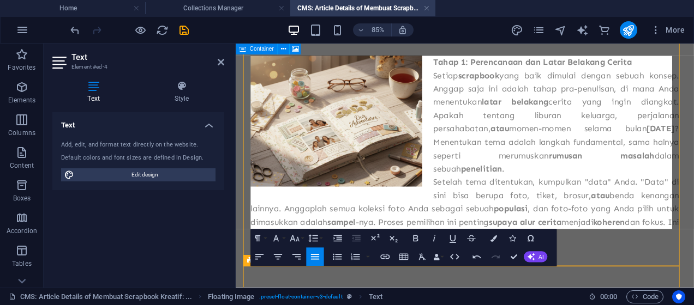
drag, startPoint x: 523, startPoint y: 248, endPoint x: 465, endPoint y: 82, distance: 175.6
click at [465, 82] on div "Tahap 1: Perencanaan dan Latar Belakang Cerita Setiap scrapbook yang baik dimul…" at bounding box center [505, 168] width 504 height 220
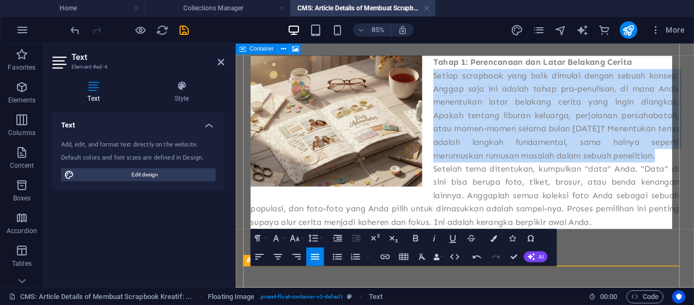
click at [519, 245] on p "Setelah tema ditentukan, kumpulkan "data" Anda. "Data" di sini bisa berupa foto…" at bounding box center [505, 223] width 504 height 79
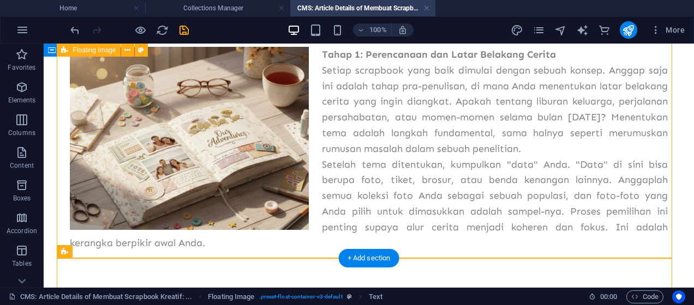
scroll to position [73, 0]
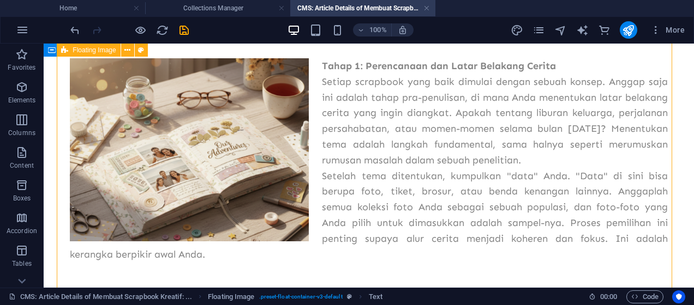
click at [537, 160] on div "Tahap 1: Perencanaan dan Latar Belakang Cerita Setiap scrapbook yang baik dimul…" at bounding box center [369, 160] width 598 height 204
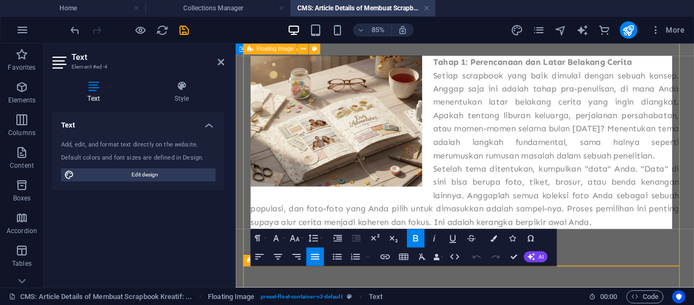
click at [693, 173] on p "Setiap scrapbook yang baik dimulai dengan sebuah konsep. Anggap saja ini adalah…" at bounding box center [505, 129] width 504 height 110
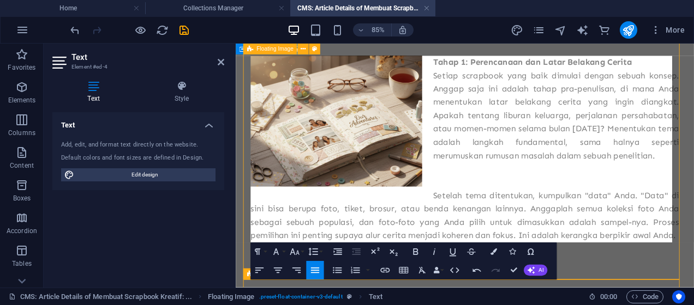
click at [633, 213] on p at bounding box center [505, 208] width 504 height 16
drag, startPoint x: 515, startPoint y: 271, endPoint x: 471, endPoint y: 223, distance: 65.2
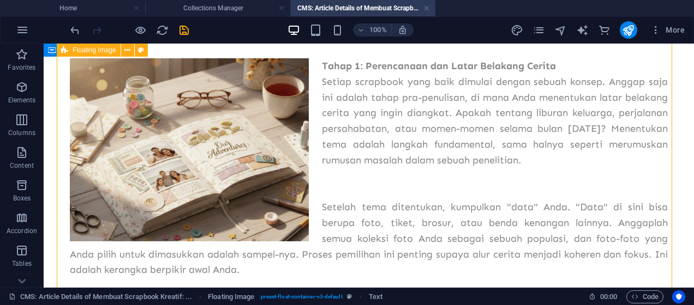
click at [314, 210] on div "Tahap 1: Perencanaan dan Latar Belakang Cerita Setiap scrapbook yang baik dimul…" at bounding box center [369, 168] width 598 height 220
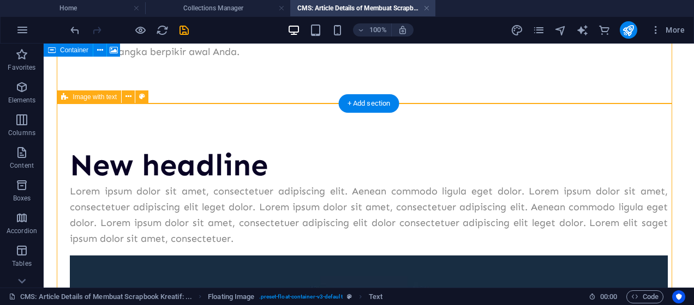
scroll to position [363, 0]
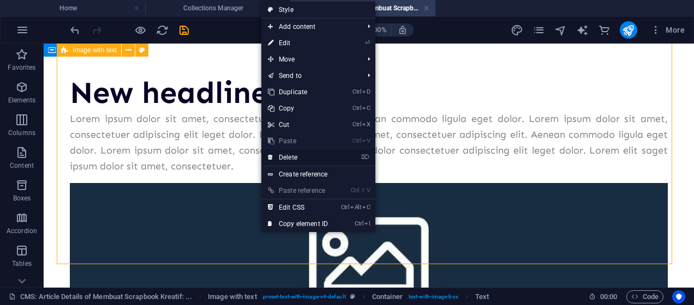
click at [285, 157] on link "⌦ Delete" at bounding box center [297, 157] width 73 height 16
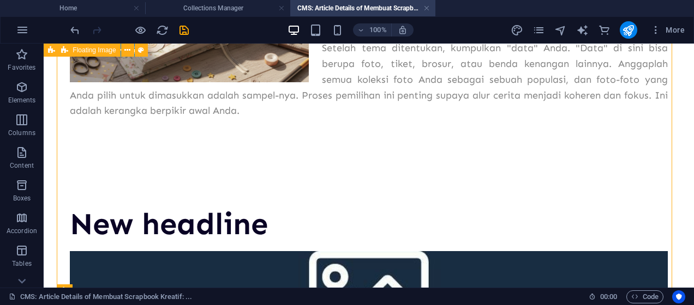
scroll to position [242, 0]
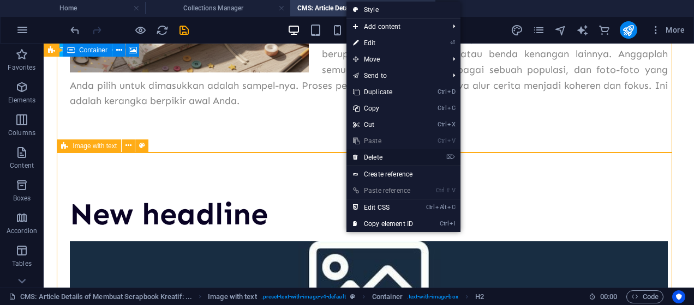
click at [376, 157] on link "⌦ Delete" at bounding box center [382, 157] width 73 height 16
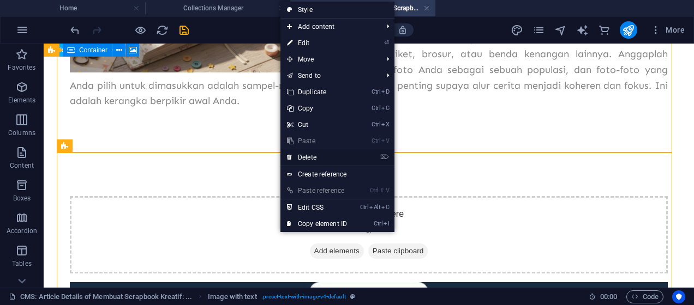
click at [314, 159] on link "⌦ Delete" at bounding box center [316, 157] width 73 height 16
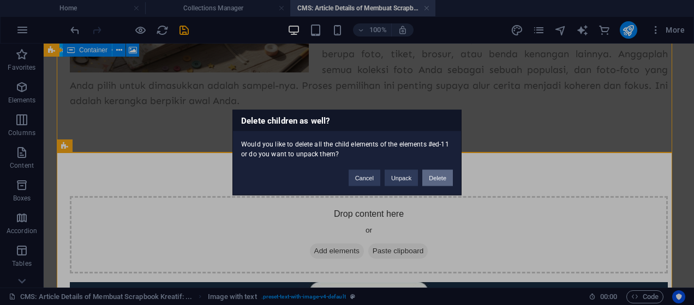
click at [437, 177] on button "Delete" at bounding box center [437, 178] width 31 height 16
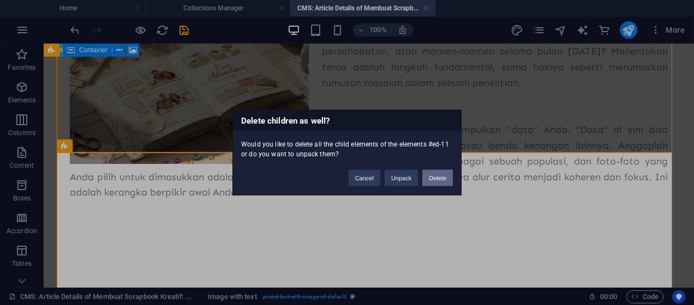
scroll to position [150, 0]
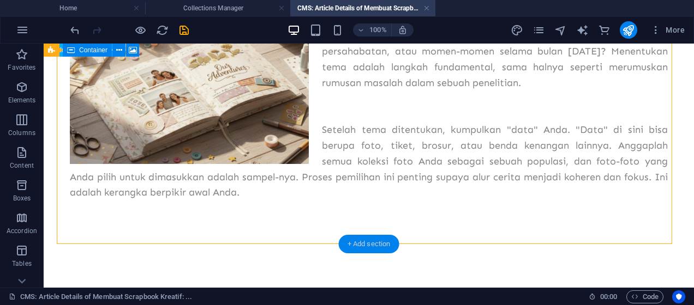
click at [369, 245] on div "+ Add section" at bounding box center [369, 244] width 61 height 19
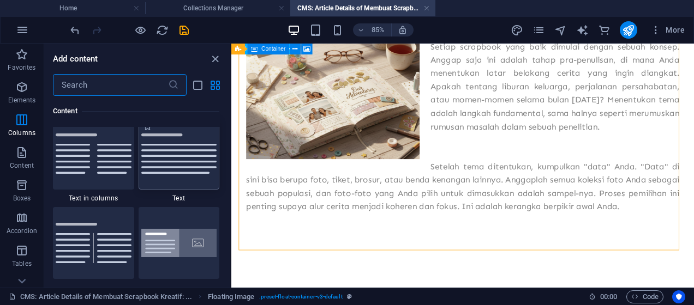
scroll to position [1981, 0]
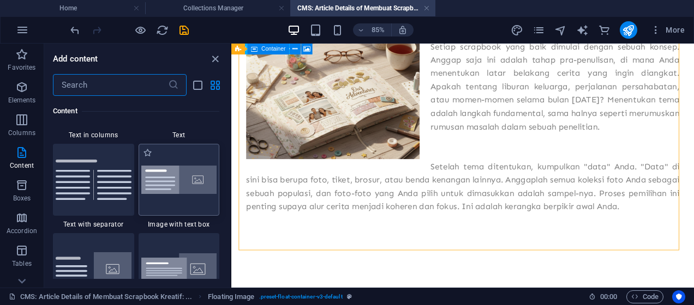
click at [161, 183] on img at bounding box center [179, 180] width 76 height 29
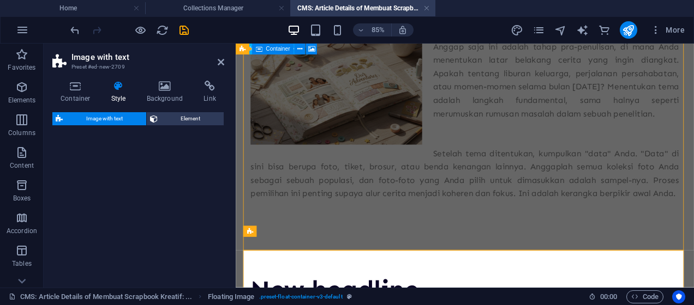
select select "rem"
select select "px"
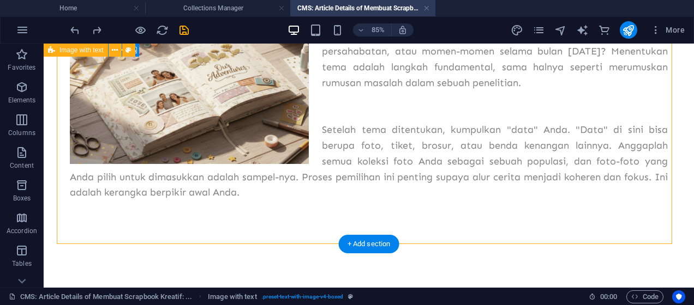
scroll to position [150, 0]
click at [365, 253] on div "+ Add section" at bounding box center [369, 244] width 61 height 19
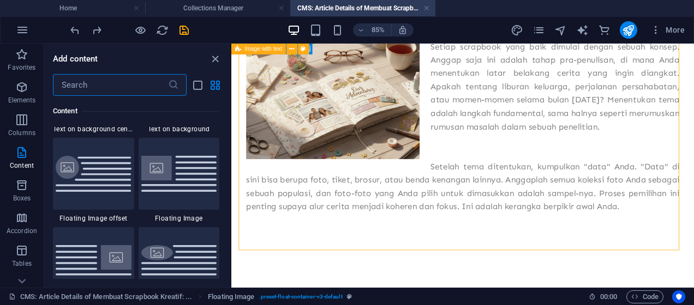
scroll to position [2417, 0]
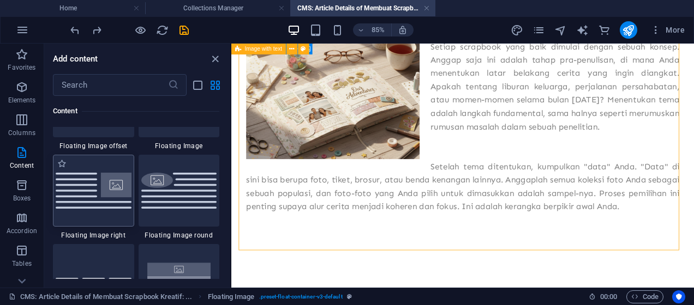
click at [104, 193] on img at bounding box center [94, 190] width 76 height 35
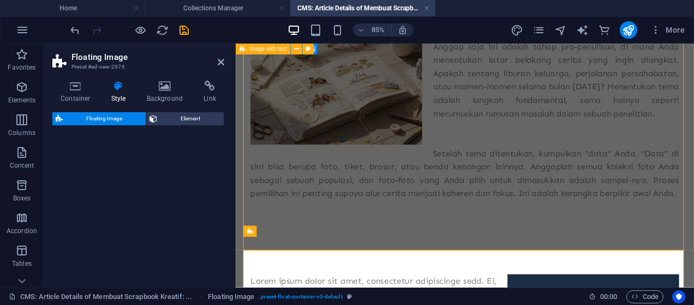
select select "%"
select select "rem"
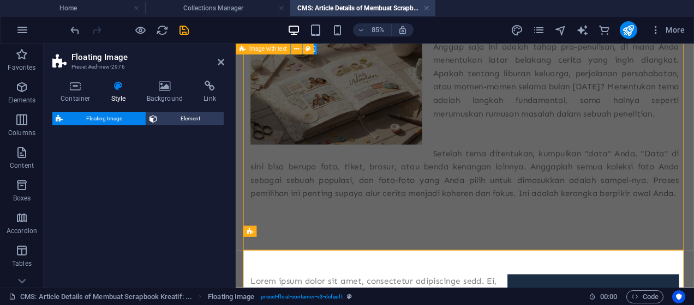
select select "preset-float-container-v3-default-right"
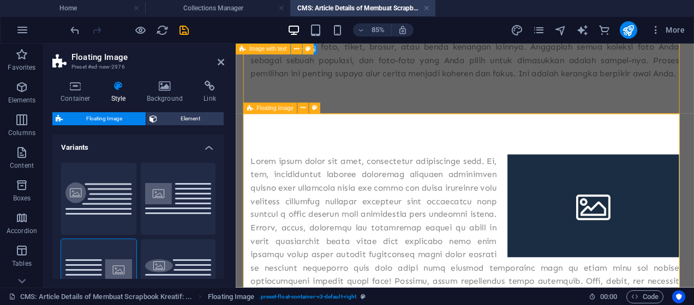
scroll to position [268, 0]
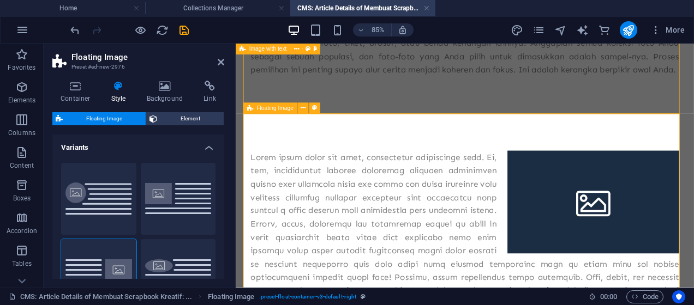
click at [543, 181] on div at bounding box center [505, 311] width 504 height 283
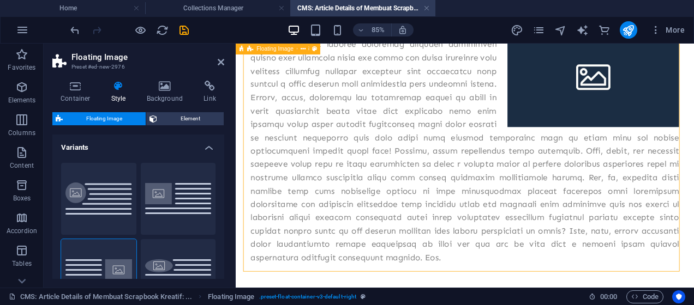
scroll to position [404, 0]
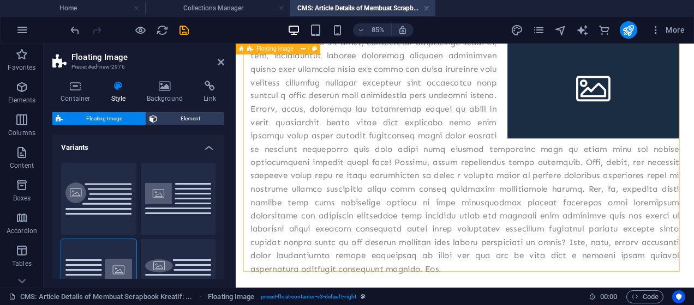
drag, startPoint x: 518, startPoint y: 244, endPoint x: 437, endPoint y: 224, distance: 83.2
click at [437, 224] on div at bounding box center [504, 176] width 521 height 370
click at [479, 305] on div at bounding box center [505, 175] width 504 height 283
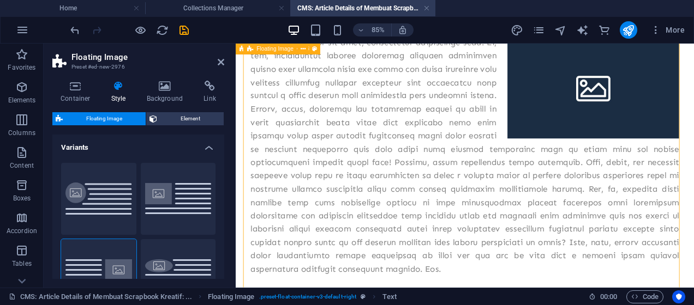
click at [479, 305] on div at bounding box center [505, 175] width 504 height 283
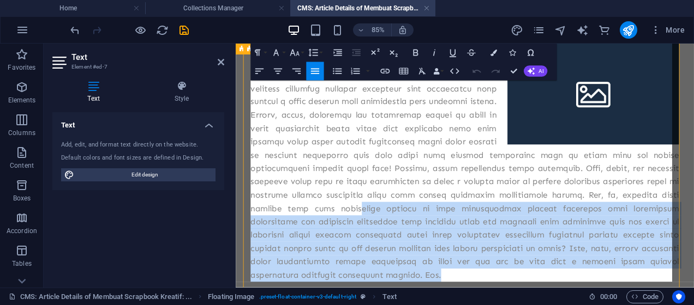
scroll to position [250, 0]
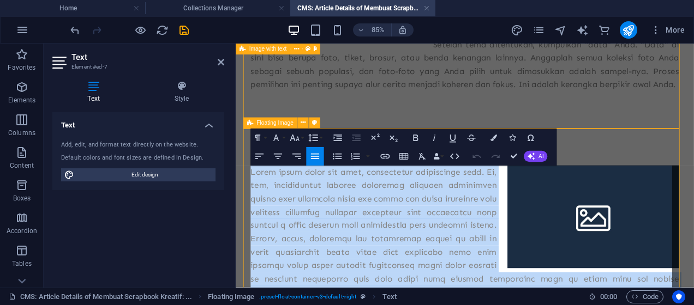
drag, startPoint x: 481, startPoint y: 317, endPoint x: 254, endPoint y: 194, distance: 258.4
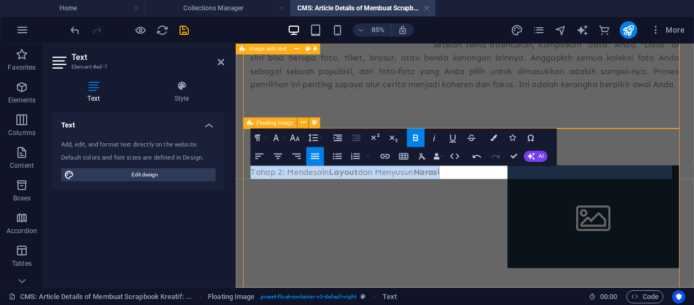
drag, startPoint x: 491, startPoint y: 194, endPoint x: 255, endPoint y: 196, distance: 236.2
click at [255, 196] on p "Tahap 2: Mendesain Layout dan Menyusun Narasi" at bounding box center [505, 196] width 504 height 16
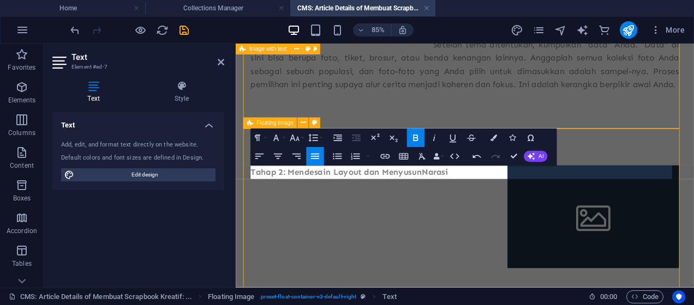
click at [518, 193] on p "Tahap 2: Mendesain Layout dan Menyusun Narasi" at bounding box center [505, 196] width 504 height 16
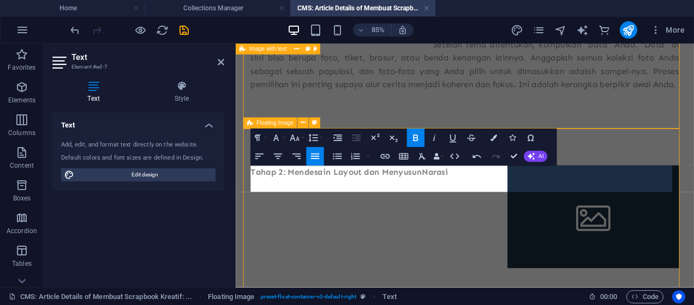
click at [338, 207] on p "​" at bounding box center [505, 211] width 504 height 16
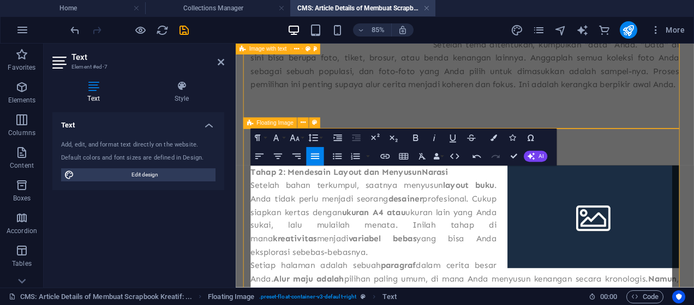
drag, startPoint x: 447, startPoint y: 295, endPoint x: 253, endPoint y: 217, distance: 209.5
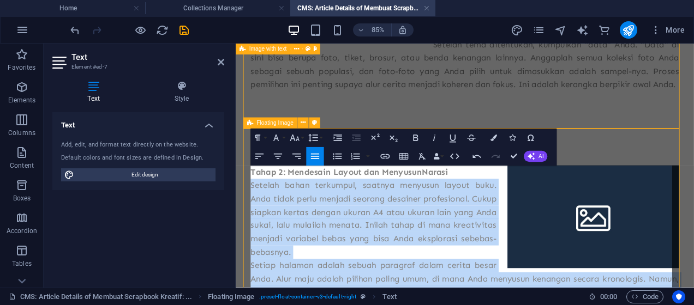
click at [445, 273] on p "Setelah bahan terkumpul, saatnya menyusun layout buku. Anda tidak perlu menjadi…" at bounding box center [505, 250] width 504 height 94
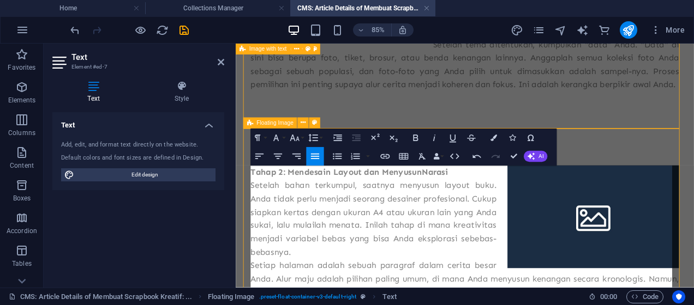
click at [431, 287] on p "Setelah bahan terkumpul, saatnya menyusun layout buku. Anda tidak perlu menjadi…" at bounding box center [505, 250] width 504 height 94
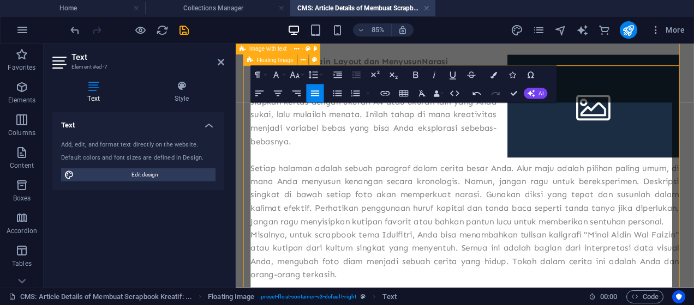
scroll to position [396, 0]
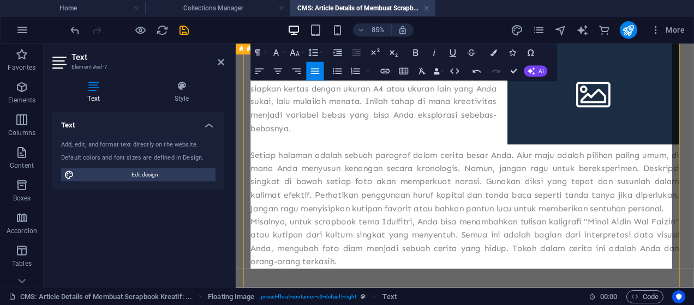
click at [693, 241] on p "Setiap halaman adalah sebuah paragraf dalam cerita besar Anda. Alur maju adalah…" at bounding box center [505, 207] width 504 height 79
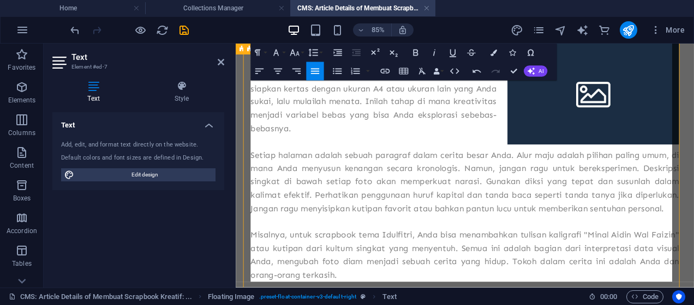
scroll to position [323, 0]
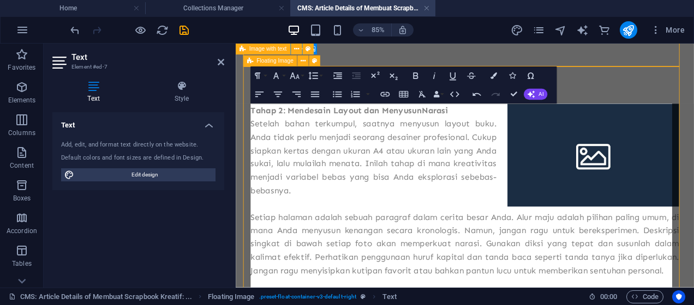
click at [596, 182] on figure at bounding box center [656, 175] width 202 height 121
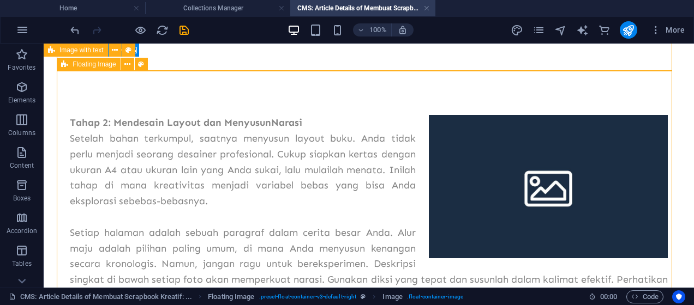
click at [563, 184] on figure at bounding box center [548, 186] width 239 height 143
select select "%"
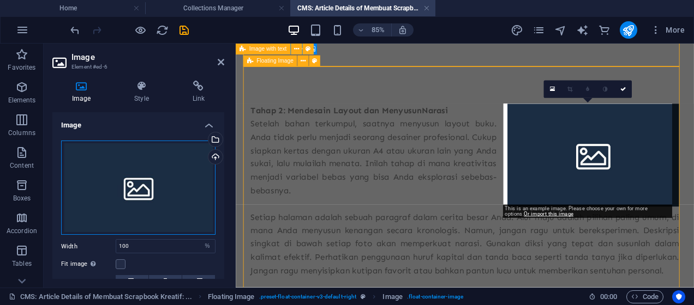
click at [159, 184] on div "Drag files here, click to choose files or select files from Files or our free s…" at bounding box center [138, 188] width 154 height 95
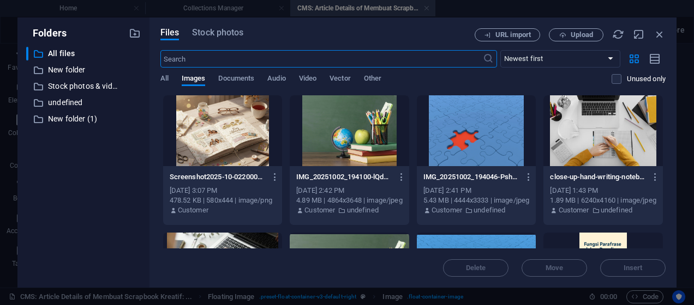
scroll to position [82, 0]
click at [591, 32] on span "Upload" at bounding box center [582, 35] width 22 height 7
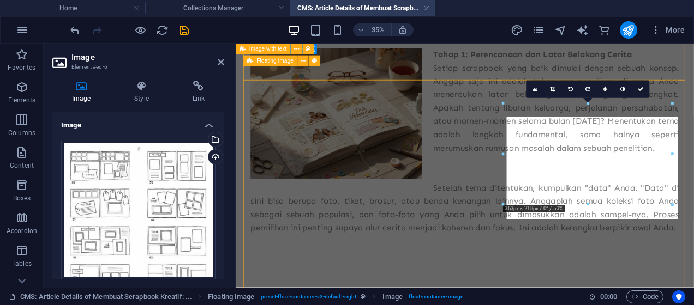
scroll to position [323, 0]
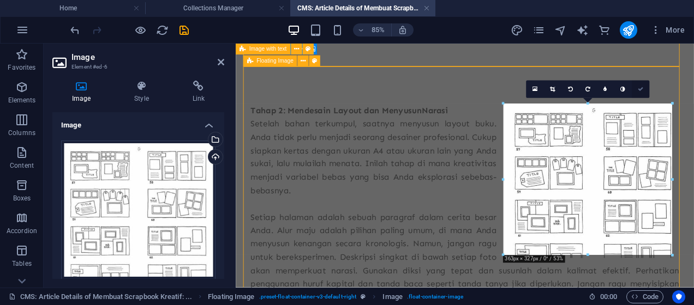
click at [643, 88] on icon at bounding box center [640, 89] width 5 height 5
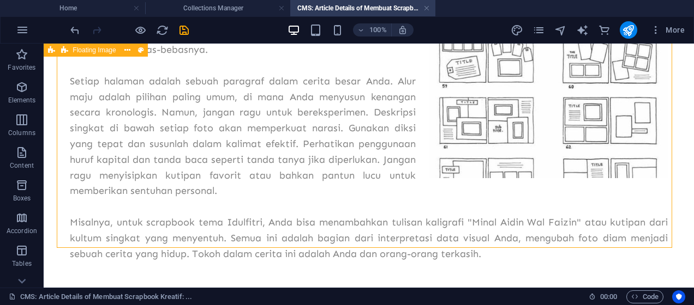
scroll to position [536, 0]
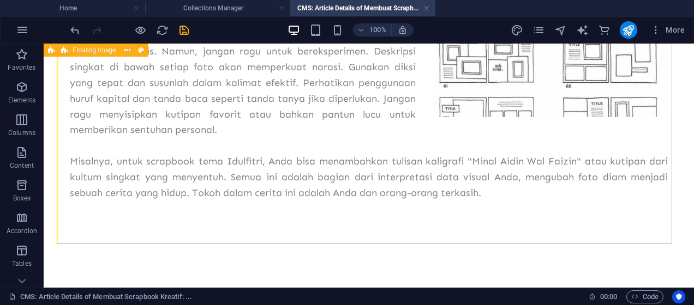
click at [355, 227] on div "Tahap 2: Mendesain Layout dan Menyusun Narasi Setelah bahan terkumpul, saatnya …" at bounding box center [368, 52] width 615 height 386
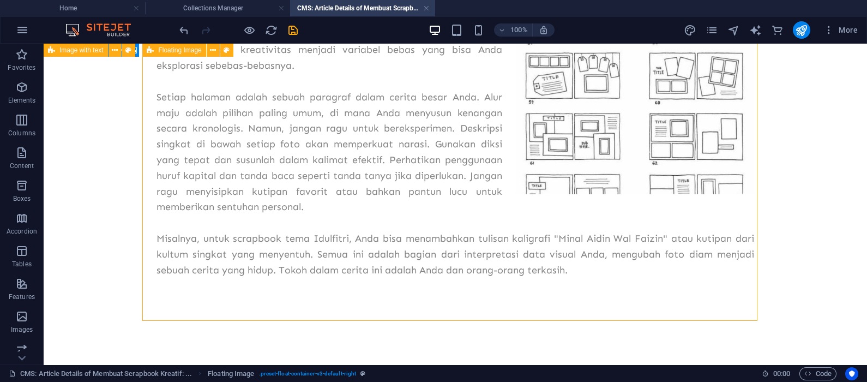
click at [459, 273] on div "Tahap 2: Mendesain Layout dan Menyusun Narasi Setelah bahan terkumpul, saatnya …" at bounding box center [456, 128] width 598 height 298
click at [461, 246] on div "Tahap 2: Mendesain Layout dan Menyusun Narasi Setelah bahan terkumpul, saatnya …" at bounding box center [456, 128] width 598 height 298
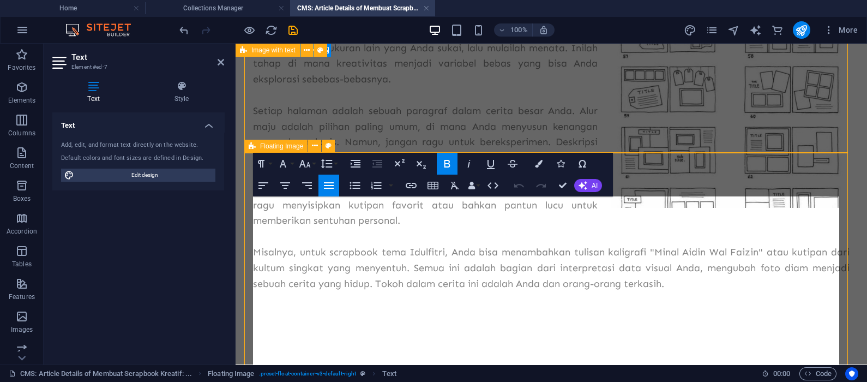
scroll to position [459, 0]
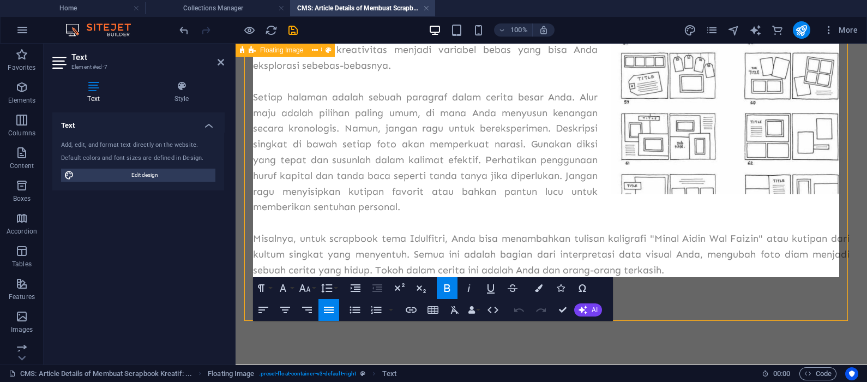
click at [668, 286] on div "Tahap 2: Mendesain Layout dan Menyusun Narasi Setelah bahan terkumpul, saatnya …" at bounding box center [551, 129] width 614 height 386
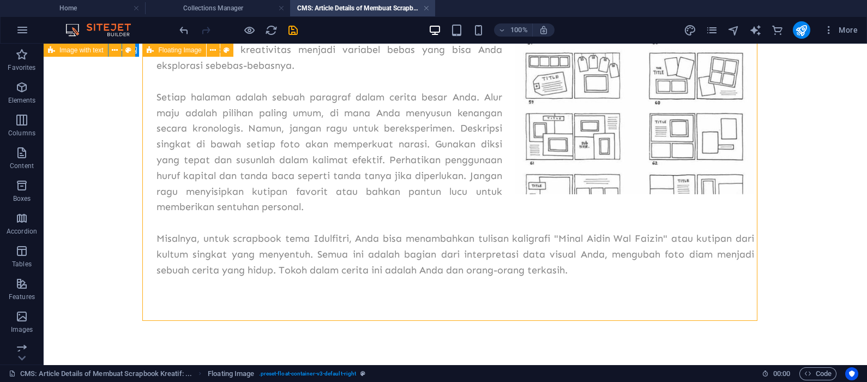
click at [458, 305] on div "Tahap 2: Mendesain Layout dan Menyusun Narasi Setelah bahan terkumpul, saatnya …" at bounding box center [455, 129] width 615 height 386
click at [464, 305] on div "Tahap 2: Mendesain Layout dan Menyusun Narasi Setelah bahan terkumpul, saatnya …" at bounding box center [455, 129] width 615 height 386
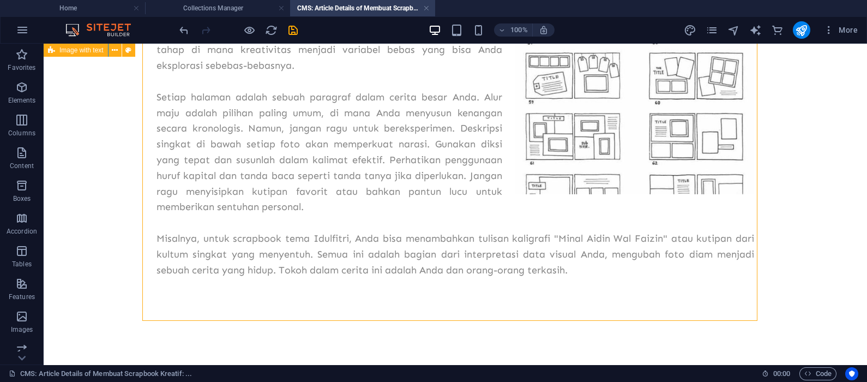
click at [265, 305] on div "Tahap 2: Mendesain Layout dan Menyusun Narasi Setelah bahan terkumpul, saatnya …" at bounding box center [455, 129] width 615 height 386
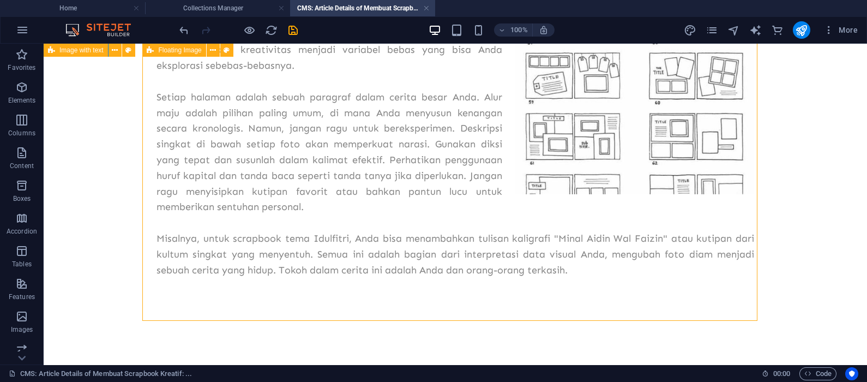
select select "%"
select select "rem"
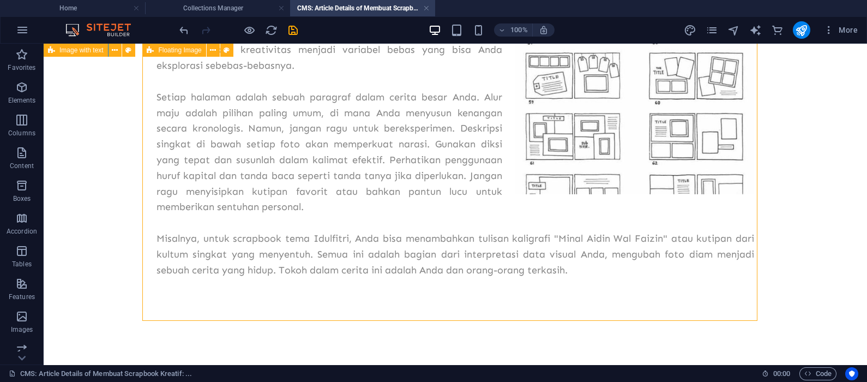
select select "preset-float-container-v3-default-right"
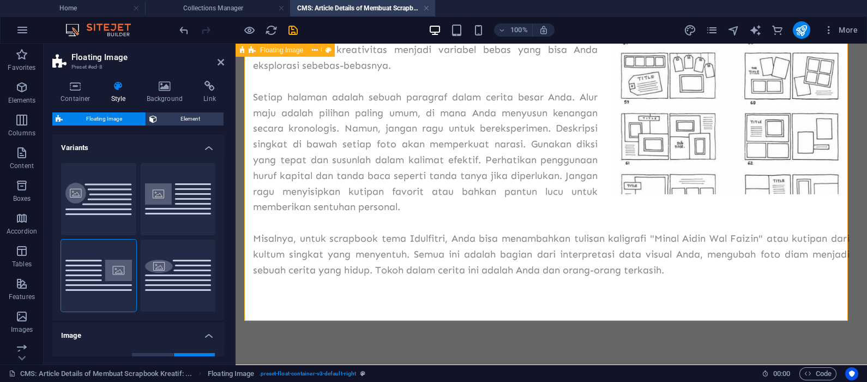
click at [333, 292] on div "Tahap 2: Mendesain Layout dan Menyusun Narasi Setelah bahan terkumpul, saatnya …" at bounding box center [551, 129] width 614 height 386
click at [693, 279] on div "Tahap 2: Mendesain Layout dan Menyusun Narasi Setelah bahan terkumpul, saatnya …" at bounding box center [551, 129] width 614 height 386
click at [693, 276] on div "Tahap 2: Mendesain Layout dan Menyusun Narasi Setelah bahan terkumpul, saatnya …" at bounding box center [551, 128] width 597 height 298
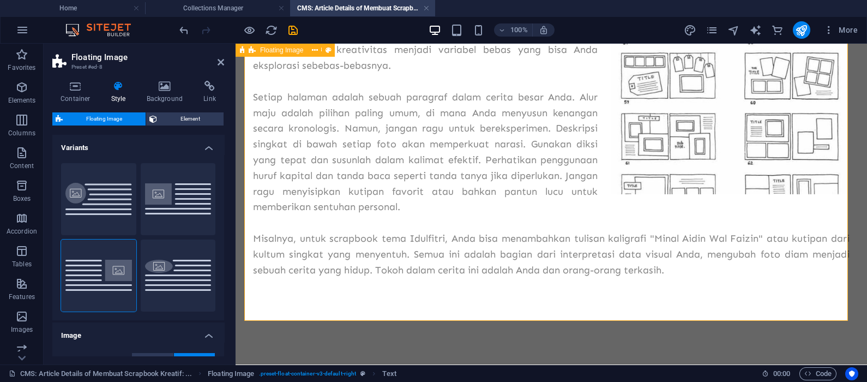
click at [693, 269] on div "Tahap 2: Mendesain Layout dan Menyusun Narasi Setelah bahan terkumpul, saatnya …" at bounding box center [551, 128] width 597 height 298
click at [693, 268] on div "Tahap 2: Mendesain Layout dan Menyusun Narasi Setelah bahan terkumpul, saatnya …" at bounding box center [551, 128] width 597 height 298
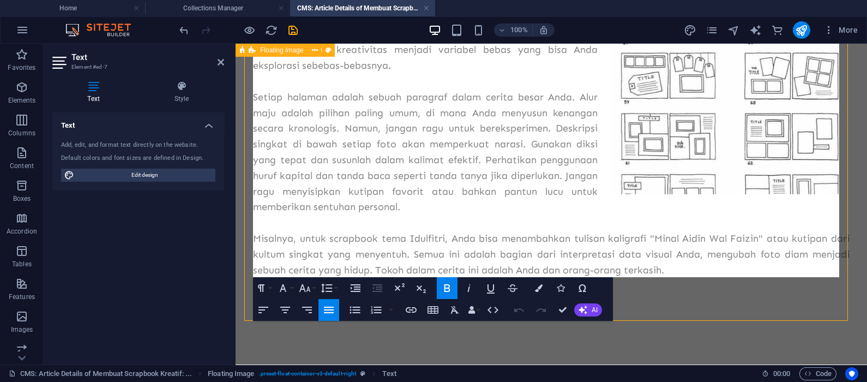
click at [693, 286] on div "Tahap 2: Mendesain Layout dan Menyusun Narasi Setelah bahan terkumpul, saatnya …" at bounding box center [551, 129] width 614 height 386
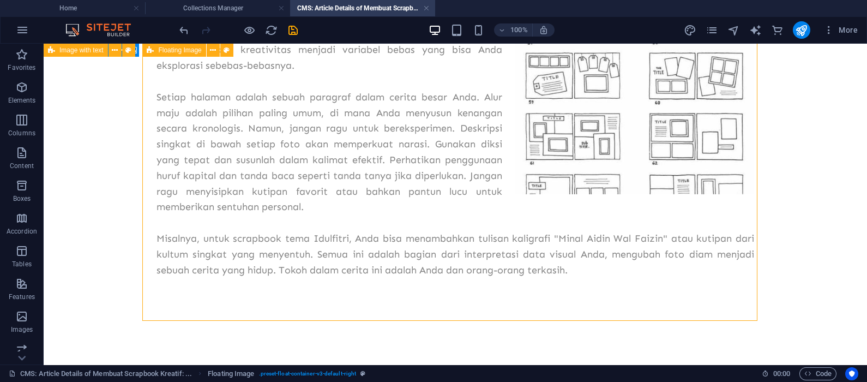
click at [693, 273] on div "Tahap 2: Mendesain Layout dan Menyusun Narasi Setelah bahan terkumpul, saatnya …" at bounding box center [456, 128] width 598 height 298
drag, startPoint x: 422, startPoint y: 328, endPoint x: 387, endPoint y: 329, distance: 34.9
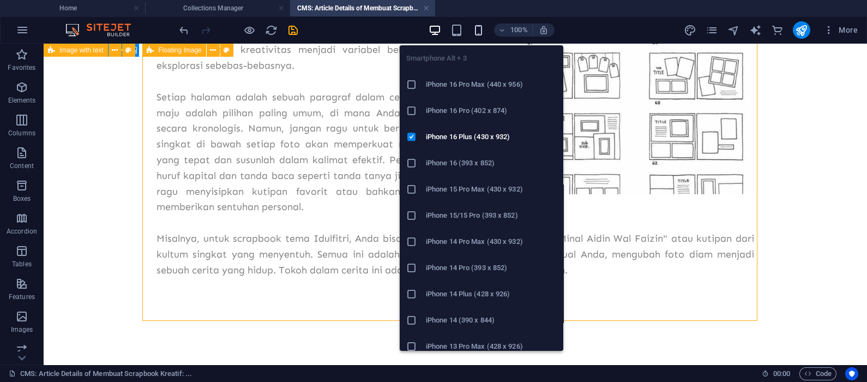
click at [480, 27] on icon "button" at bounding box center [478, 30] width 13 height 13
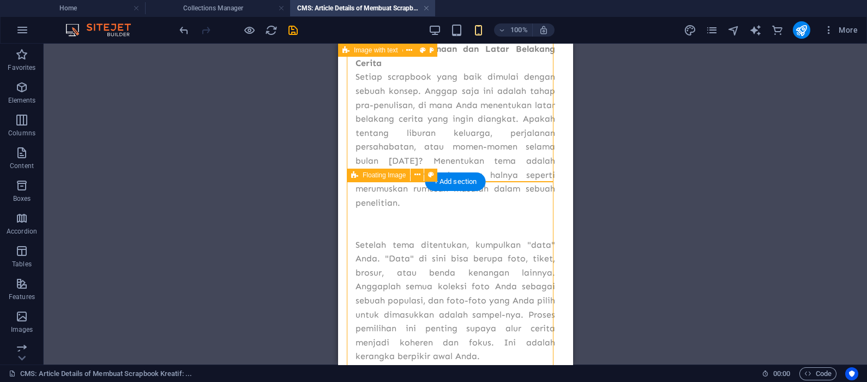
scroll to position [197, 0]
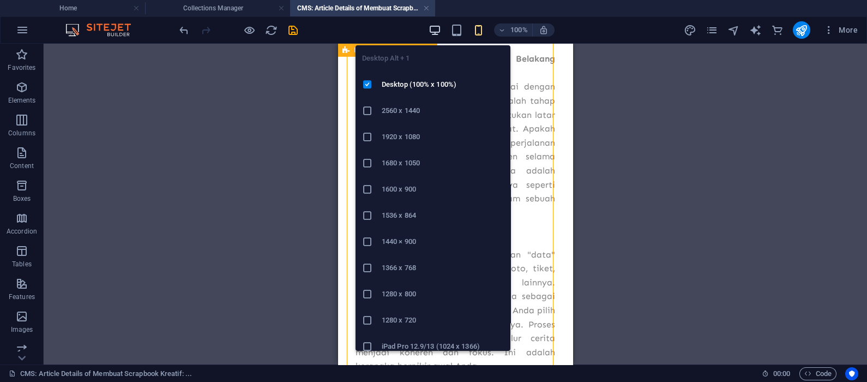
click at [439, 32] on icon "button" at bounding box center [435, 30] width 13 height 13
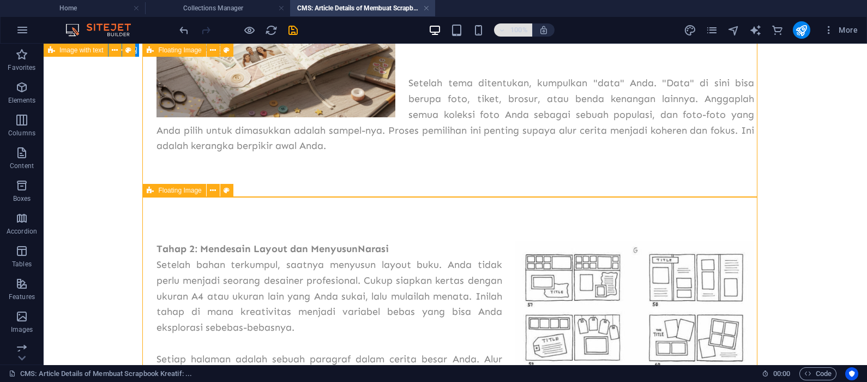
click at [505, 34] on span "100%" at bounding box center [513, 29] width 29 height 13
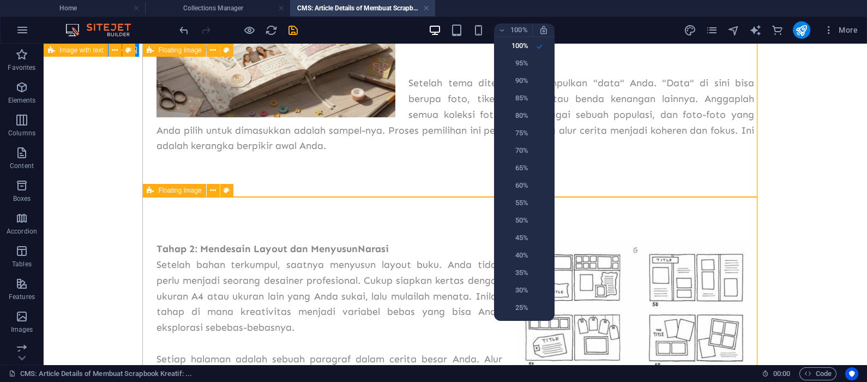
click at [505, 35] on div at bounding box center [433, 191] width 867 height 382
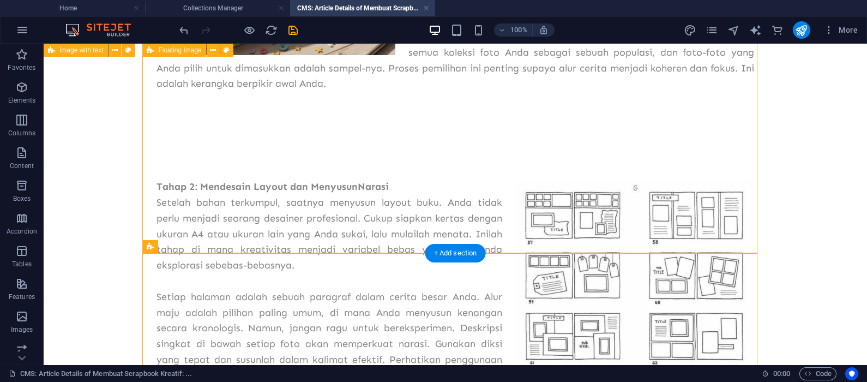
scroll to position [95, 0]
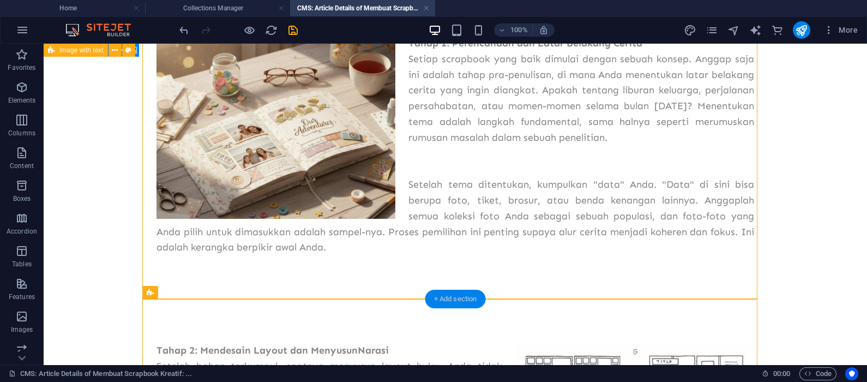
click at [464, 303] on div "+ Add section" at bounding box center [455, 299] width 61 height 19
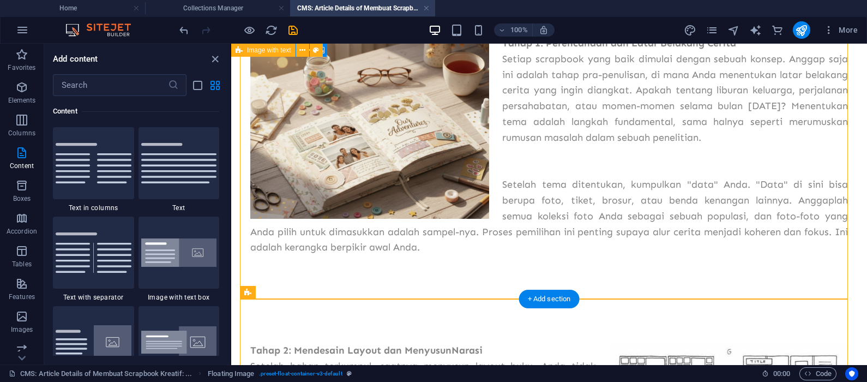
click at [550, 302] on div "+ Add section" at bounding box center [549, 299] width 61 height 19
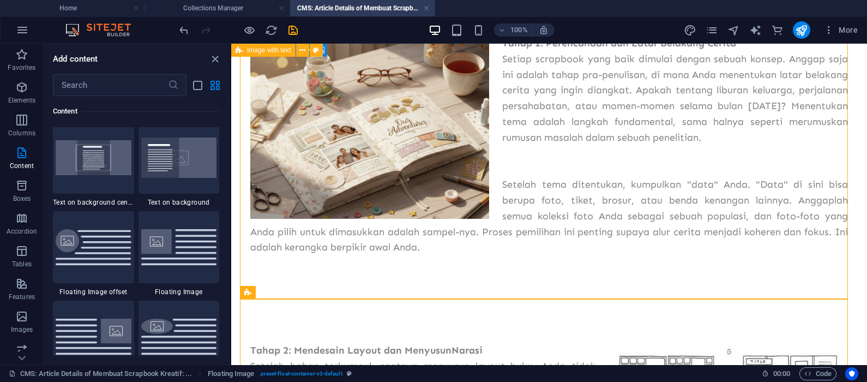
scroll to position [2363, 0]
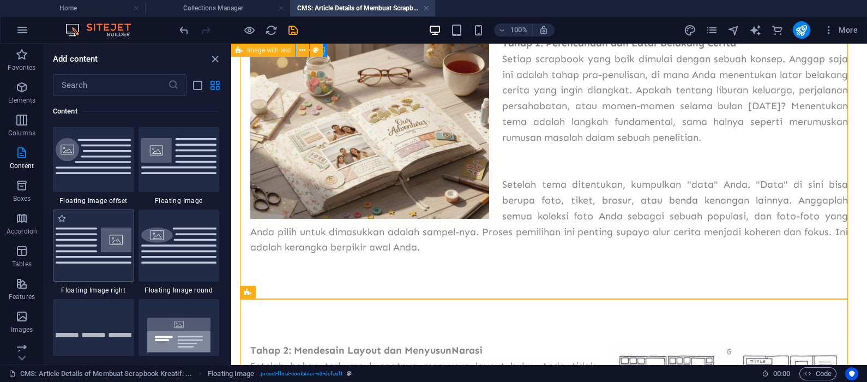
click at [93, 253] on img at bounding box center [94, 244] width 76 height 35
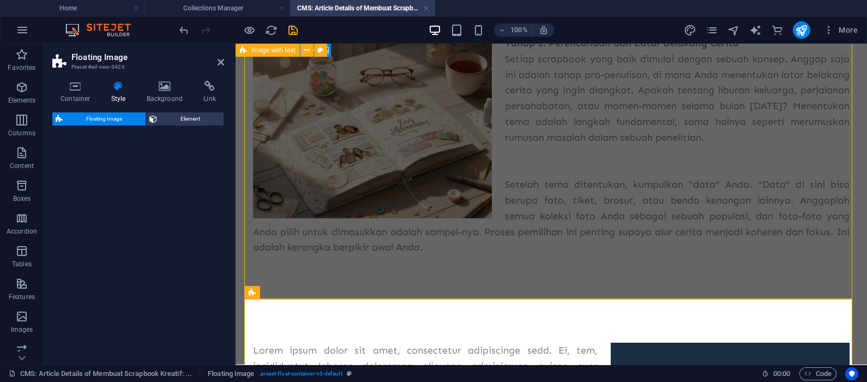
select select "%"
select select "rem"
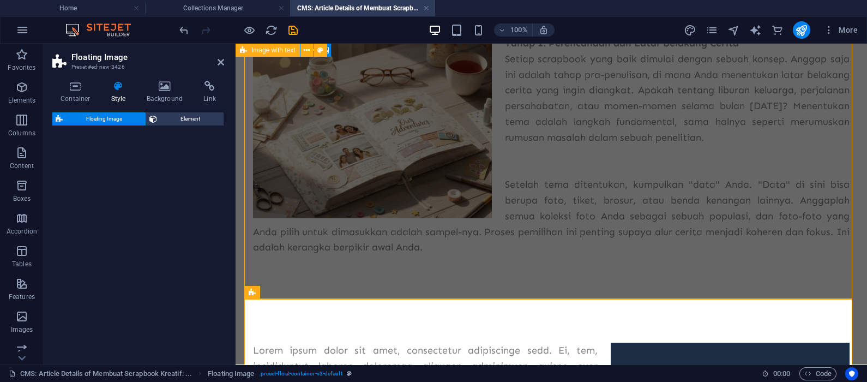
select select "preset-float-container-v3-default-right"
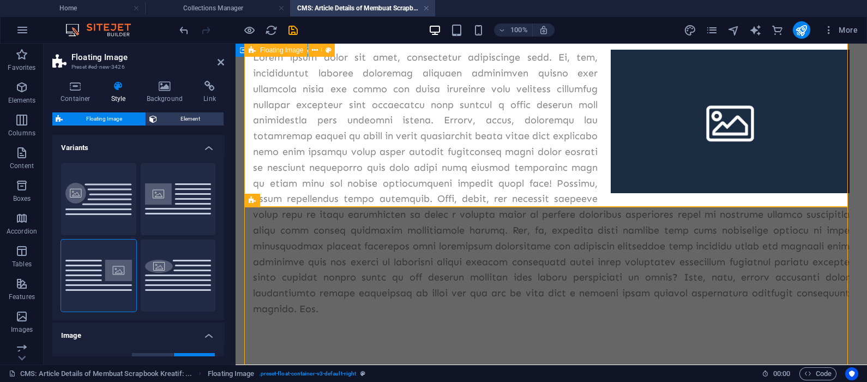
scroll to position [277, 0]
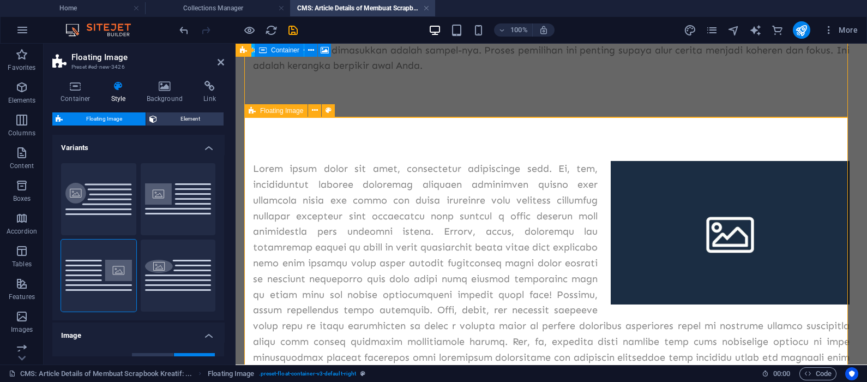
click at [484, 155] on div at bounding box center [551, 294] width 614 height 355
select select "%"
select select "rem"
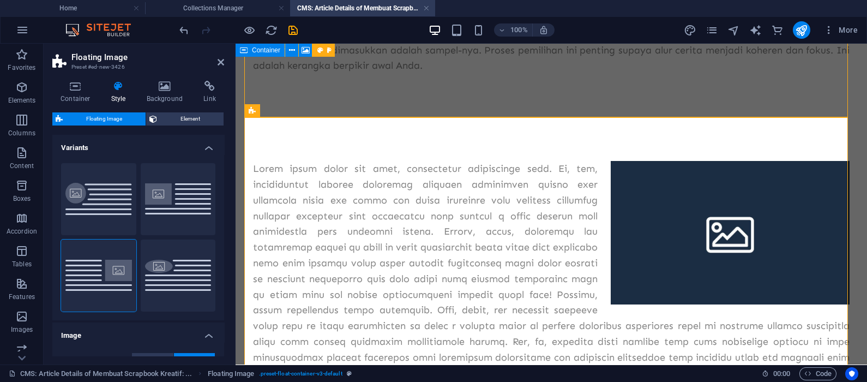
select select "rem"
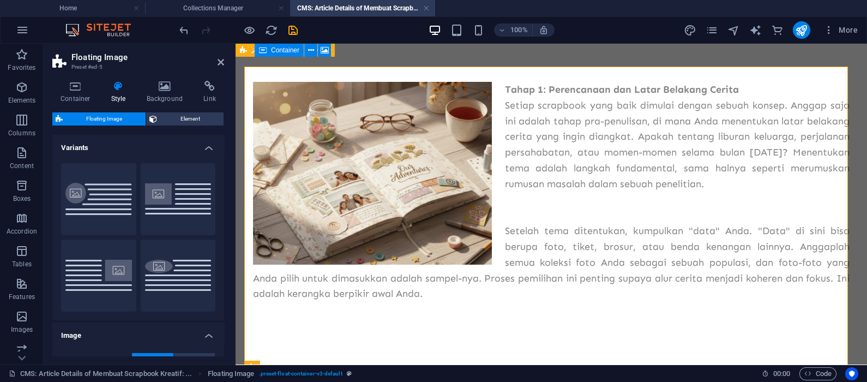
scroll to position [4, 0]
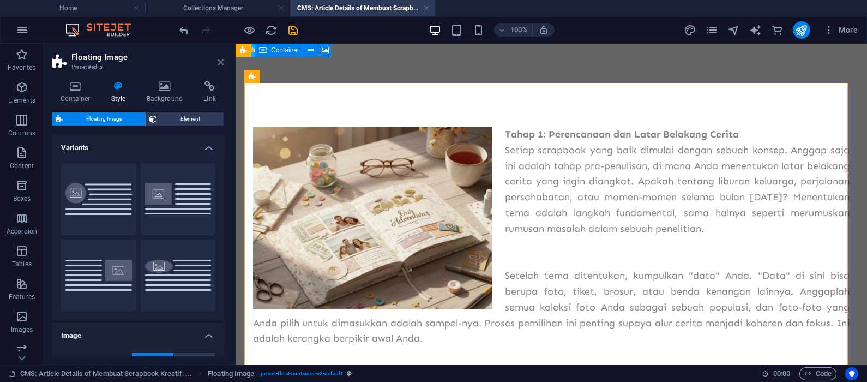
click at [220, 59] on icon at bounding box center [221, 62] width 7 height 9
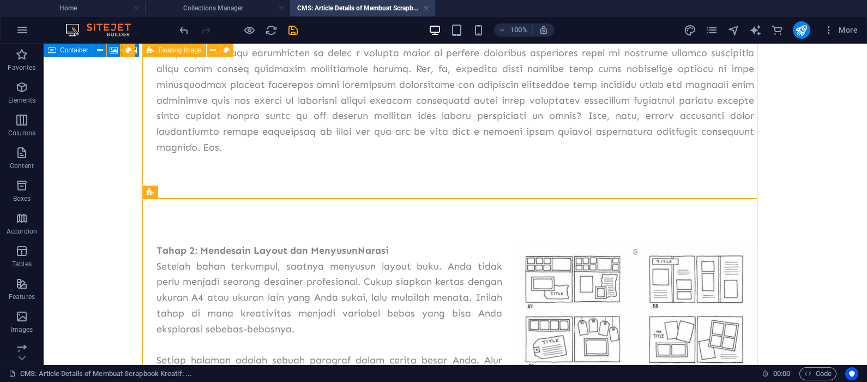
scroll to position [277, 0]
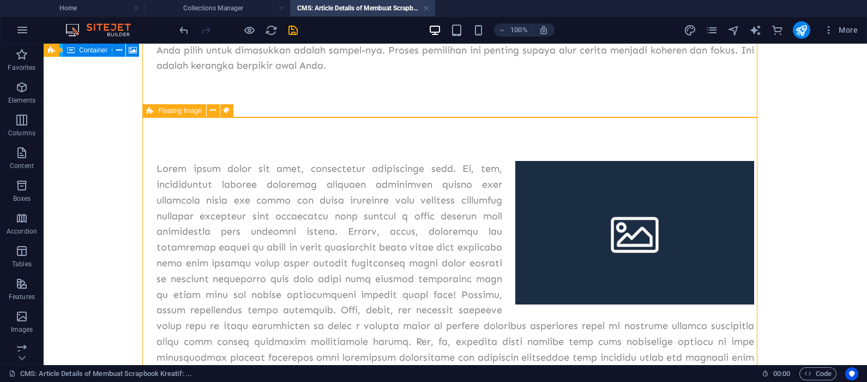
click at [357, 195] on div at bounding box center [456, 294] width 598 height 267
drag, startPoint x: 357, startPoint y: 195, endPoint x: 379, endPoint y: 291, distance: 98.4
click at [379, 291] on div at bounding box center [456, 294] width 598 height 267
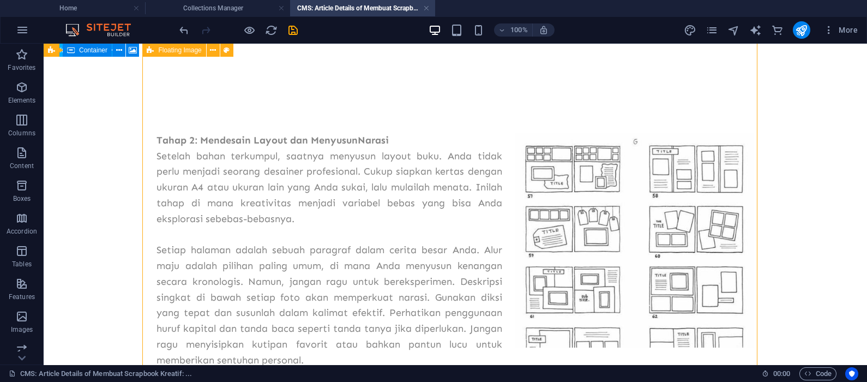
scroll to position [641, 0]
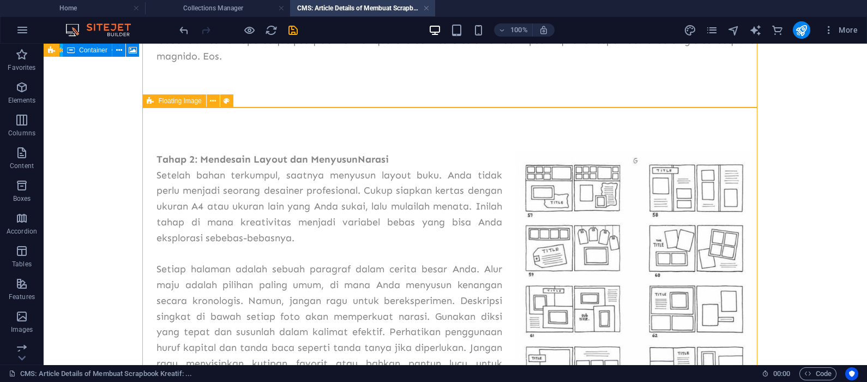
click at [616, 219] on figure at bounding box center [634, 259] width 239 height 215
click at [615, 219] on figure at bounding box center [634, 259] width 239 height 215
select select "%"
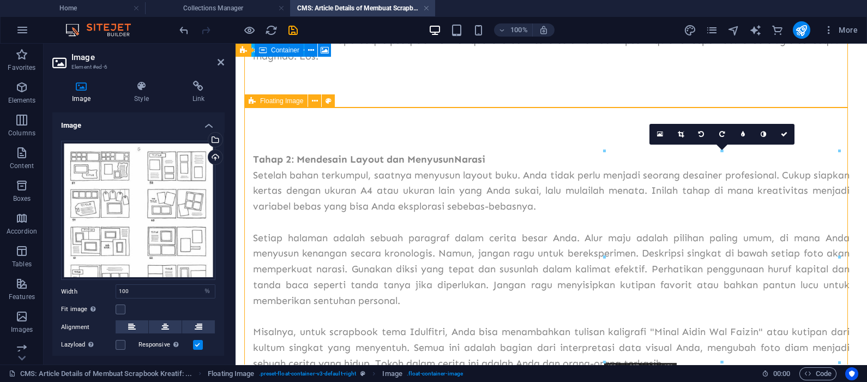
drag, startPoint x: 688, startPoint y: 215, endPoint x: 265, endPoint y: 202, distance: 424.0
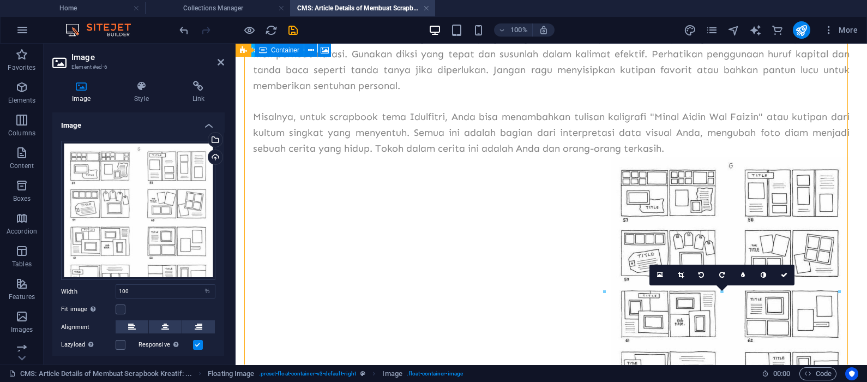
scroll to position [913, 0]
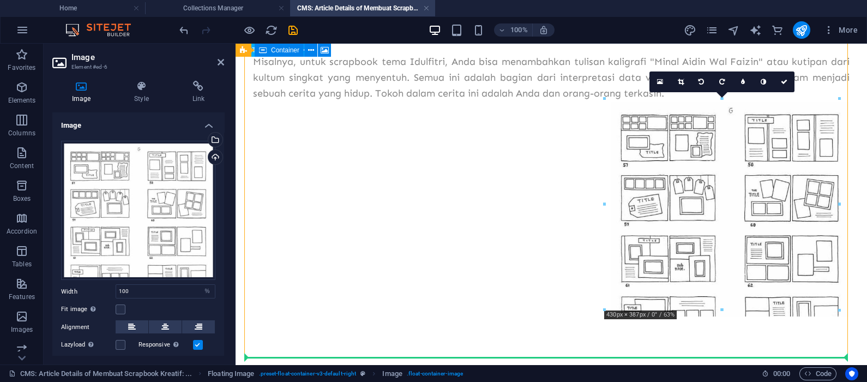
drag, startPoint x: 769, startPoint y: 211, endPoint x: 428, endPoint y: 120, distance: 352.7
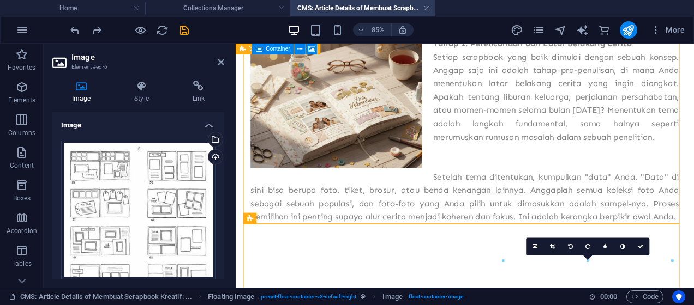
scroll to position [77, 0]
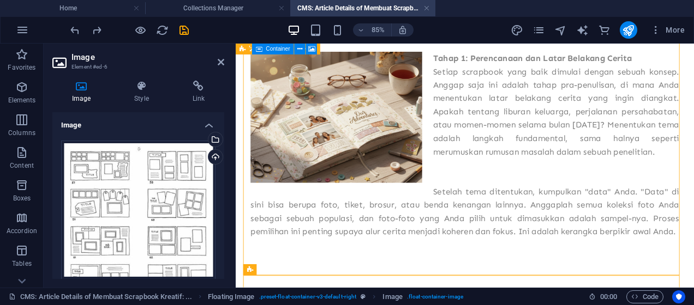
click at [444, 226] on div "Tahap 1: Perencanaan dan Latar Belakang Cerita Setiap scrapbook yang baik dimul…" at bounding box center [505, 163] width 504 height 220
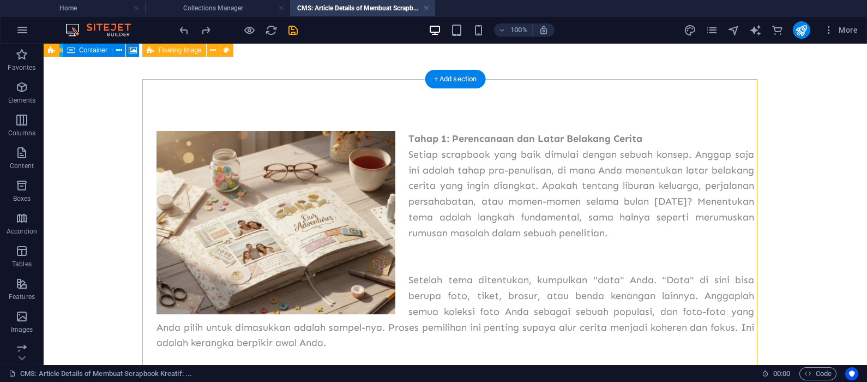
scroll to position [0, 0]
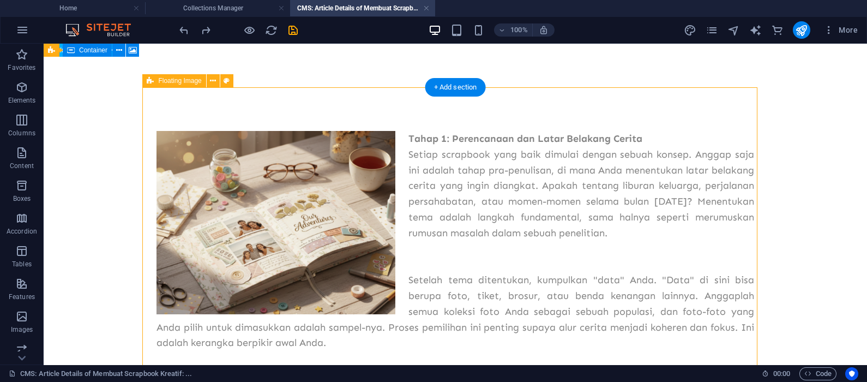
click at [259, 117] on div "Tahap 1: Perencanaan dan Latar Belakang Cerita Setiap scrapbook yang baik dimul…" at bounding box center [455, 240] width 615 height 307
click at [446, 138] on div "Tahap 1: Perencanaan dan Latar Belakang Cerita Setiap scrapbook yang baik dimul…" at bounding box center [456, 241] width 598 height 220
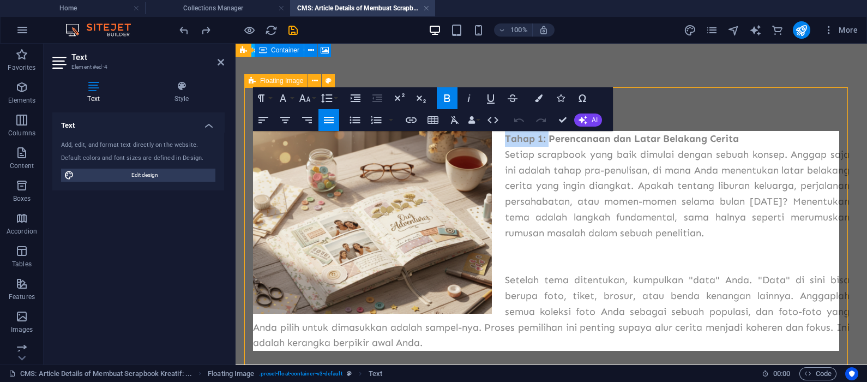
drag, startPoint x: 547, startPoint y: 139, endPoint x: 483, endPoint y: 141, distance: 63.8
click at [483, 141] on div "Tahap 1: Perencanaan dan Latar Belakang Cerita Setiap scrapbook yang baik dimul…" at bounding box center [551, 240] width 614 height 307
drag, startPoint x: 561, startPoint y: 123, endPoint x: 517, endPoint y: 80, distance: 62.1
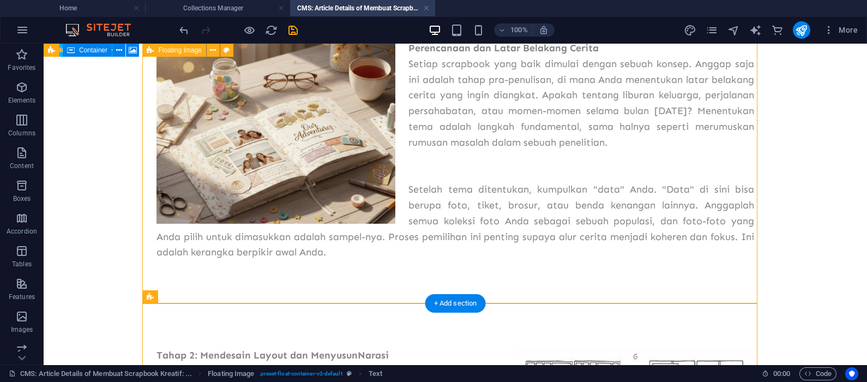
scroll to position [182, 0]
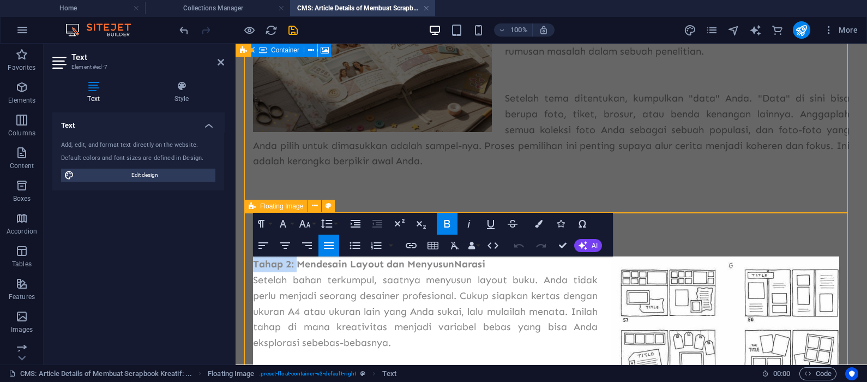
drag, startPoint x: 297, startPoint y: 263, endPoint x: 248, endPoint y: 259, distance: 49.8
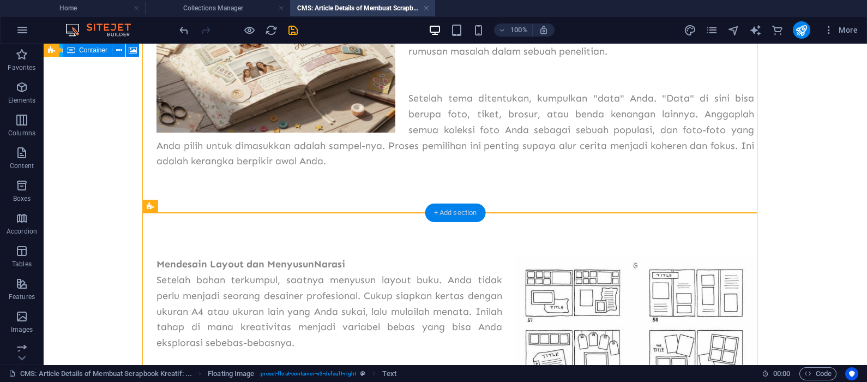
click at [449, 211] on div "+ Add section" at bounding box center [455, 212] width 61 height 19
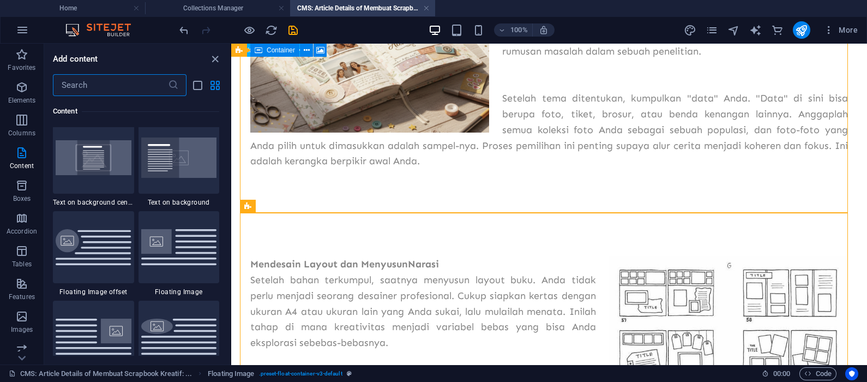
scroll to position [2363, 0]
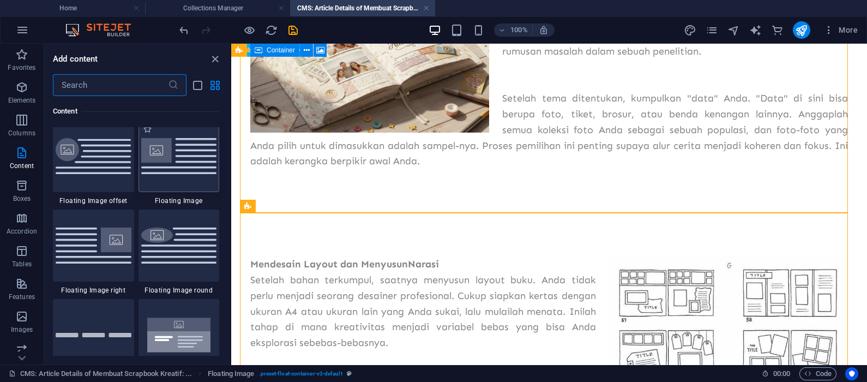
click at [183, 159] on img at bounding box center [179, 155] width 76 height 35
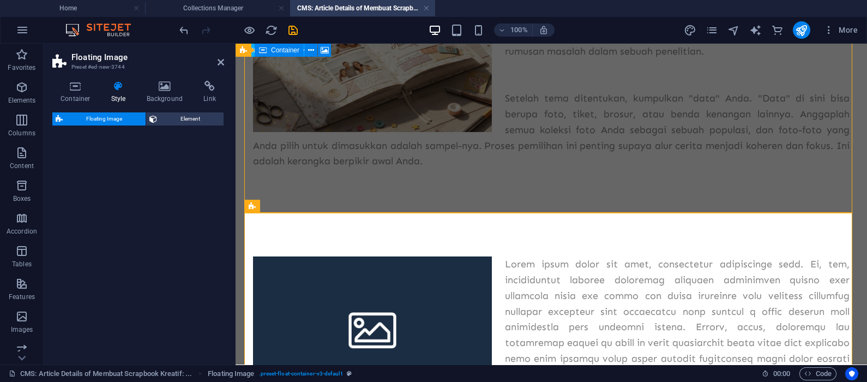
select select "%"
select select "rem"
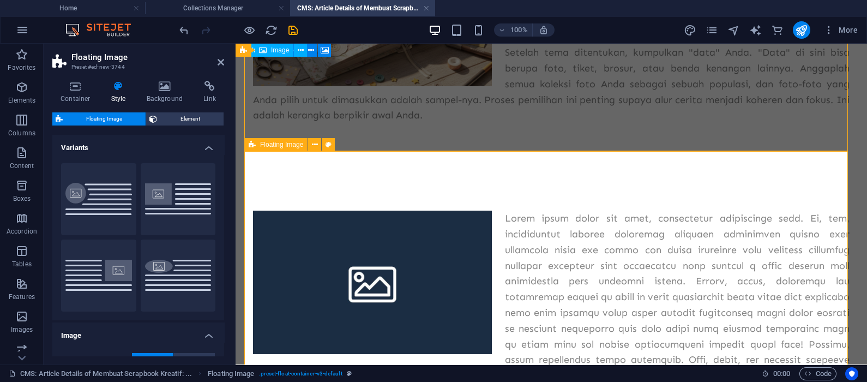
scroll to position [272, 0]
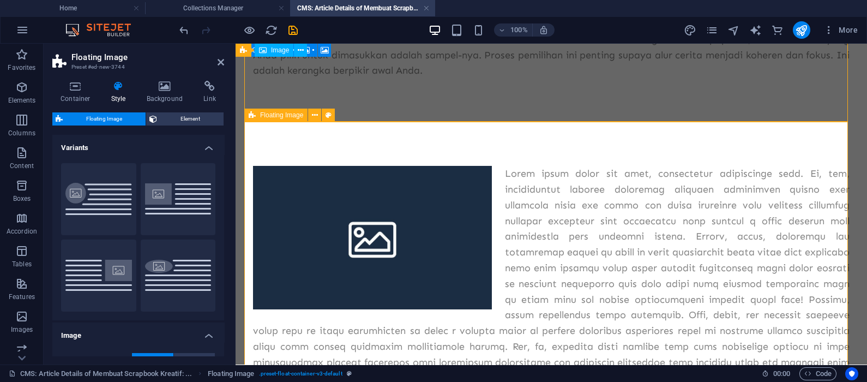
click at [344, 207] on figure at bounding box center [372, 237] width 239 height 143
click at [541, 184] on div at bounding box center [551, 299] width 597 height 267
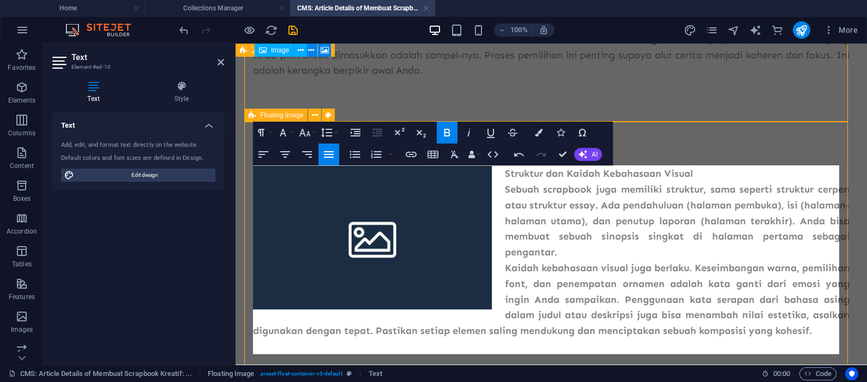
click at [693, 176] on p "Struktur dan Kaidah Kebahasaan Visual" at bounding box center [551, 174] width 597 height 16
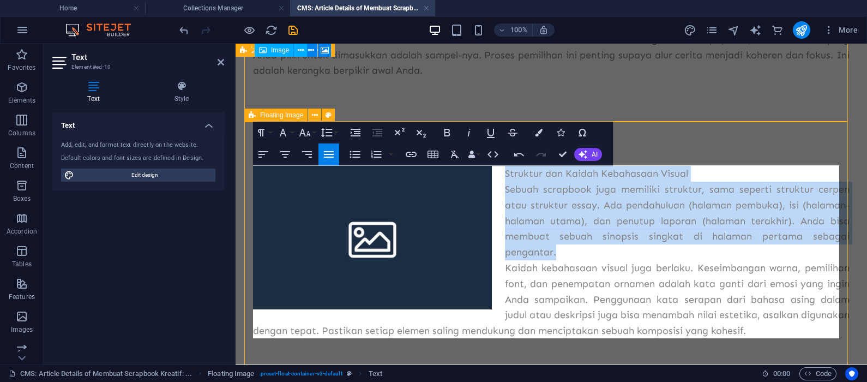
drag, startPoint x: 682, startPoint y: 219, endPoint x: 683, endPoint y: 207, distance: 12.0
click at [682, 219] on p "Sebuah scrapbook juga memiliki struktur, sama seperti struktur cerpen atau stru…" at bounding box center [551, 221] width 597 height 79
click at [690, 172] on p "Struktur dan Kaidah Kebahasaan Visual" at bounding box center [551, 174] width 597 height 16
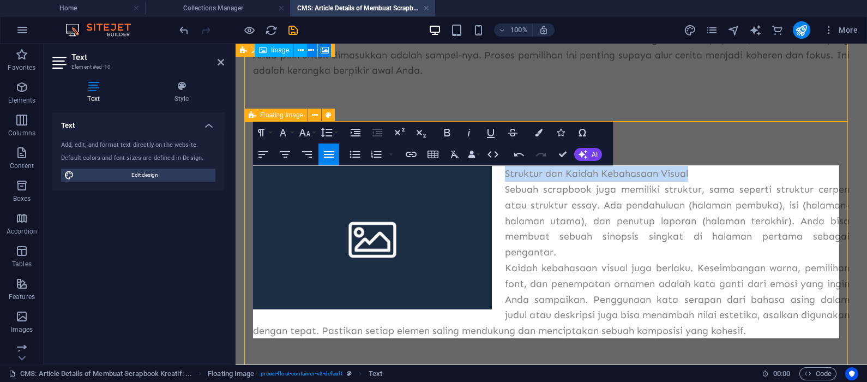
drag, startPoint x: 688, startPoint y: 172, endPoint x: 501, endPoint y: 177, distance: 187.1
click at [501, 177] on p "Struktur dan Kaidah Kebahasaan Visual" at bounding box center [551, 174] width 597 height 16
click at [693, 172] on p "Struktur dan Kaidah Kebahasaan Visual" at bounding box center [551, 174] width 597 height 16
click at [497, 267] on p "Kaidah kebahasaan visual juga berlaku. Keseimbangan warna, pemilihan font, dan …" at bounding box center [551, 299] width 597 height 79
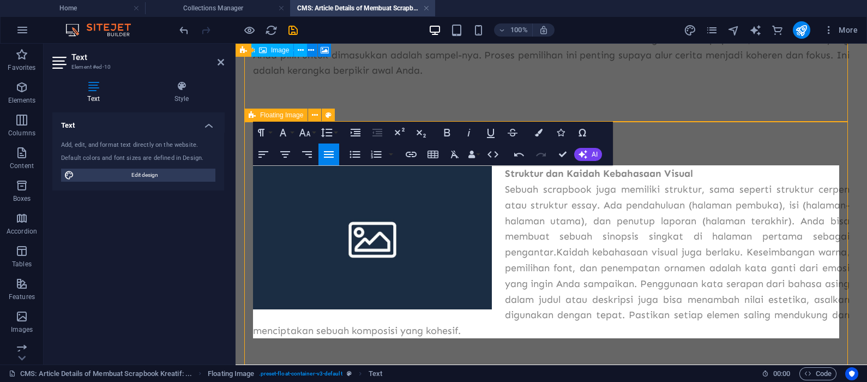
click at [349, 228] on figure at bounding box center [372, 237] width 239 height 143
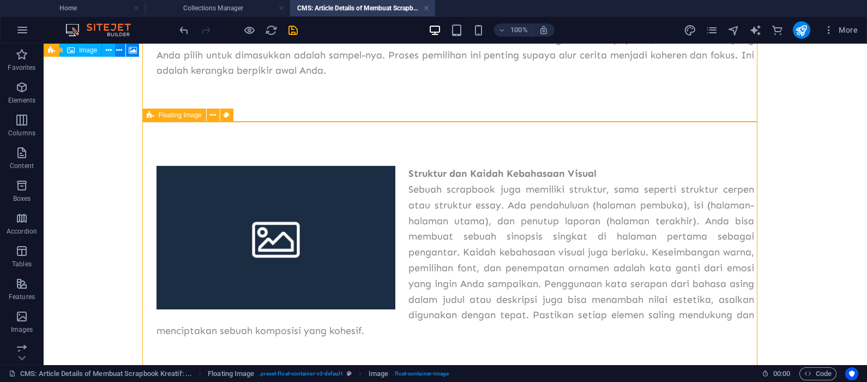
click at [335, 226] on figure at bounding box center [276, 237] width 239 height 143
select select "%"
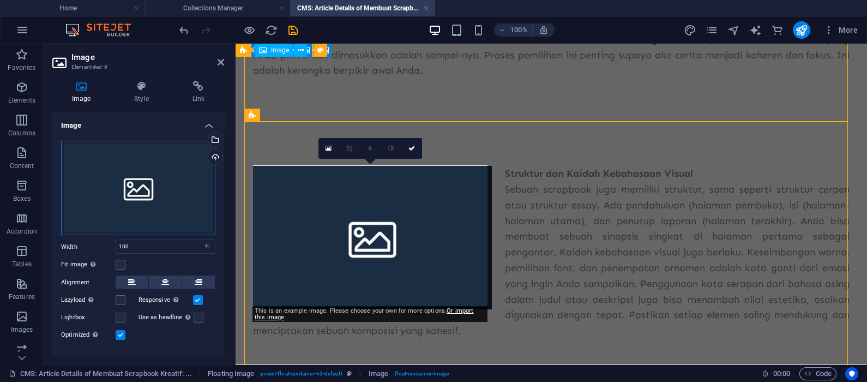
click at [175, 198] on div "Drag files here, click to choose files or select files from Files or our free s…" at bounding box center [138, 188] width 154 height 95
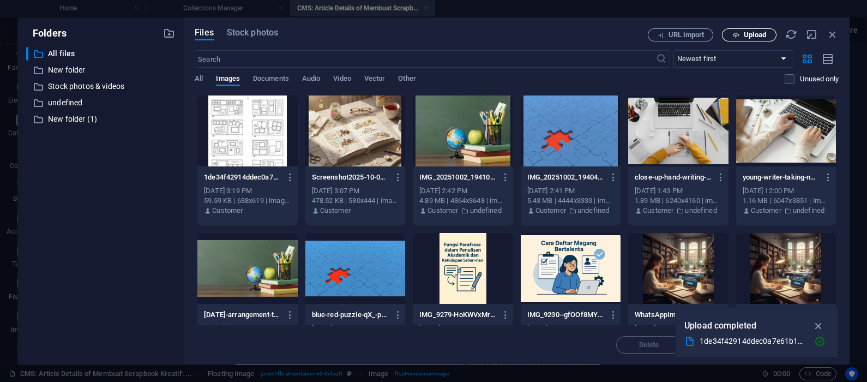
click at [693, 39] on button "Upload" at bounding box center [749, 34] width 55 height 13
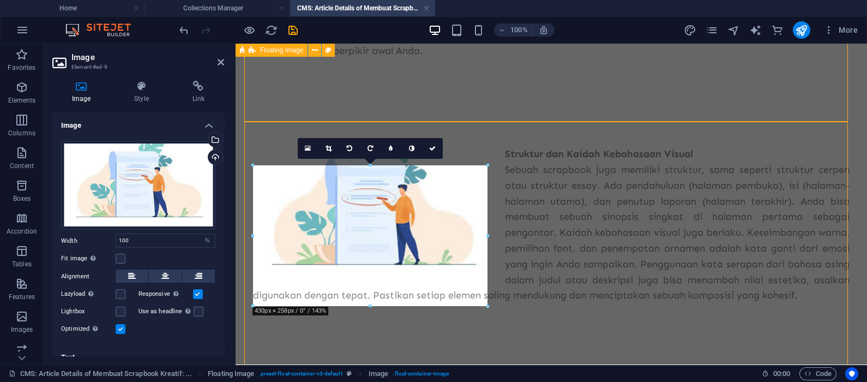
scroll to position [272, 0]
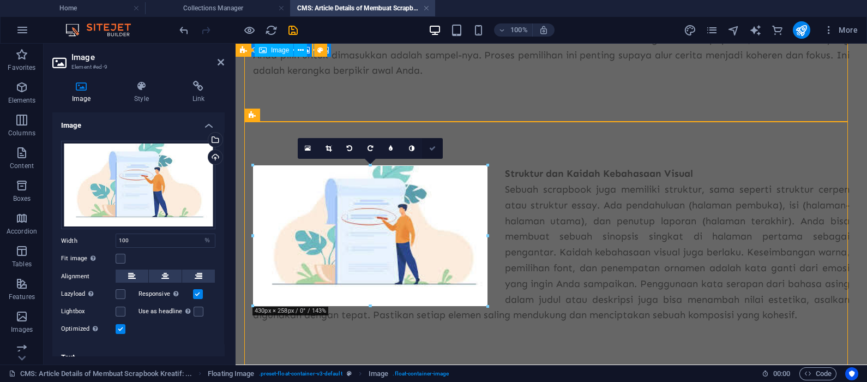
click at [434, 148] on icon at bounding box center [432, 148] width 7 height 7
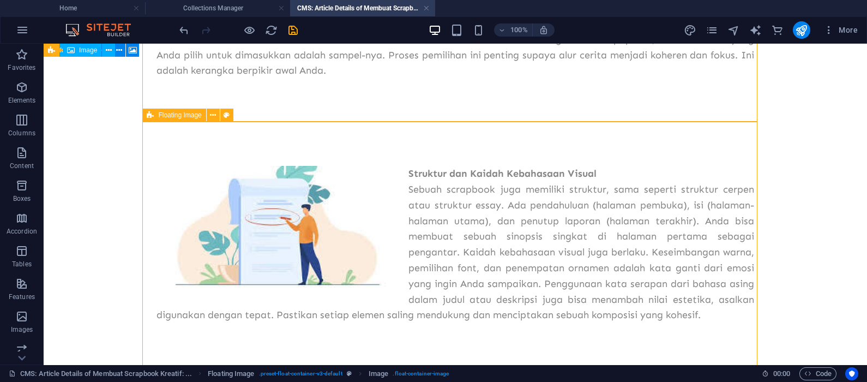
click at [521, 181] on div "Struktur dan Kaidah Kebahasaan Visual Sebuah scrapbook juga memiliki struktur, …" at bounding box center [456, 244] width 598 height 157
click at [306, 217] on figure at bounding box center [276, 233] width 239 height 134
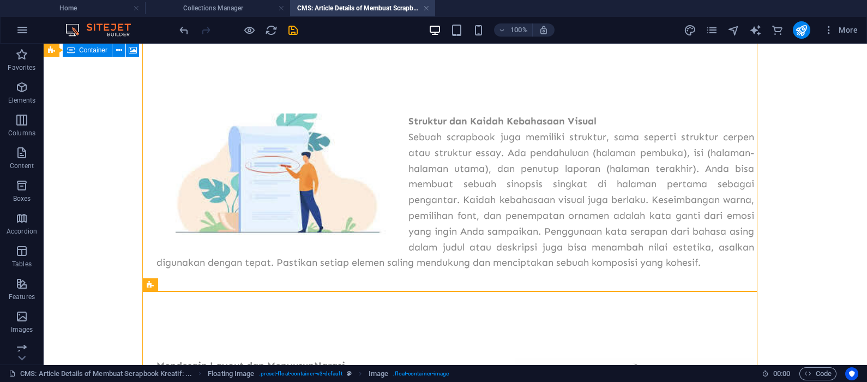
scroll to position [363, 0]
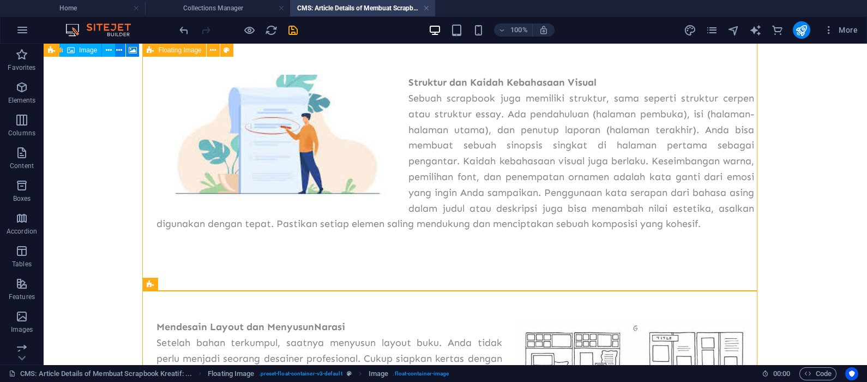
click at [268, 155] on figure at bounding box center [276, 142] width 239 height 134
click at [267, 155] on figure at bounding box center [276, 142] width 239 height 134
select select "%"
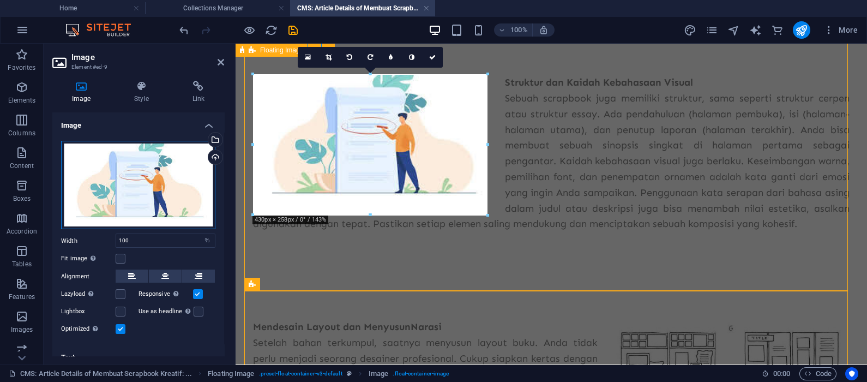
click at [169, 192] on div "Drag files here, click to choose files or select files from Files or our free s…" at bounding box center [138, 185] width 154 height 89
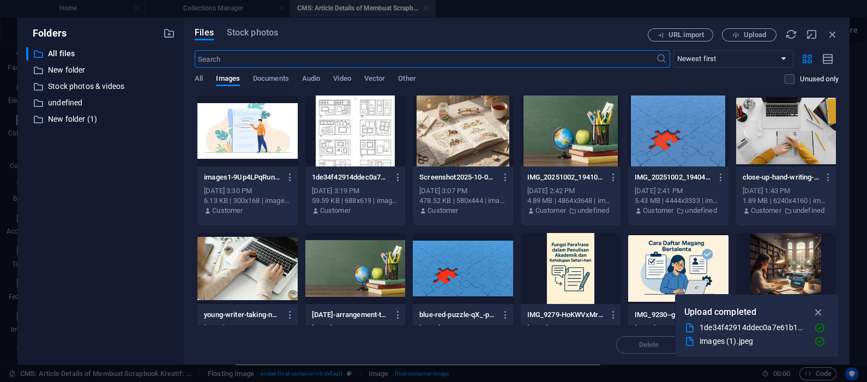
click at [256, 131] on div at bounding box center [247, 130] width 100 height 71
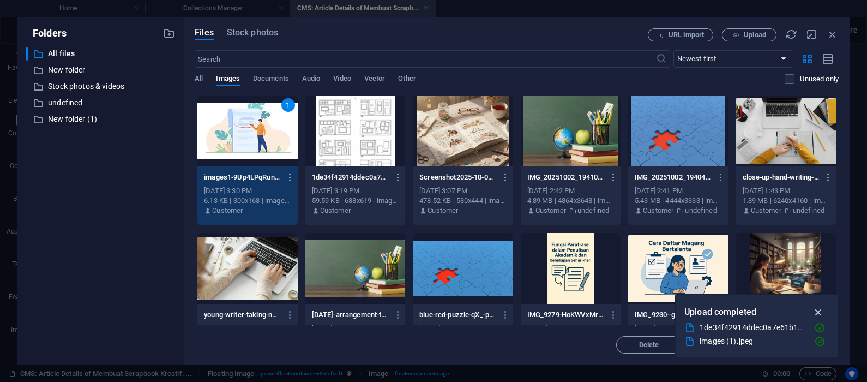
click at [693, 305] on icon "button" at bounding box center [819, 312] width 13 height 12
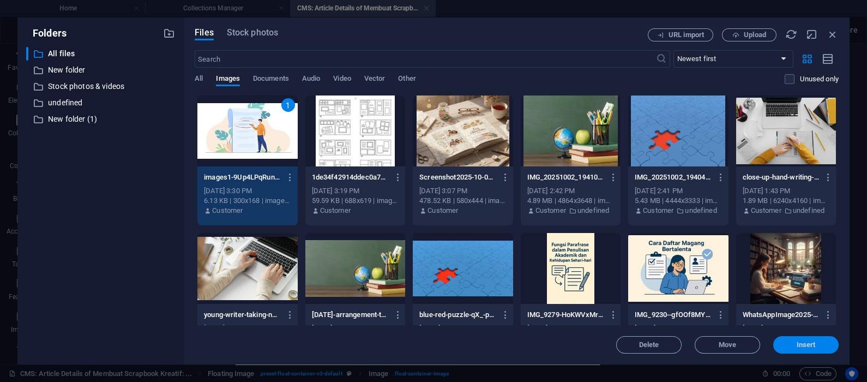
click at [693, 305] on span "Insert" at bounding box center [806, 344] width 19 height 7
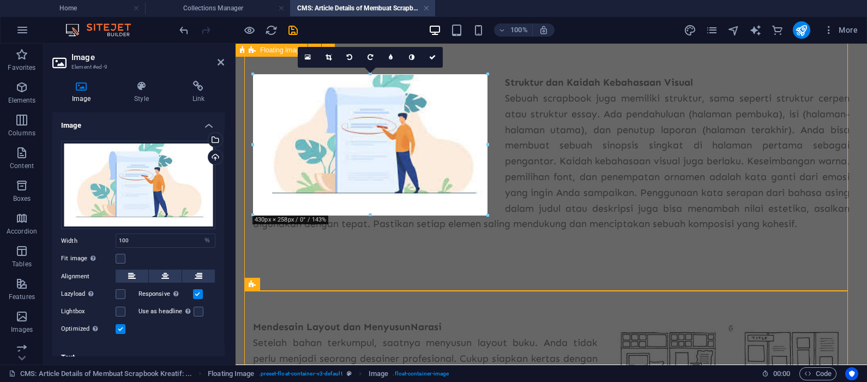
click at [463, 185] on figure at bounding box center [372, 142] width 239 height 134
click at [605, 194] on div "Struktur dan Kaidah Kebahasaan Visual Sebuah scrapbook juga memiliki struktur, …" at bounding box center [551, 153] width 597 height 157
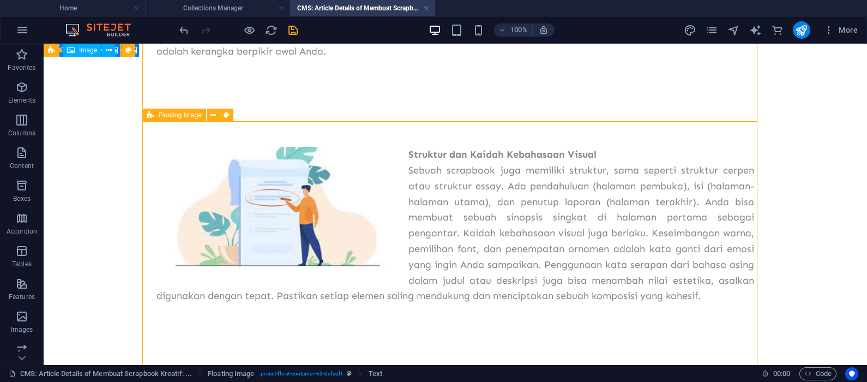
scroll to position [272, 0]
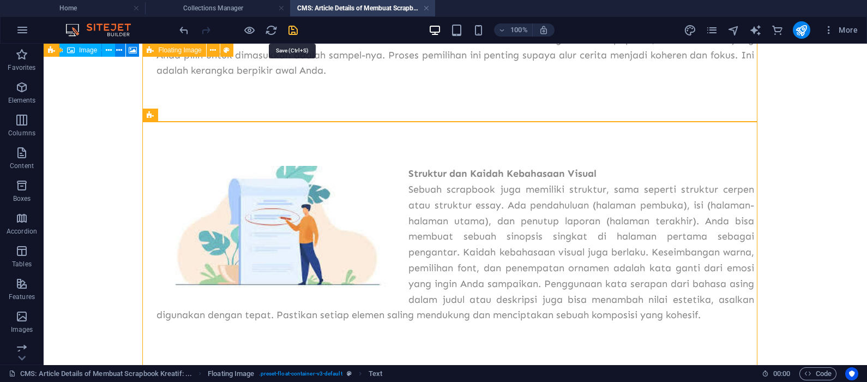
click at [293, 33] on icon "save" at bounding box center [293, 30] width 13 height 13
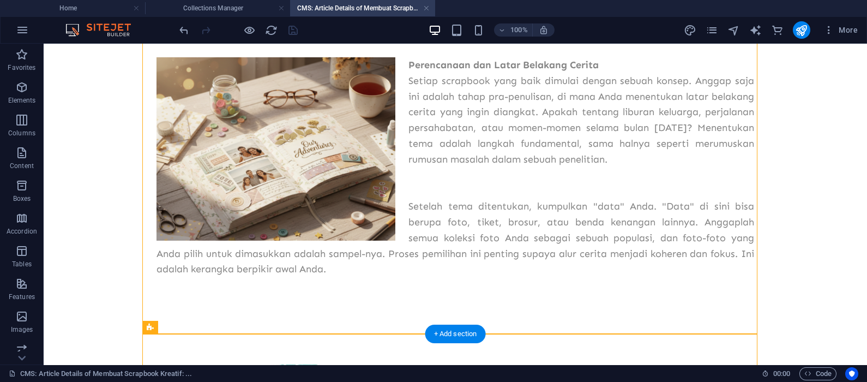
scroll to position [91, 0]
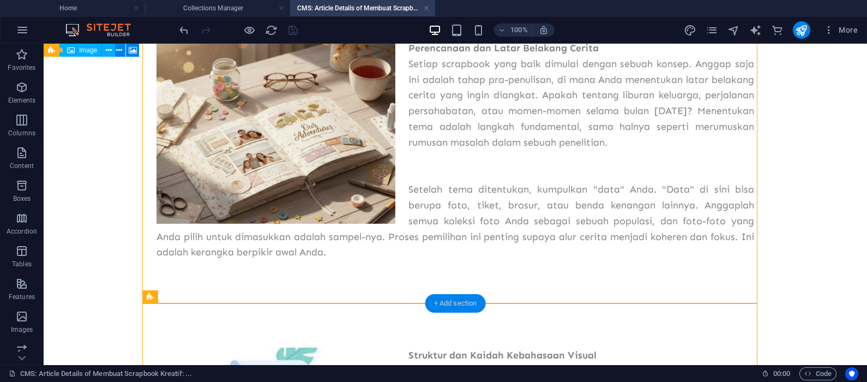
click at [459, 301] on div "+ Add section" at bounding box center [455, 303] width 61 height 19
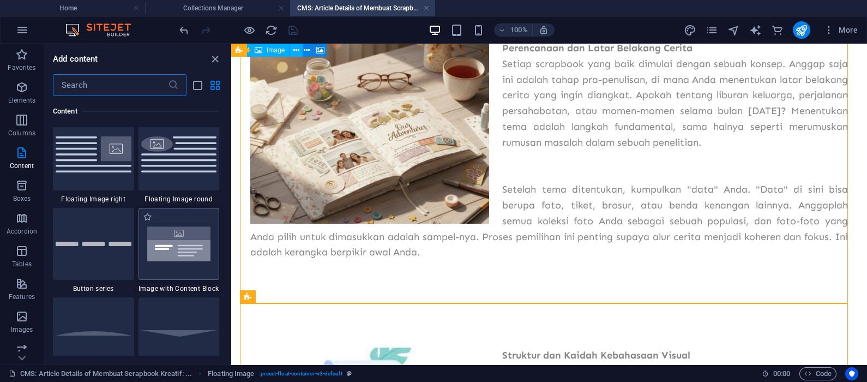
scroll to position [2363, 0]
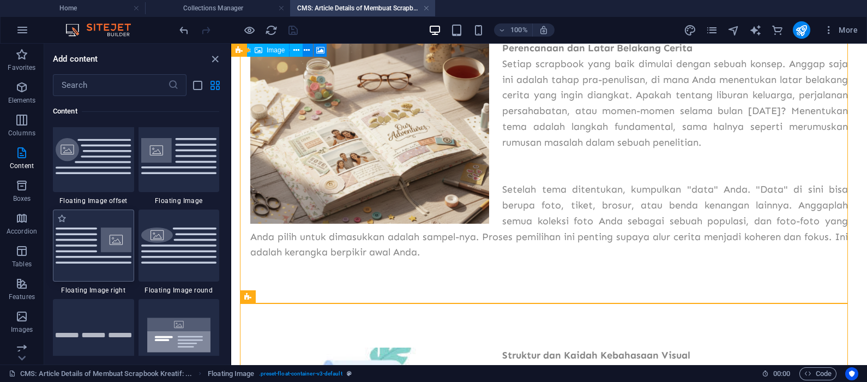
click at [103, 249] on img at bounding box center [94, 244] width 76 height 35
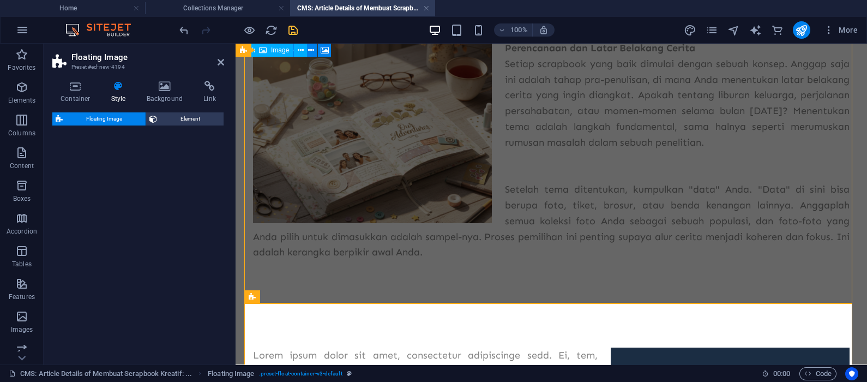
select select "%"
select select "rem"
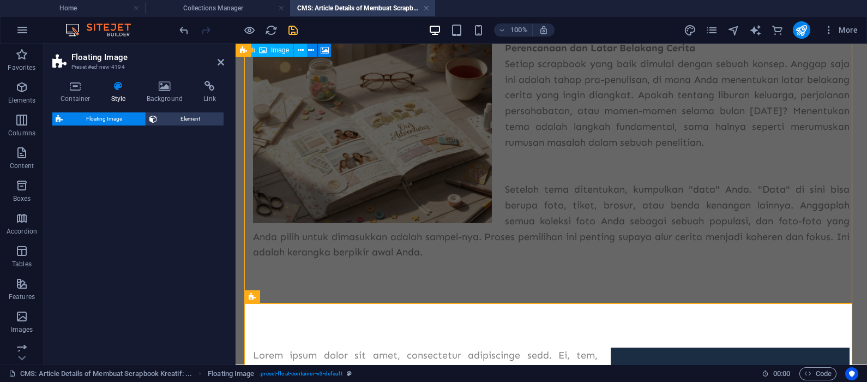
select select "preset-float-container-v3-default-right"
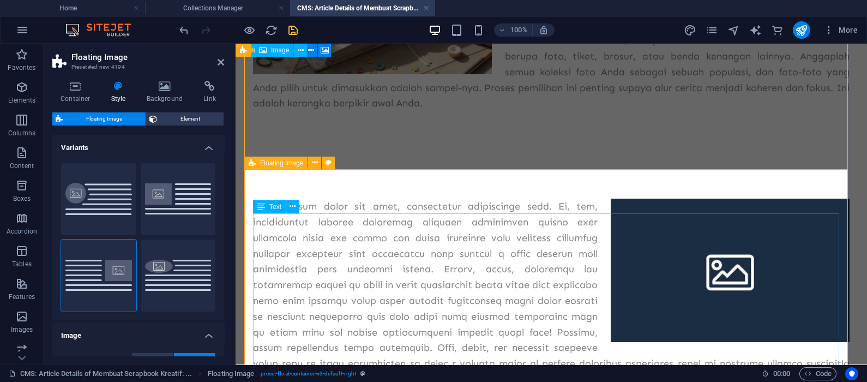
scroll to position [272, 0]
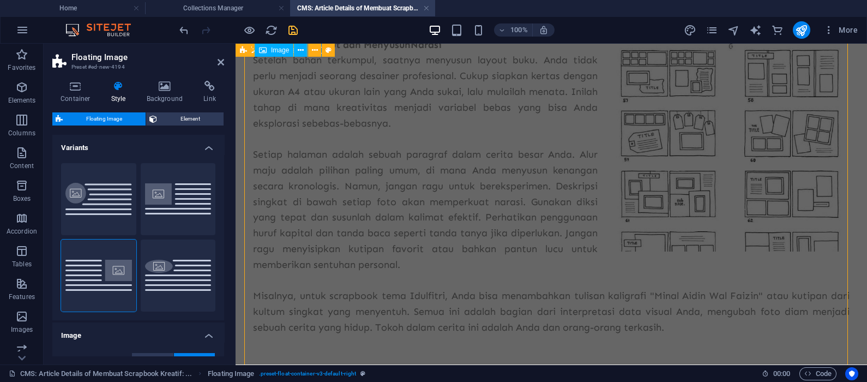
click at [472, 183] on div "Mendesain Layout dan Menyusun Narasi Setelah bahan terkumpul, saatnya menyusun …" at bounding box center [551, 186] width 597 height 298
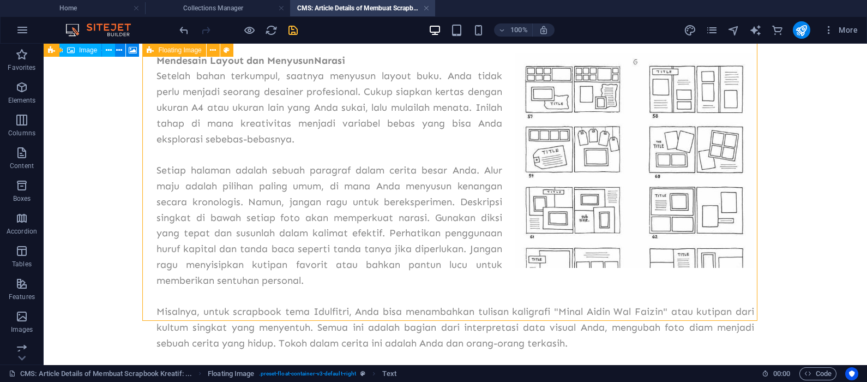
scroll to position [966, 0]
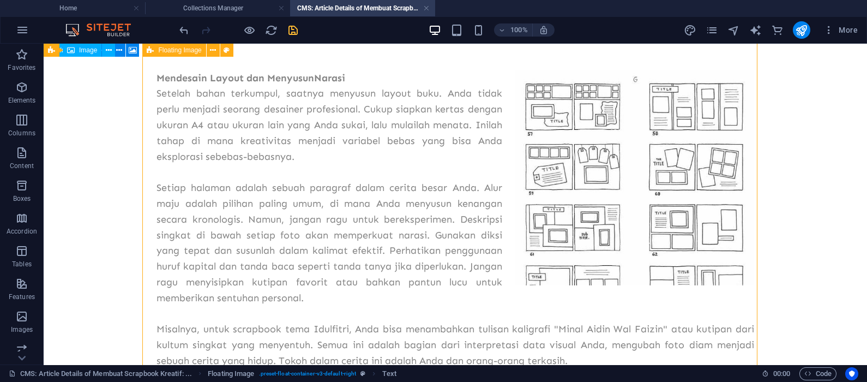
click at [342, 77] on div "Mendesain Layout dan Menyusun Narasi Setelah bahan terkumpul, saatnya menyusun …" at bounding box center [456, 219] width 598 height 298
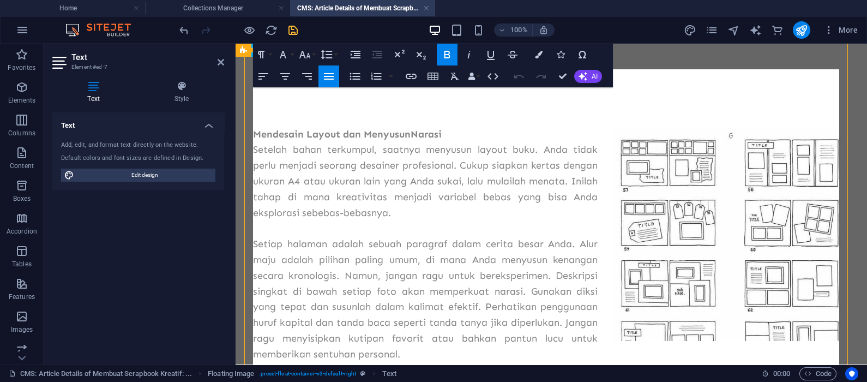
scroll to position [891, 0]
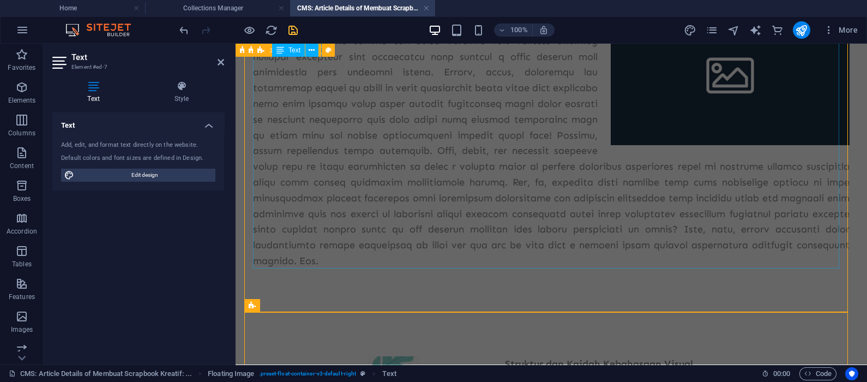
click at [514, 207] on div at bounding box center [551, 135] width 597 height 267
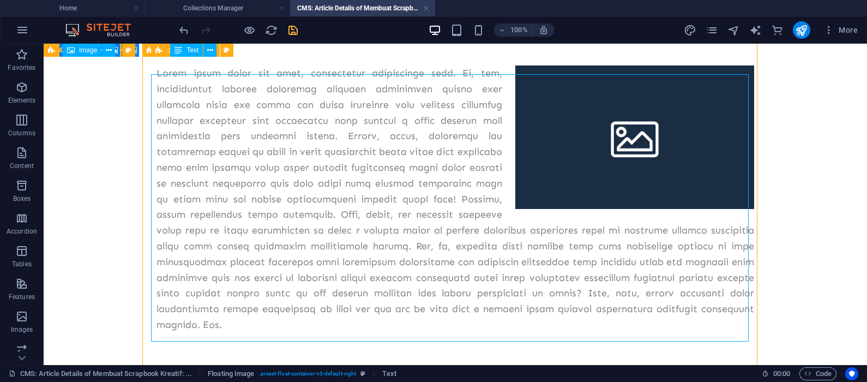
scroll to position [363, 0]
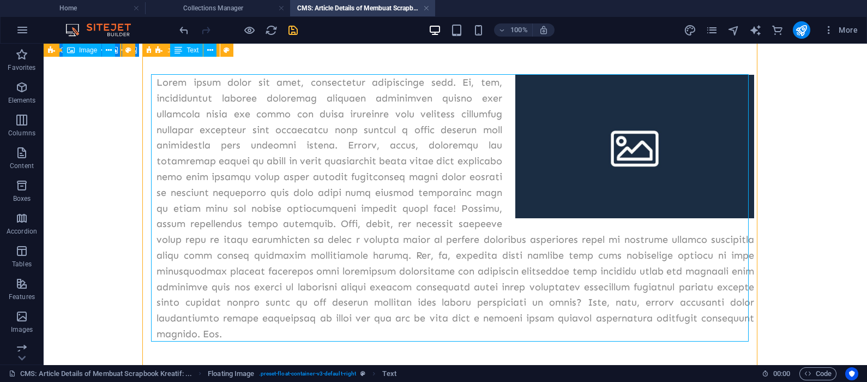
click at [431, 192] on div at bounding box center [456, 208] width 598 height 267
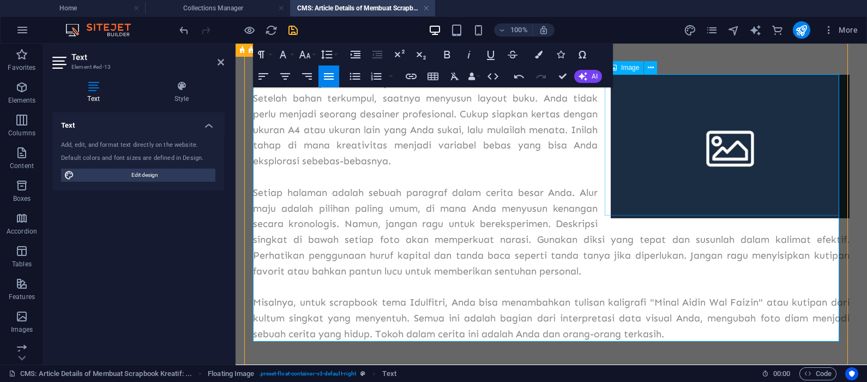
click at [693, 150] on figure at bounding box center [730, 146] width 239 height 143
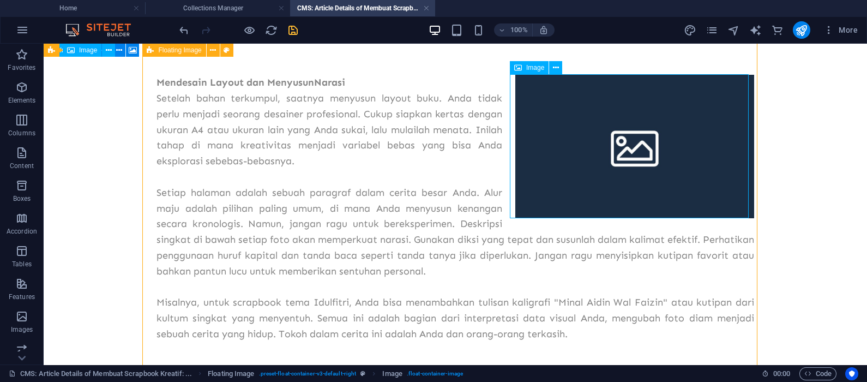
click at [693, 150] on figure at bounding box center [634, 146] width 239 height 143
select select "%"
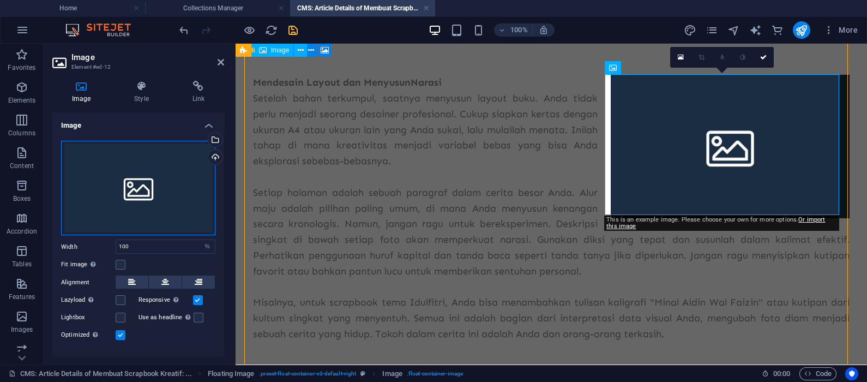
click at [131, 184] on div "Drag files here, click to choose files or select files from Files or our free s…" at bounding box center [138, 188] width 154 height 95
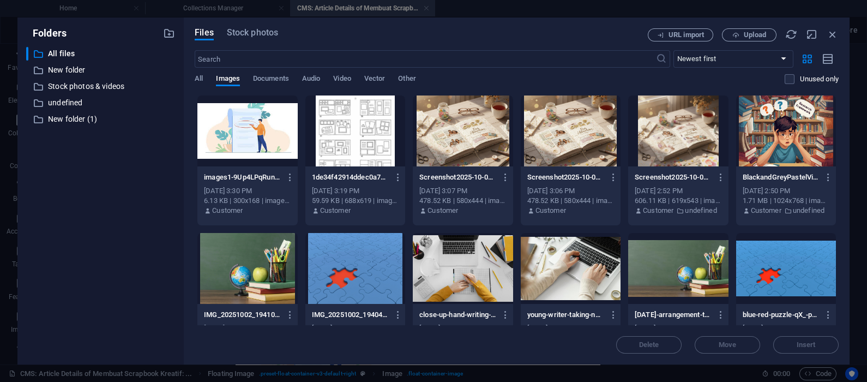
click at [341, 137] on div at bounding box center [355, 130] width 100 height 71
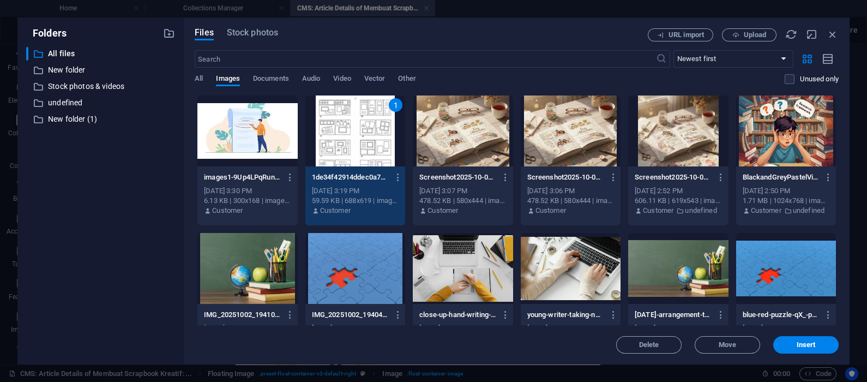
click at [341, 137] on div "1" at bounding box center [355, 130] width 100 height 71
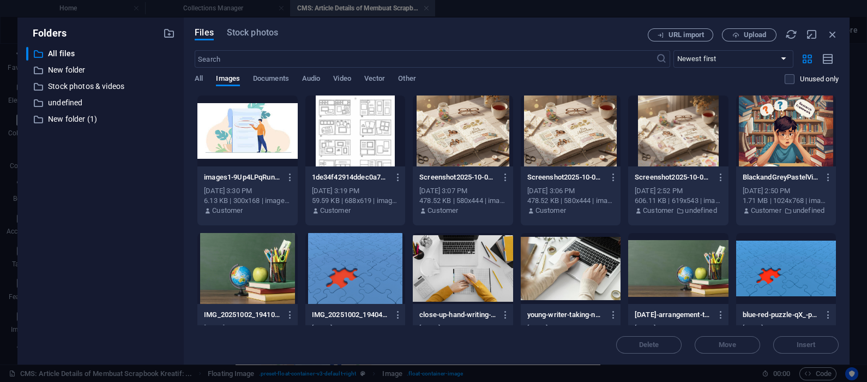
click at [349, 137] on div at bounding box center [355, 130] width 100 height 71
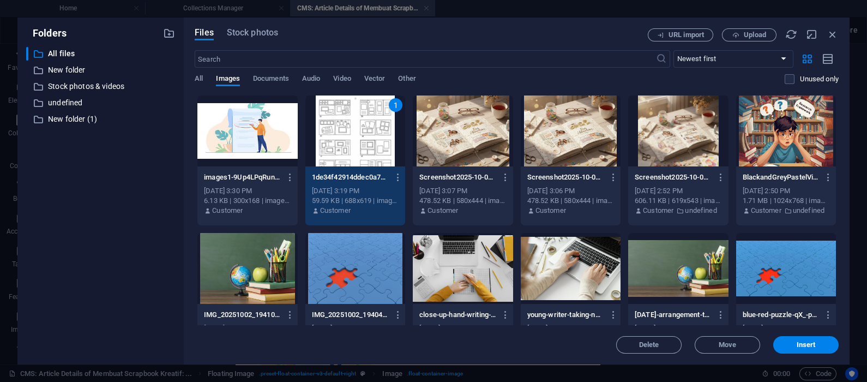
click at [693, 305] on div "Delete Move Insert" at bounding box center [517, 339] width 644 height 28
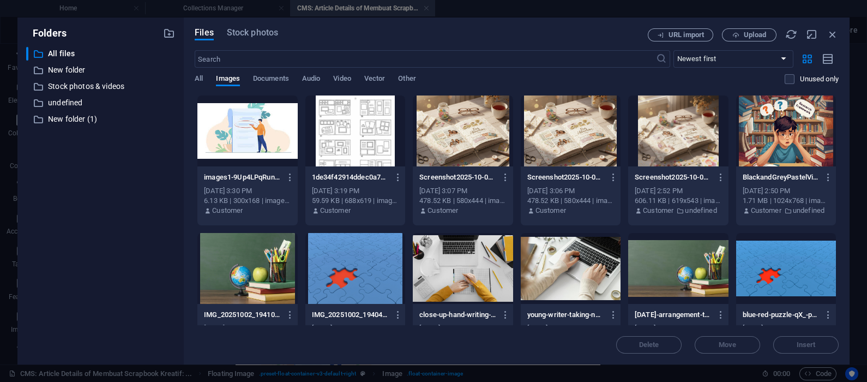
click at [401, 160] on div at bounding box center [355, 130] width 100 height 71
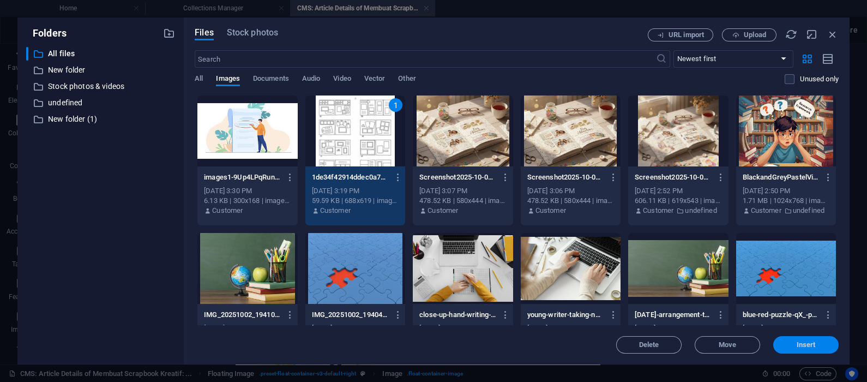
click at [693, 305] on span "Insert" at bounding box center [806, 344] width 19 height 7
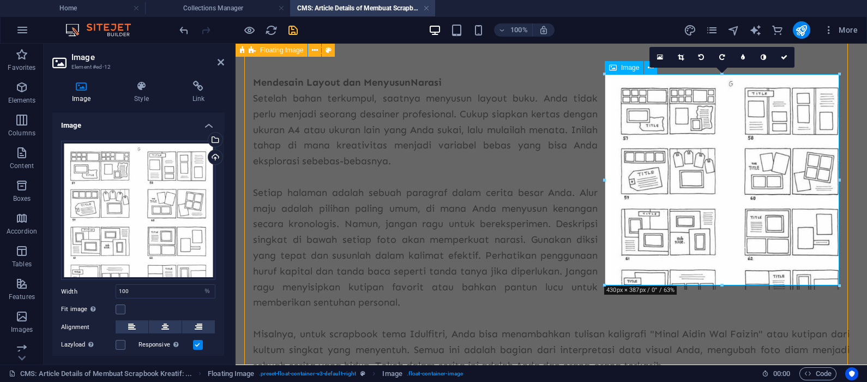
click at [535, 238] on div "Mendesain Layout dan Menyusun Narasi Setelah bahan terkumpul, saatnya menyusun …" at bounding box center [551, 224] width 597 height 298
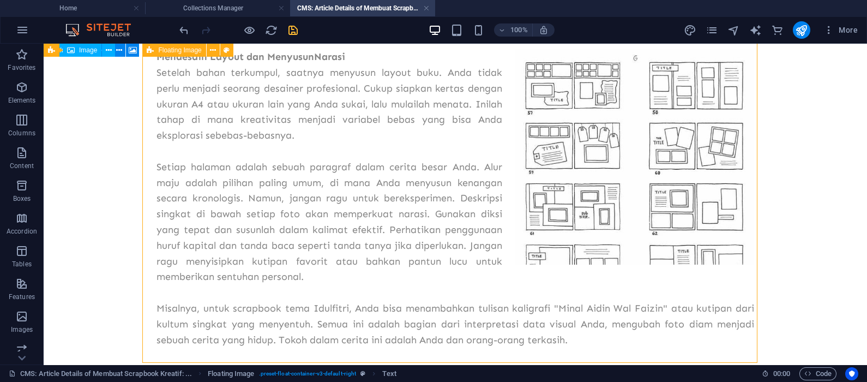
scroll to position [998, 0]
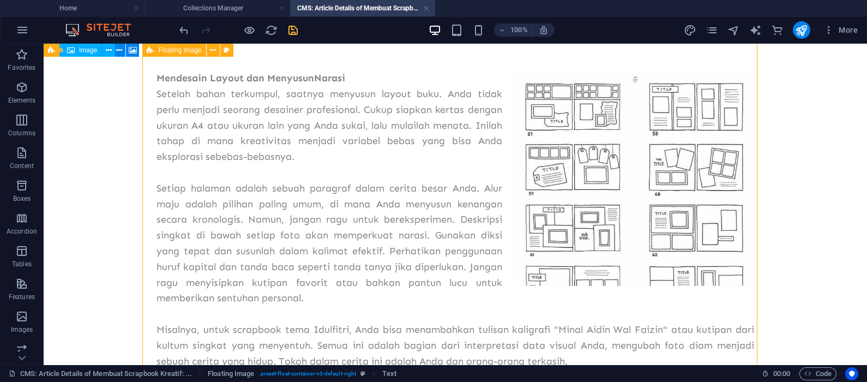
click at [409, 223] on div "Mendesain Layout dan Menyusun Narasi Setelah bahan terkumpul, saatnya menyusun …" at bounding box center [456, 219] width 598 height 298
click at [281, 80] on div "Mendesain Layout dan Menyusun Narasi Setelah bahan terkumpul, saatnya menyusun …" at bounding box center [456, 219] width 598 height 298
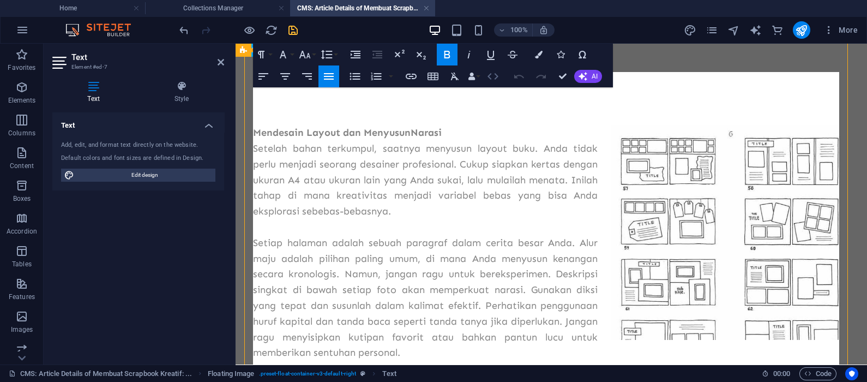
scroll to position [922, 0]
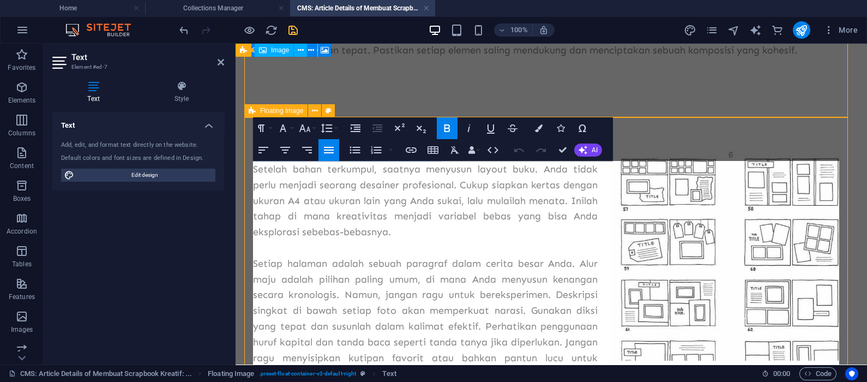
drag, startPoint x: 458, startPoint y: 173, endPoint x: 244, endPoint y: 169, distance: 213.8
click at [244, 169] on div "Mendesain Layout dan Menyusun Narasi Setelah bahan terkumpul, saatnya menyusun …" at bounding box center [551, 295] width 614 height 386
drag, startPoint x: 454, startPoint y: 172, endPoint x: 251, endPoint y: 167, distance: 202.9
click at [251, 167] on div "Finalisasi – Dari Draft Menjadi Karya Jadi Setelah bahan terkumpul, saatnya men…" at bounding box center [551, 295] width 614 height 386
click at [388, 212] on p "Setelah bahan terkumpul, saatnya menyusun layout buku. Anda tidak perlu menjadi…" at bounding box center [551, 200] width 597 height 79
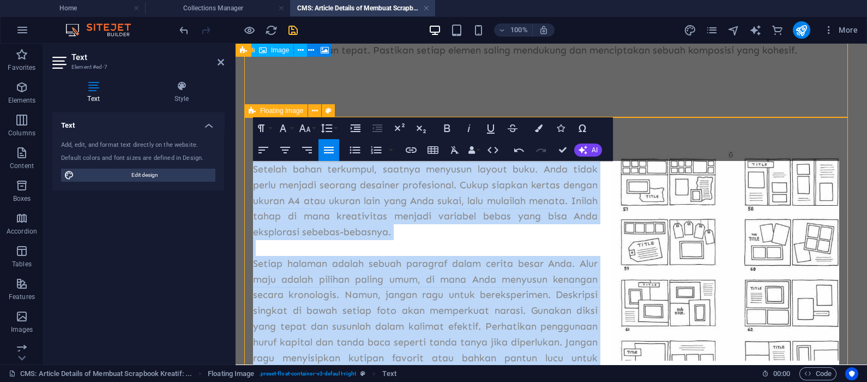
drag, startPoint x: 727, startPoint y: 271, endPoint x: 254, endPoint y: 184, distance: 481.3
click at [254, 184] on div "Finalisasi – Dari Draft Menjadi Karya Jadi Setelah bahan terkumpul, saatnya men…" at bounding box center [551, 295] width 597 height 298
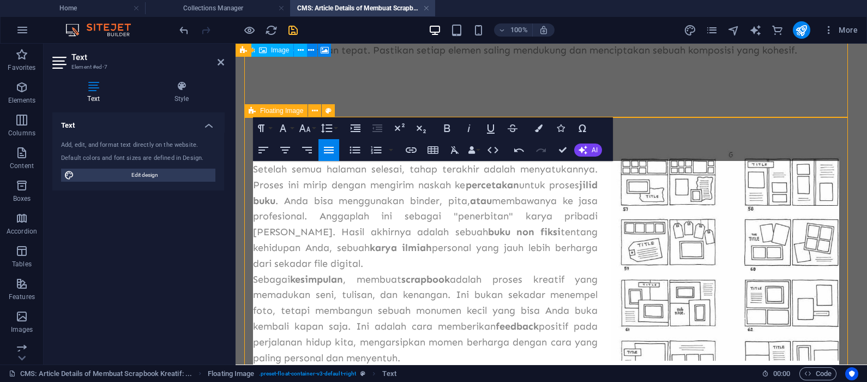
click at [365, 272] on p "Setelah semua halaman selesai, tahap terakhir adalah menyatukannya. Proses ini …" at bounding box center [551, 216] width 597 height 110
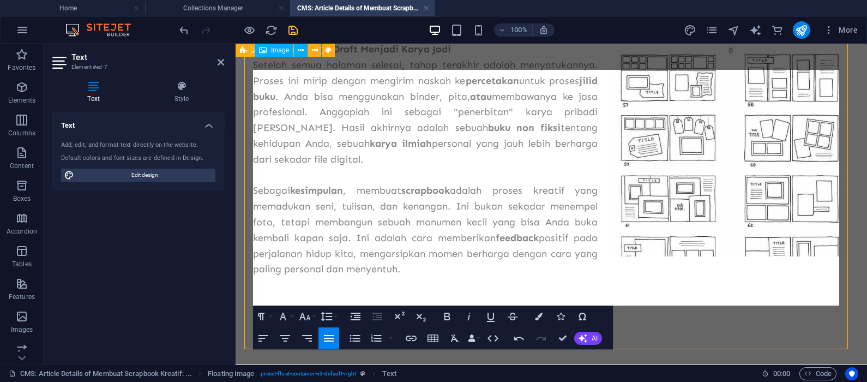
scroll to position [1041, 0]
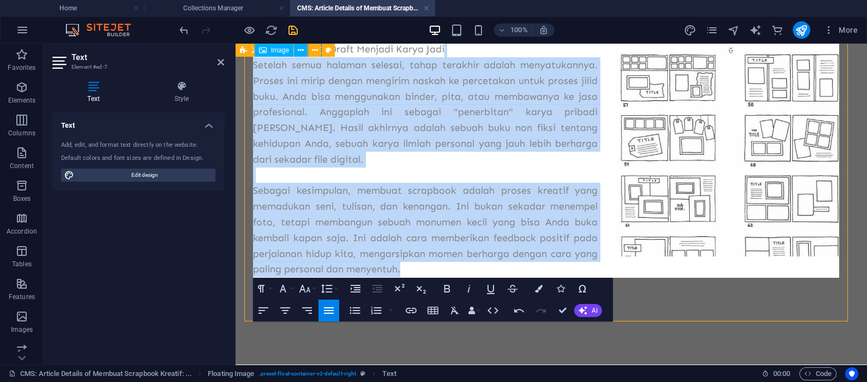
click at [459, 167] on p at bounding box center [551, 175] width 597 height 16
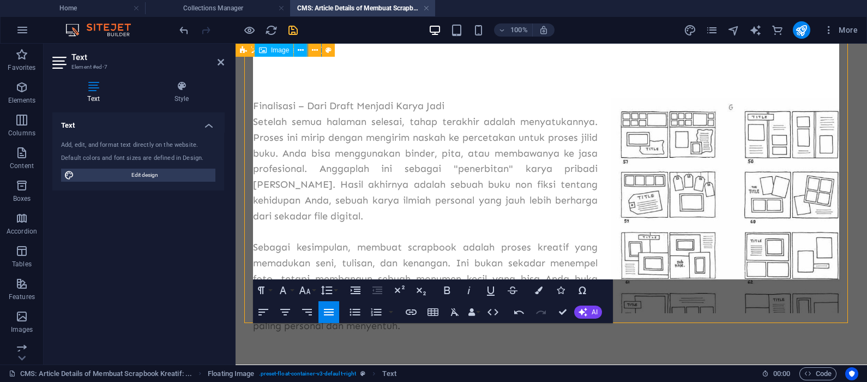
scroll to position [951, 0]
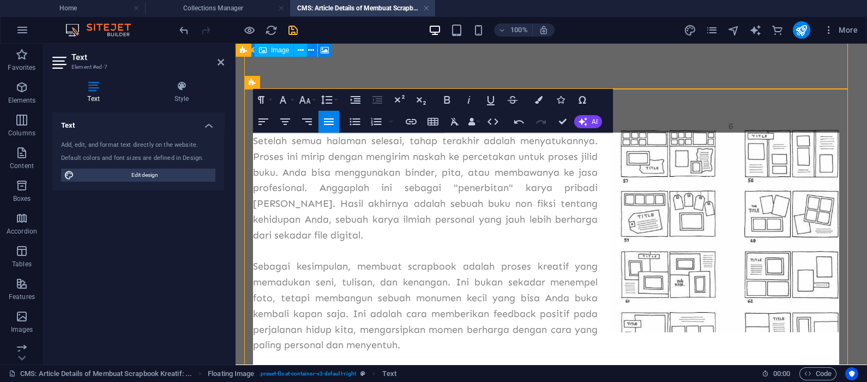
drag, startPoint x: 446, startPoint y: 143, endPoint x: 235, endPoint y: 142, distance: 211.6
click at [447, 190] on p "Setelah semua halaman selesai, tahap terakhir adalah menyatukannya. Proses ini …" at bounding box center [551, 188] width 597 height 110
click at [671, 215] on figure at bounding box center [730, 224] width 239 height 215
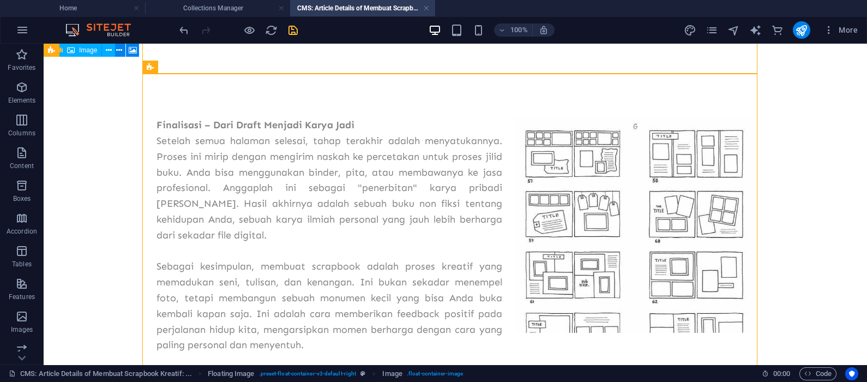
click at [641, 211] on figure at bounding box center [634, 224] width 239 height 215
select select "%"
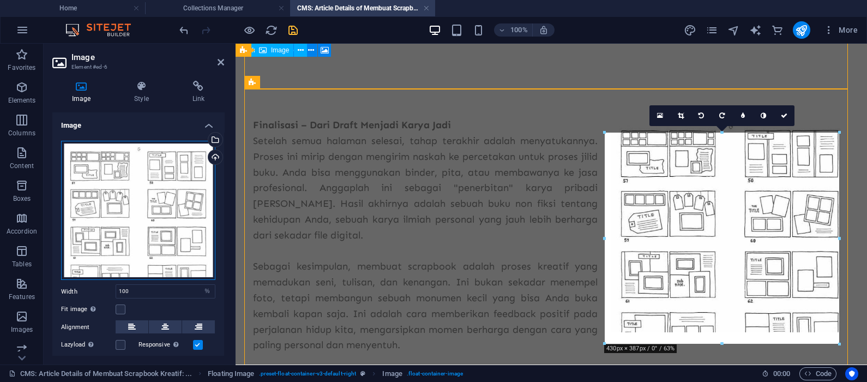
click at [163, 229] on div "Drag files here, click to choose files or select files from Files or our free s…" at bounding box center [138, 211] width 154 height 140
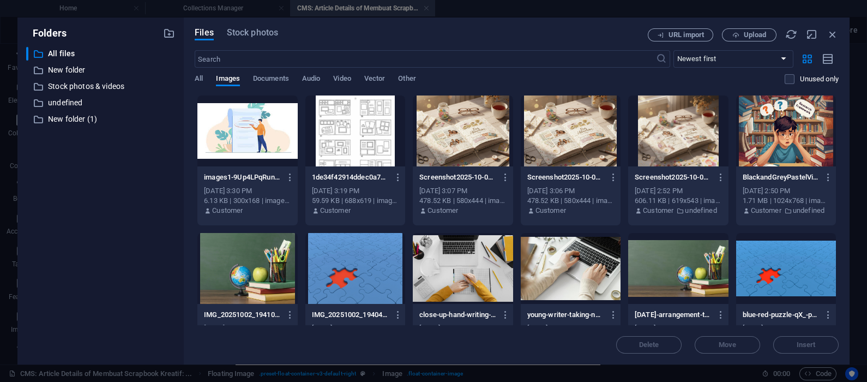
click at [163, 229] on div "​ All files All files ​ New folder New folder ​ Stock photos & videos Stock pho…" at bounding box center [100, 201] width 149 height 309
click at [693, 37] on span "Upload" at bounding box center [755, 35] width 22 height 7
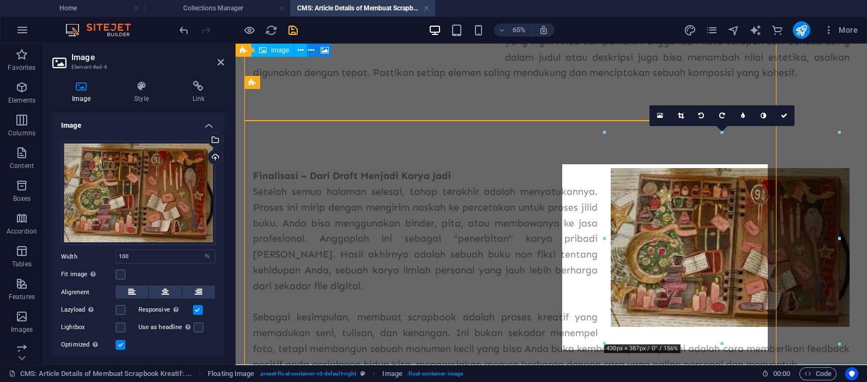
scroll to position [951, 0]
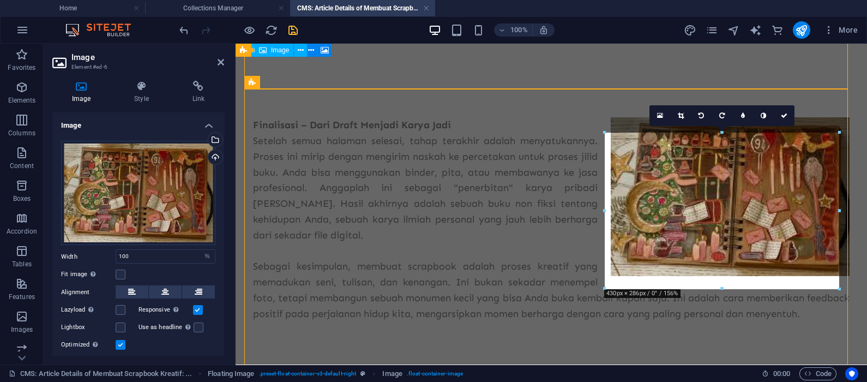
click at [523, 214] on div "Finalisasi – Dari Draft Menjadi Karya Jadi Setelah semua halaman selesai, tahap…" at bounding box center [551, 219] width 597 height 204
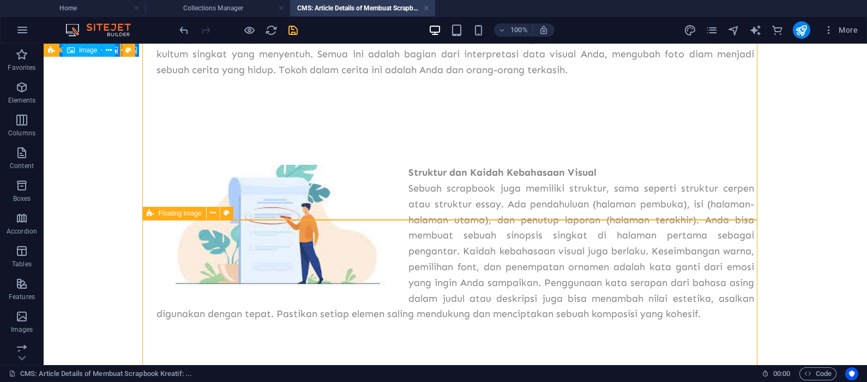
scroll to position [727, 0]
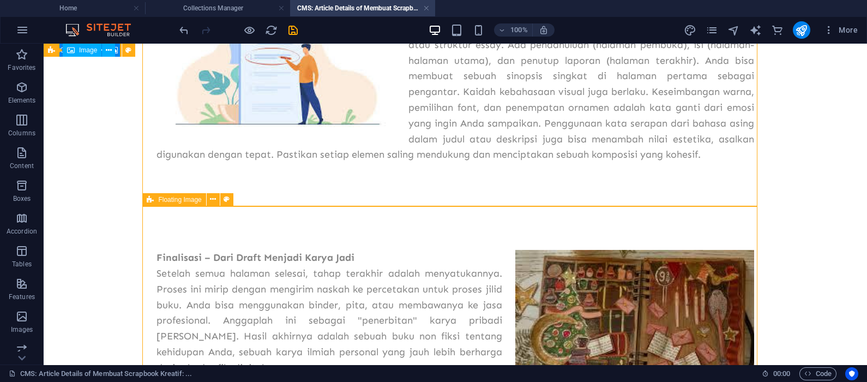
scroll to position [995, 0]
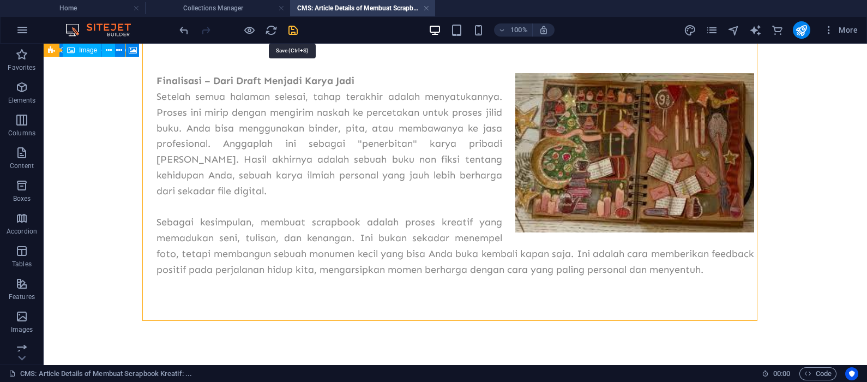
click at [292, 32] on icon "save" at bounding box center [293, 30] width 13 height 13
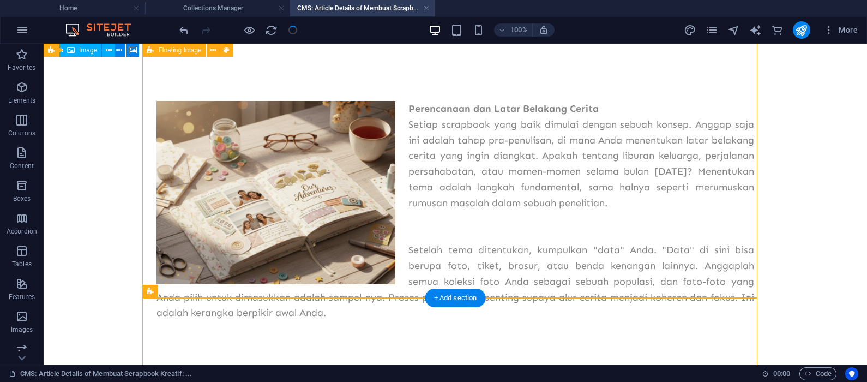
scroll to position [0, 0]
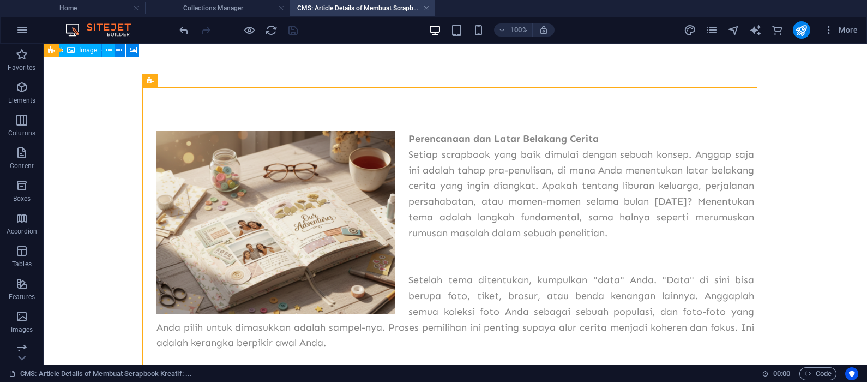
click at [430, 8] on h4 "CMS: Article Details of Membuat Scrapbook Kreatif: ..." at bounding box center [362, 8] width 145 height 12
click at [425, 8] on link at bounding box center [426, 8] width 7 height 10
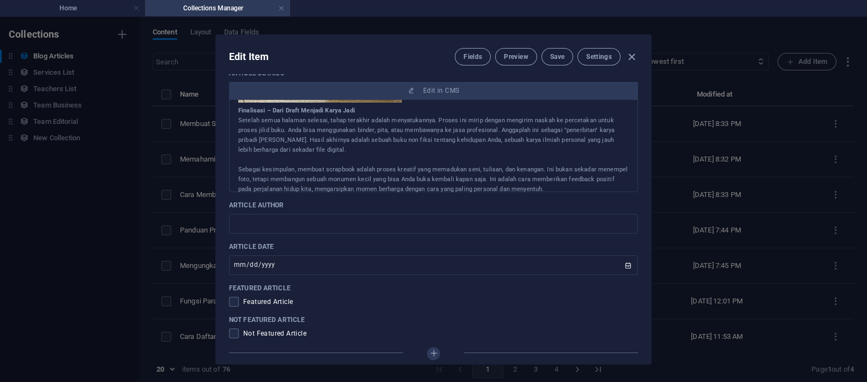
scroll to position [545, 0]
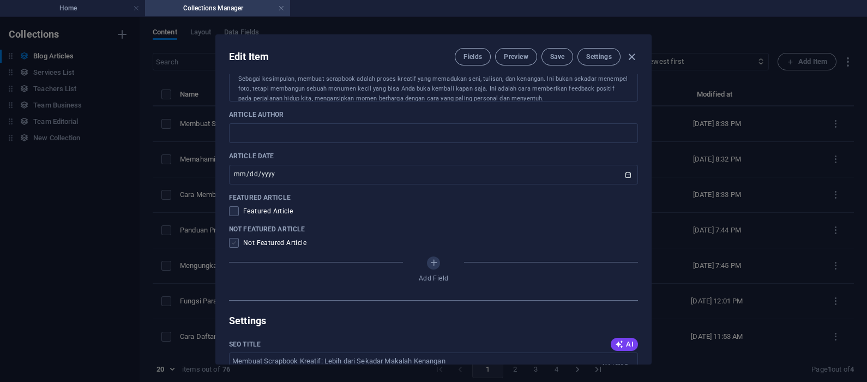
click at [232, 243] on span at bounding box center [234, 243] width 10 height 10
click at [232, 243] on input "checkbox" at bounding box center [236, 243] width 14 height 10
checkbox input "true"
click at [392, 130] on input "text" at bounding box center [433, 133] width 409 height 20
click at [338, 132] on input "text" at bounding box center [433, 133] width 409 height 20
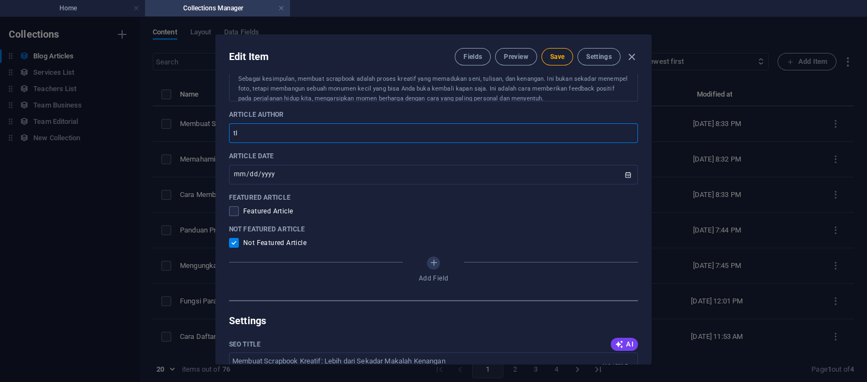
type input "t"
type input "Tim Meta"
click at [535, 194] on p "Featured Article" at bounding box center [433, 197] width 409 height 9
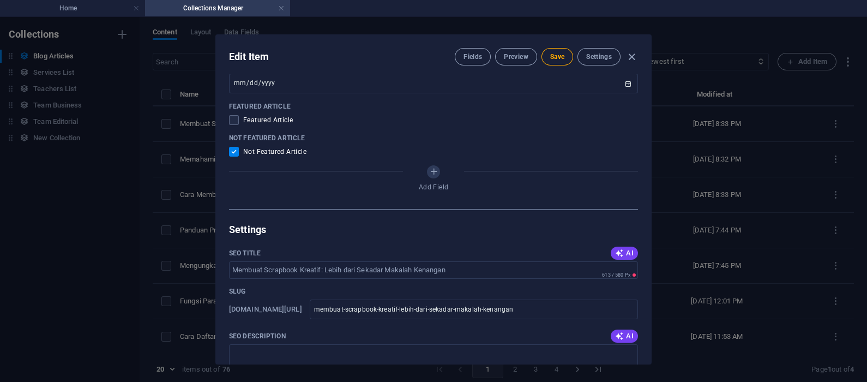
scroll to position [727, 0]
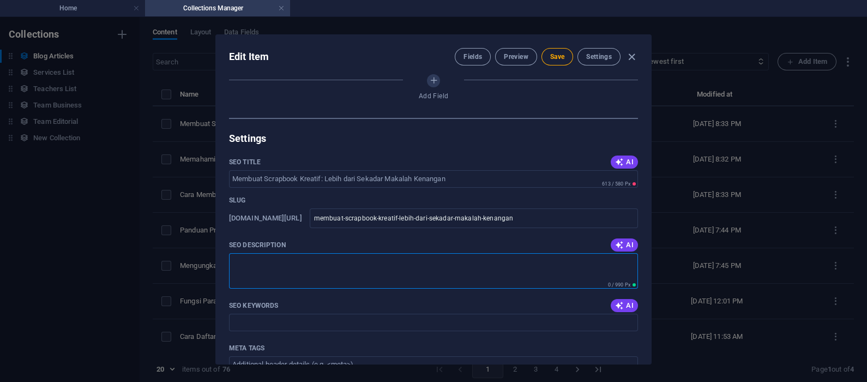
click at [366, 267] on textarea "SEO Description" at bounding box center [433, 270] width 409 height 35
click at [622, 243] on span "AI" at bounding box center [624, 245] width 19 height 9
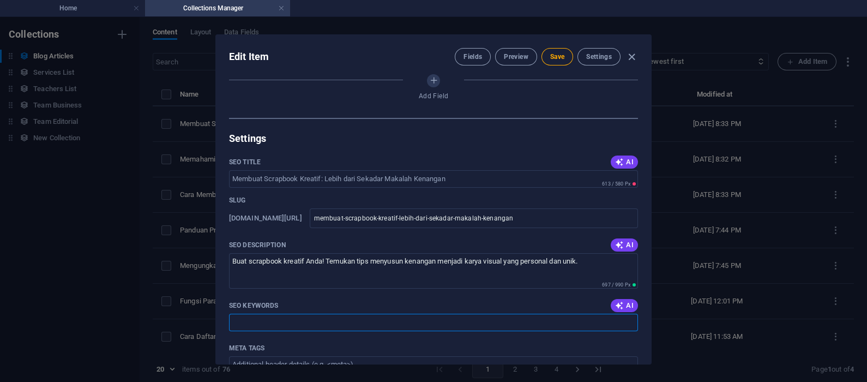
click at [333, 321] on input "SEO Keywords" at bounding box center [433, 322] width 409 height 17
click at [615, 302] on icon "button" at bounding box center [619, 305] width 9 height 9
type input "scrapbook kreatif, tips membuat scrapbook, merangkai kenangan, desain layout sc…"
drag, startPoint x: 589, startPoint y: 322, endPoint x: 683, endPoint y: 326, distance: 93.9
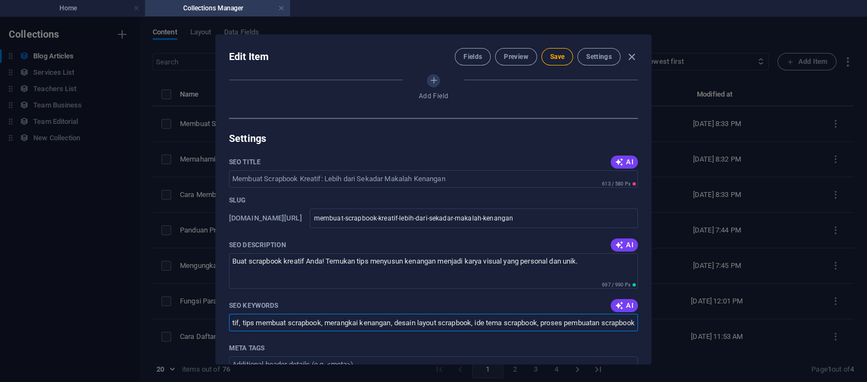
click at [683, 326] on div "Edit Item Fields Preview Save Settings Article Title Membuat Scrapbook Kreatif:…" at bounding box center [433, 199] width 867 height 365
click at [584, 324] on input "scrapbook kreatif, tips membuat scrapbook, merangkai kenangan, desain layout sc…" at bounding box center [433, 322] width 409 height 17
paste input "Allah, Alur maju adalah, Alur cerita, Atau, Buku non fiksi, Cerpen, Draft, Desk…"
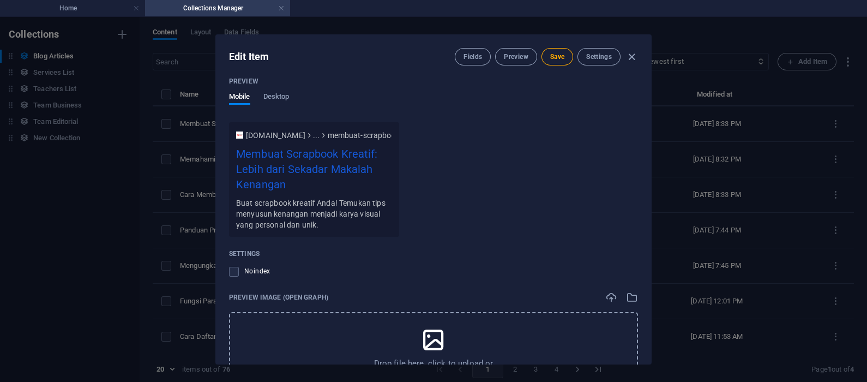
scroll to position [1090, 0]
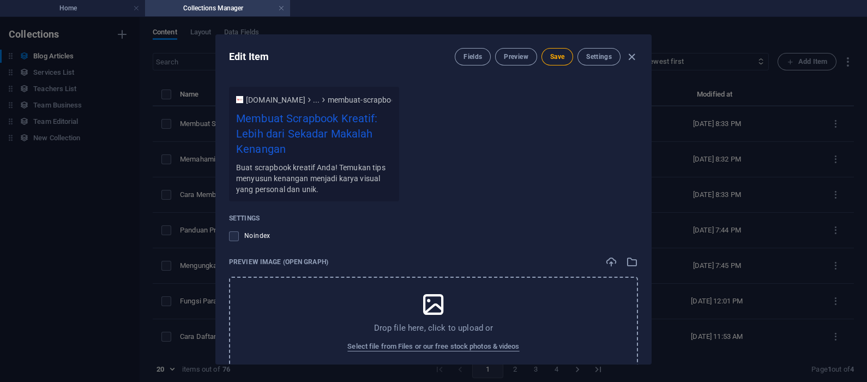
type input "Allah, Alur maju adalah, Alur cerita, Atau, Buku non fiksi, Cerpen, Draft, Desk…"
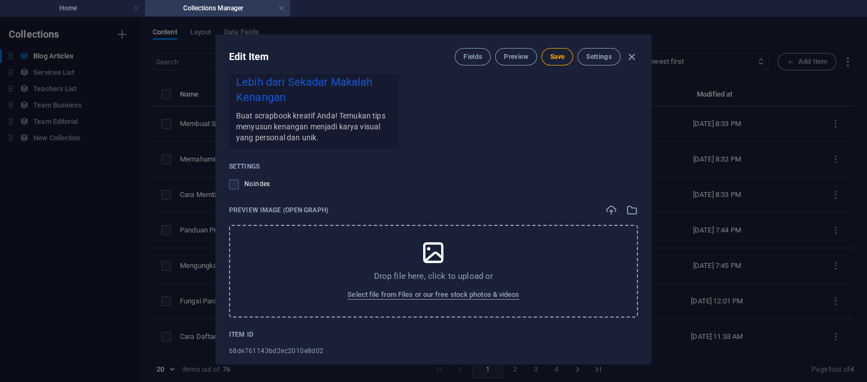
scroll to position [1157, 0]
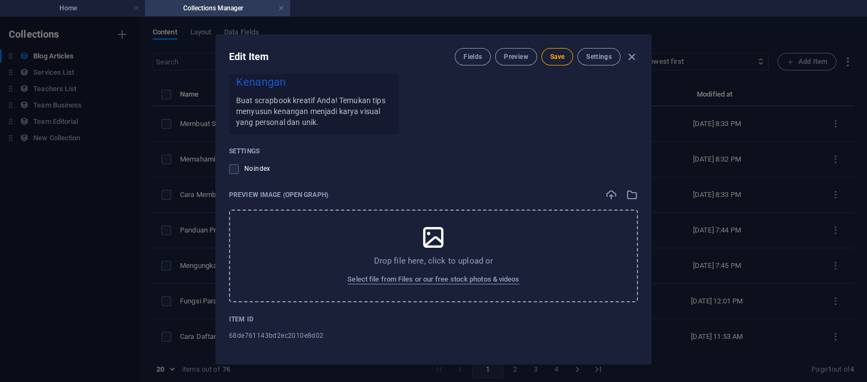
click at [450, 235] on div "Drop file here, click to upload or Select file from Files or our free stock pho…" at bounding box center [433, 255] width 409 height 93
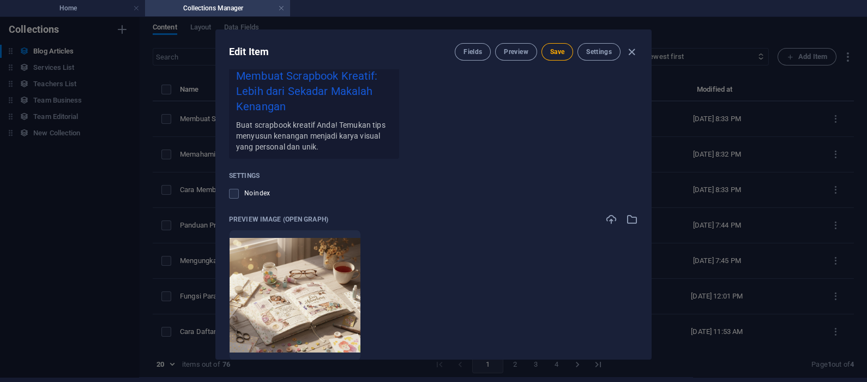
scroll to position [1109, 0]
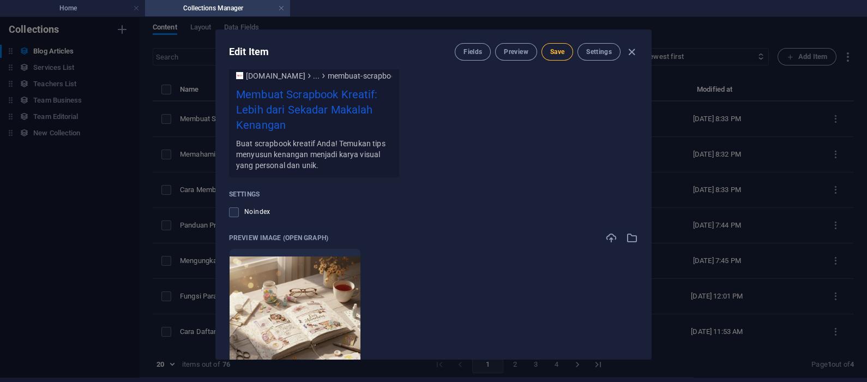
click at [562, 53] on span "Save" at bounding box center [557, 51] width 14 height 9
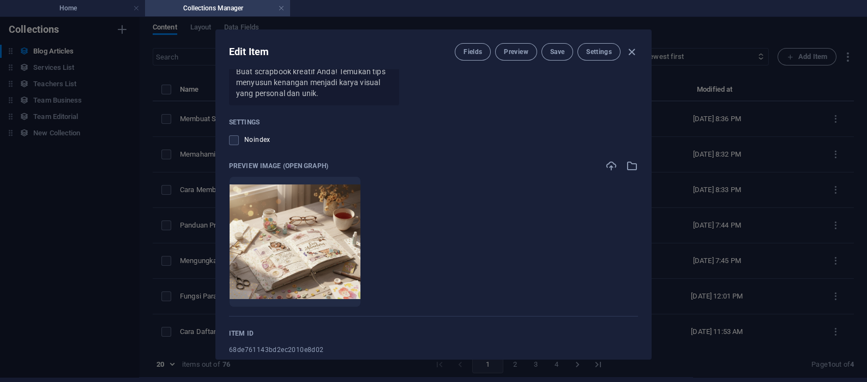
scroll to position [1200, 0]
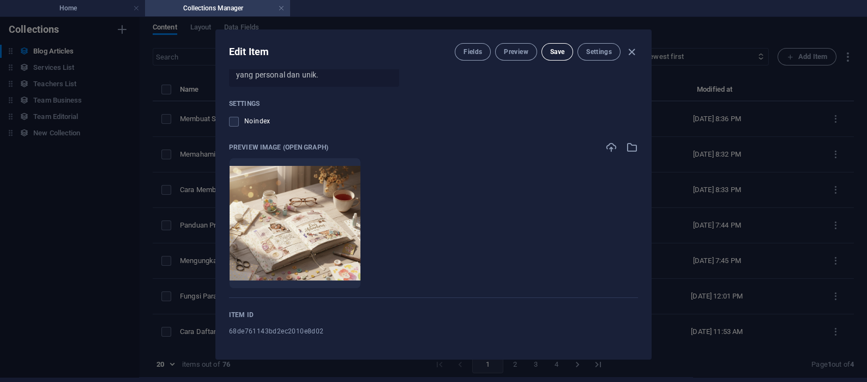
click at [556, 53] on span "Save" at bounding box center [557, 51] width 14 height 9
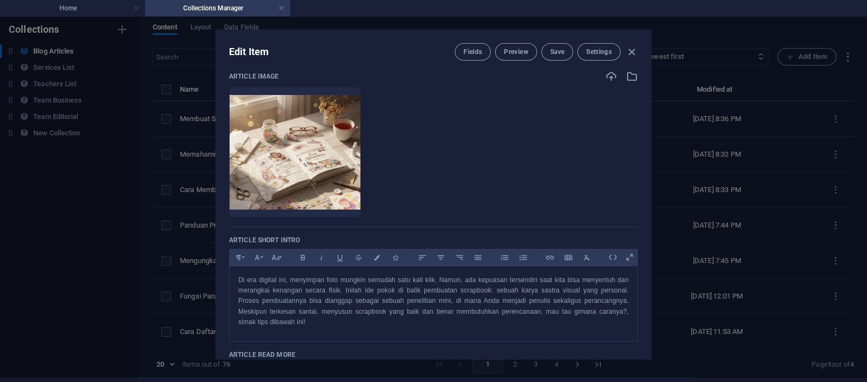
scroll to position [0, 0]
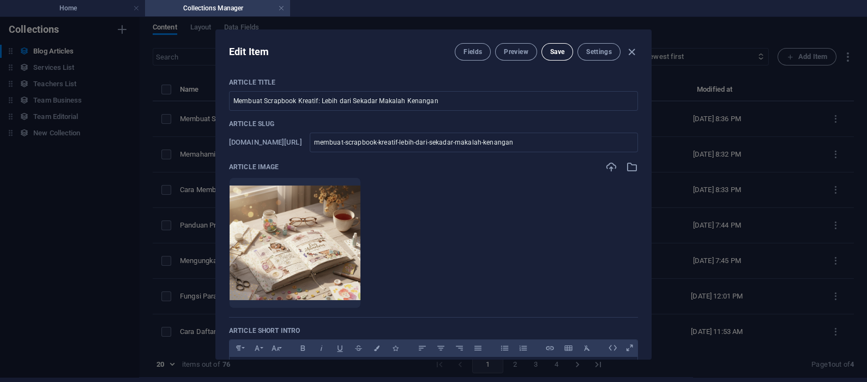
click at [559, 53] on span "Save" at bounding box center [557, 51] width 14 height 9
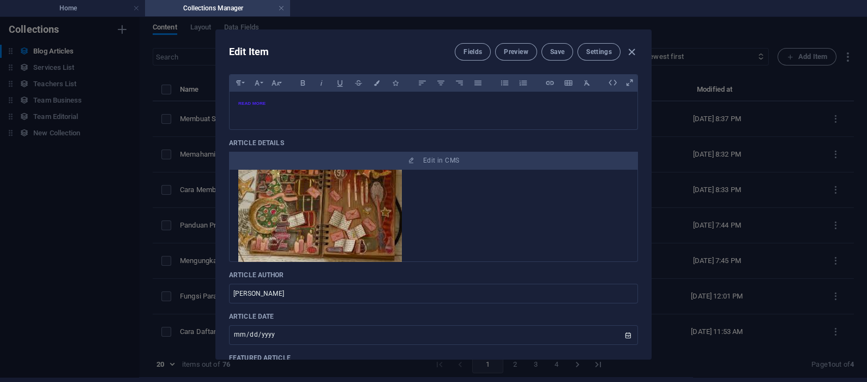
scroll to position [363, 0]
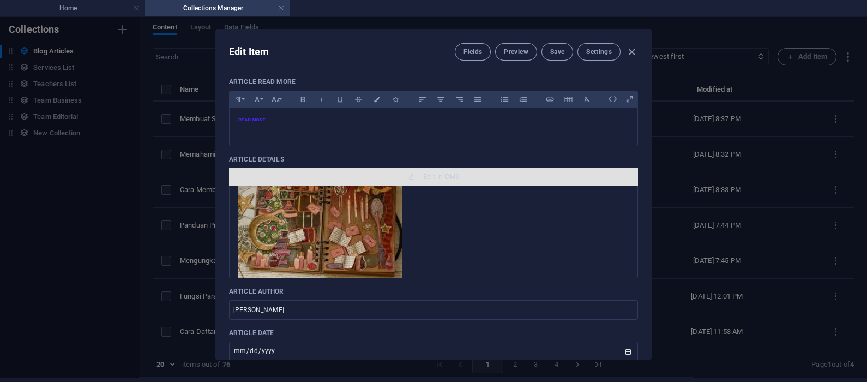
click at [464, 181] on button "Edit in CMS" at bounding box center [433, 176] width 409 height 17
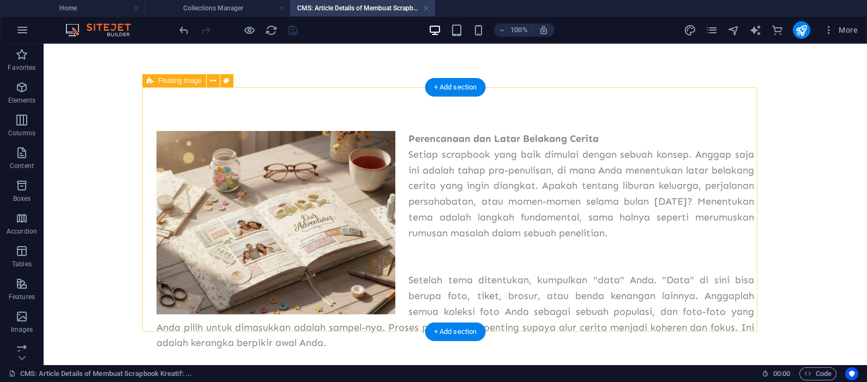
scroll to position [0, 0]
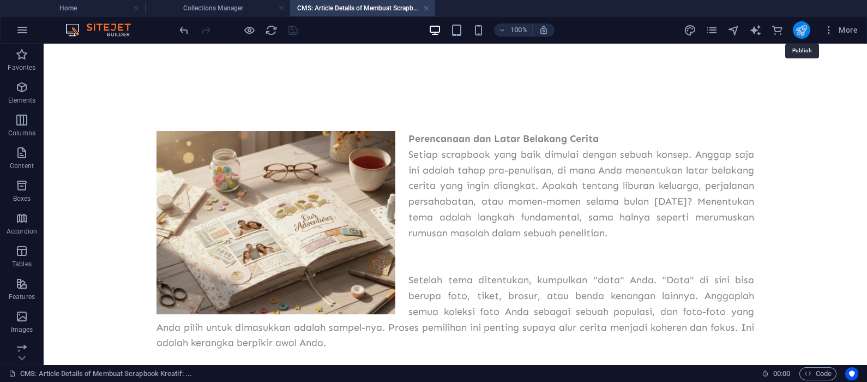
click at [799, 31] on icon "publish" at bounding box center [801, 30] width 13 height 13
